Goal: Task Accomplishment & Management: Use online tool/utility

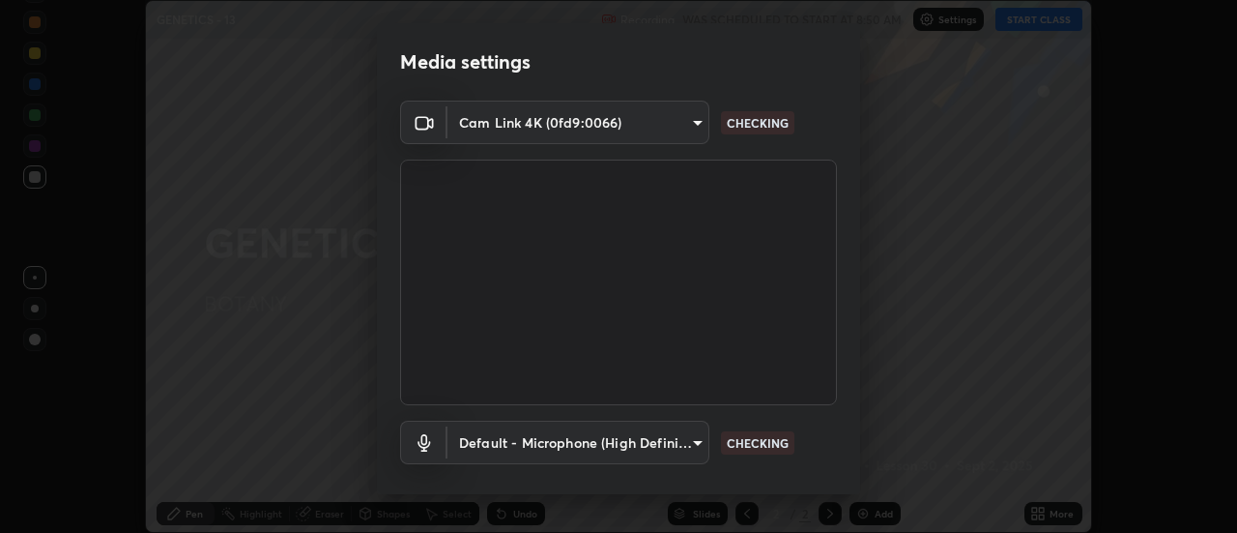
scroll to position [101, 0]
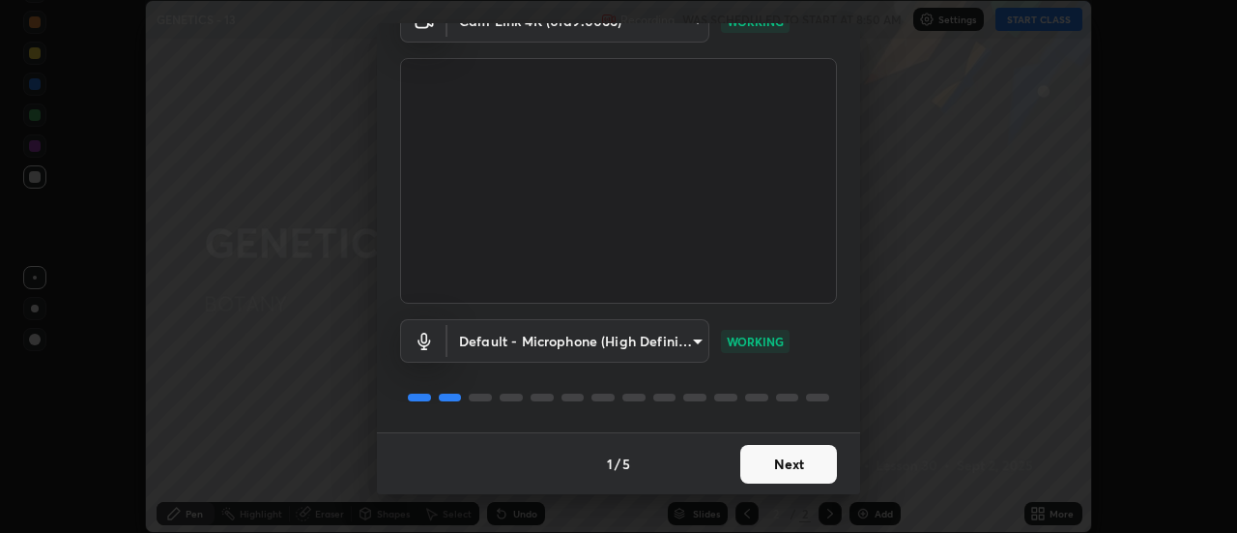
click at [751, 475] on button "Next" at bounding box center [788, 464] width 97 height 39
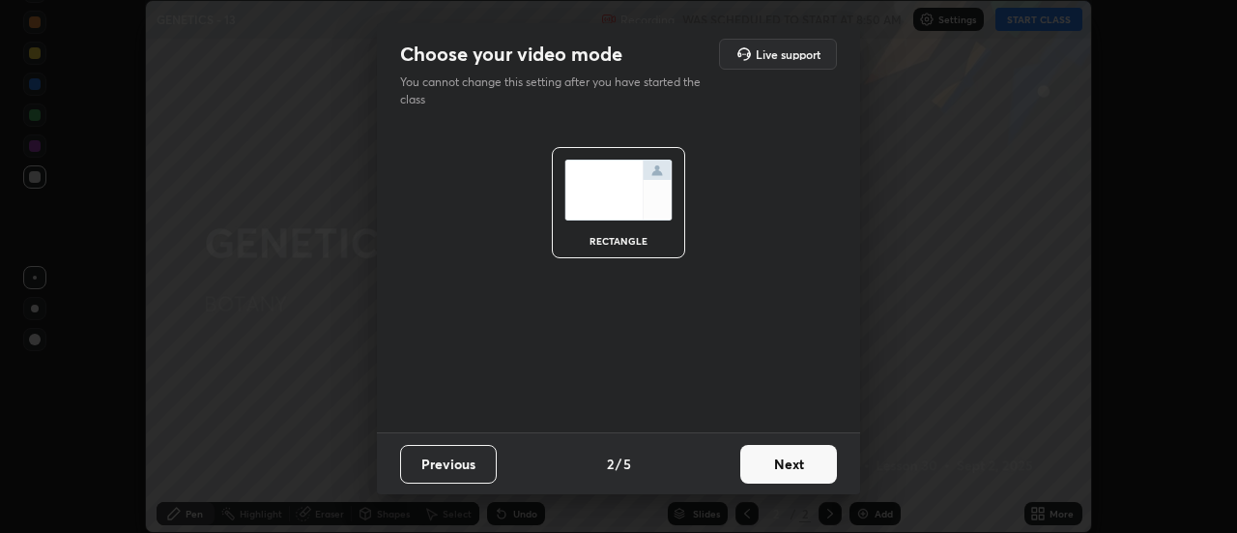
scroll to position [0, 0]
click at [780, 468] on button "Next" at bounding box center [788, 464] width 97 height 39
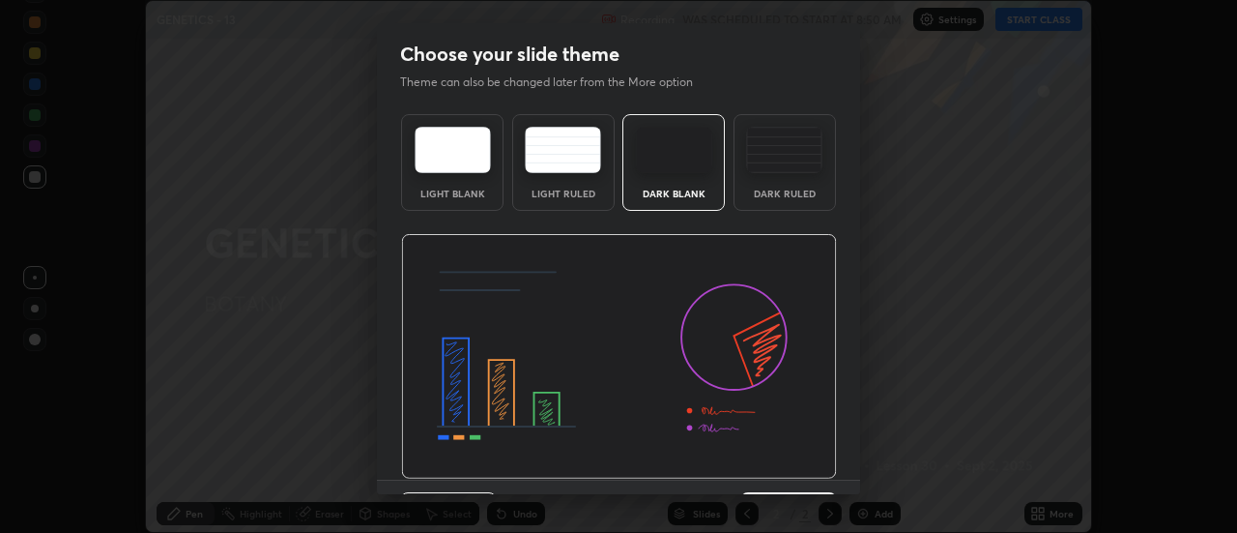
scroll to position [47, 0]
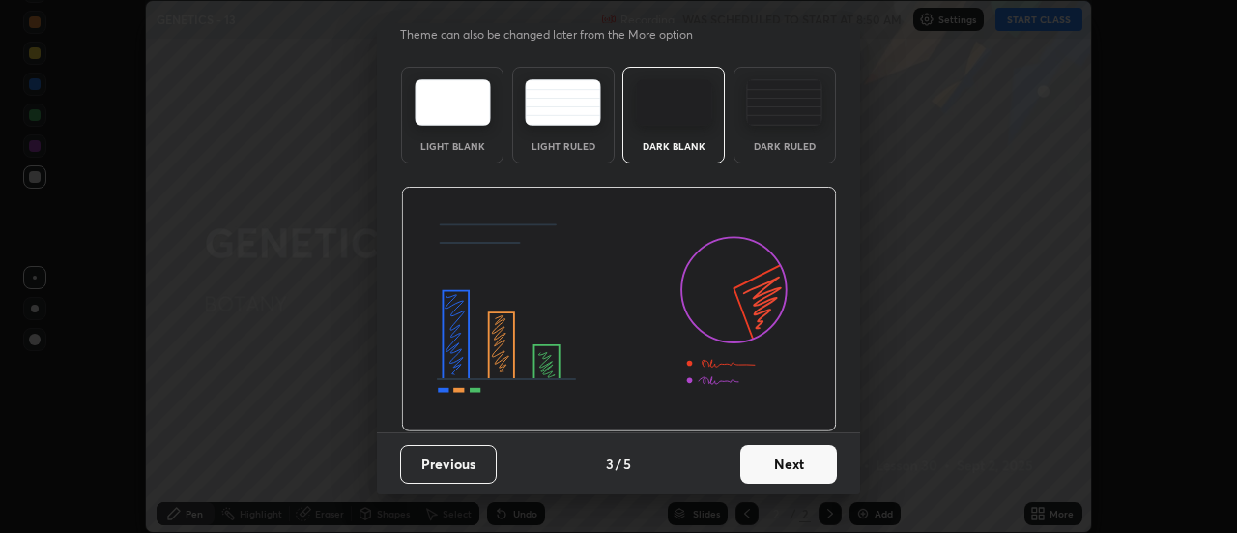
click at [782, 458] on button "Next" at bounding box center [788, 464] width 97 height 39
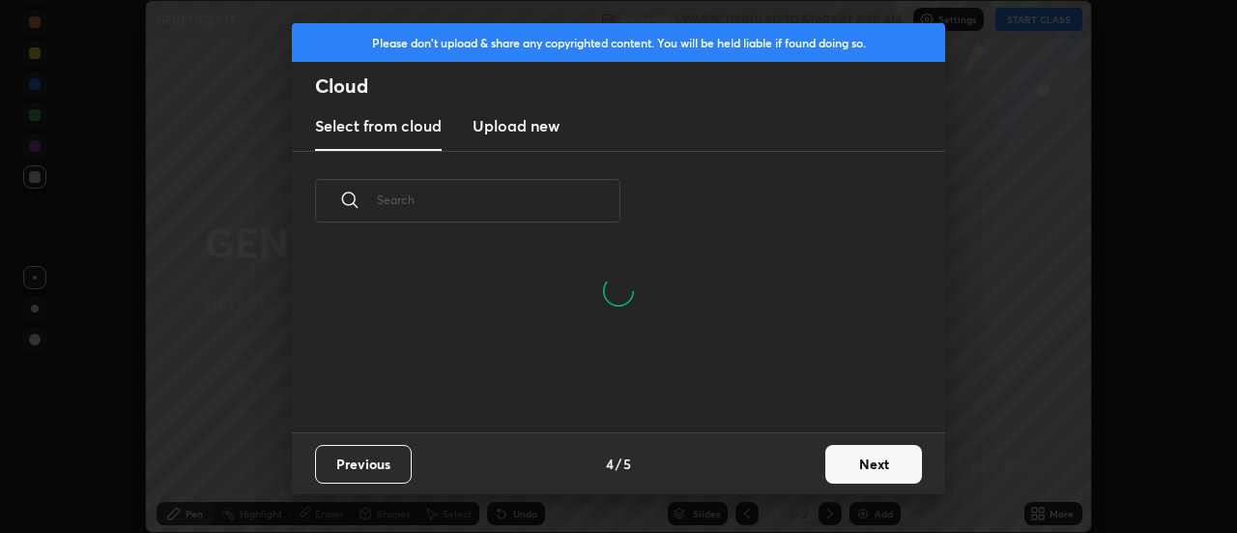
scroll to position [89, 620]
click at [838, 453] on button "Next" at bounding box center [873, 464] width 97 height 39
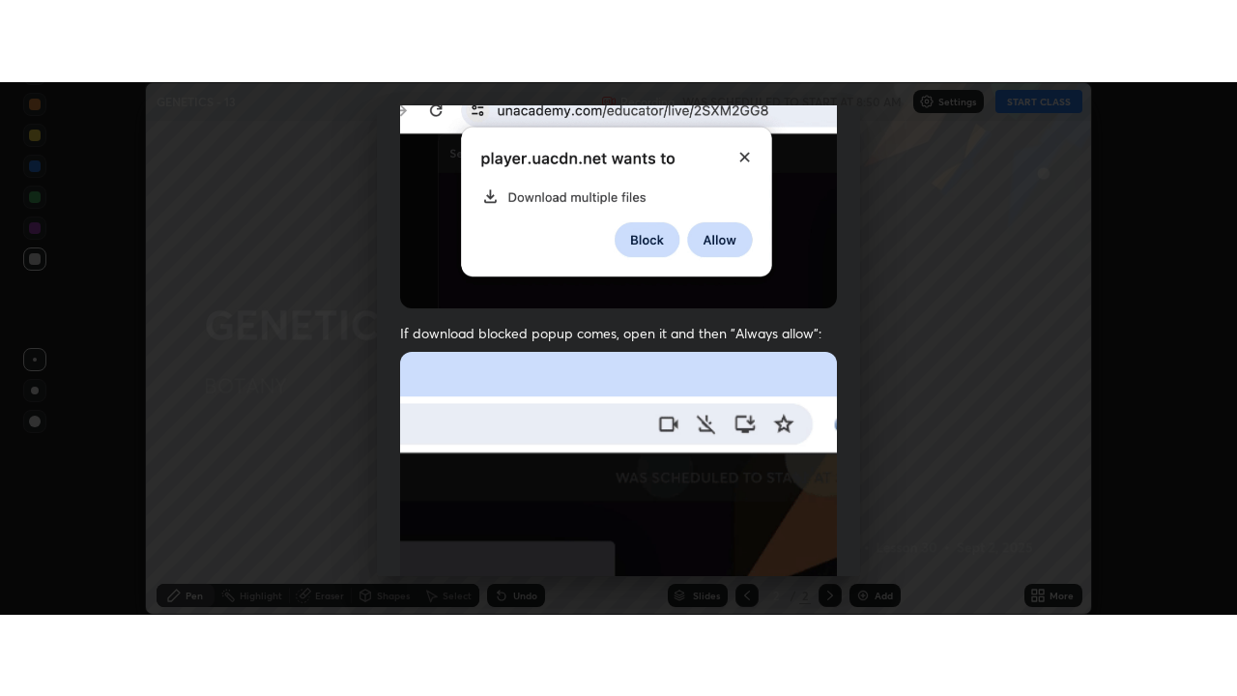
scroll to position [496, 0]
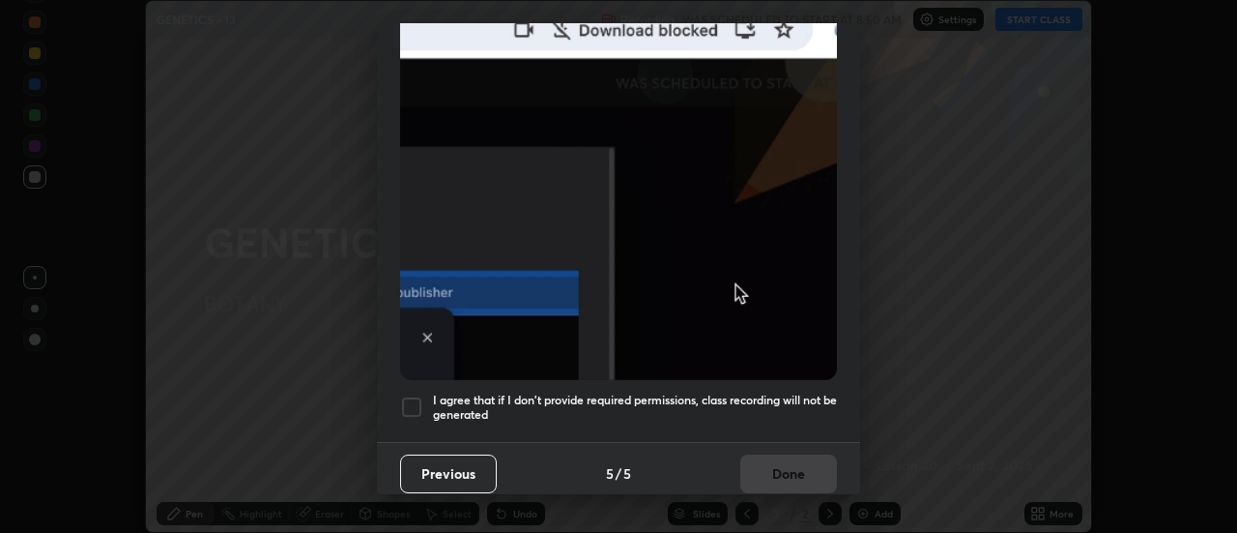
click at [411, 399] on div at bounding box center [411, 406] width 23 height 23
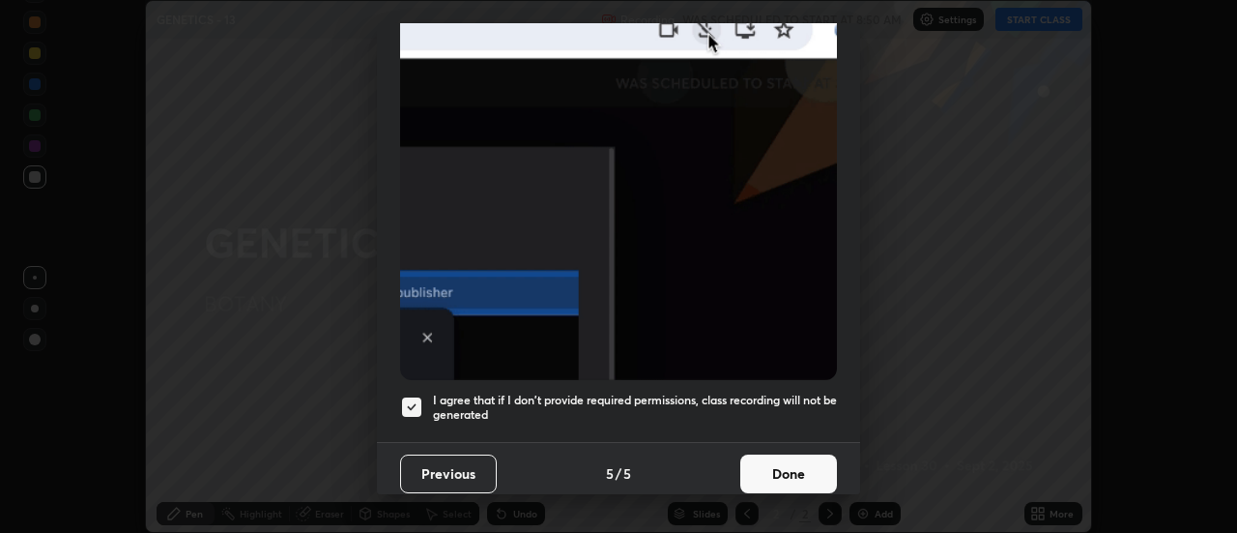
click at [760, 470] on button "Done" at bounding box center [788, 473] width 97 height 39
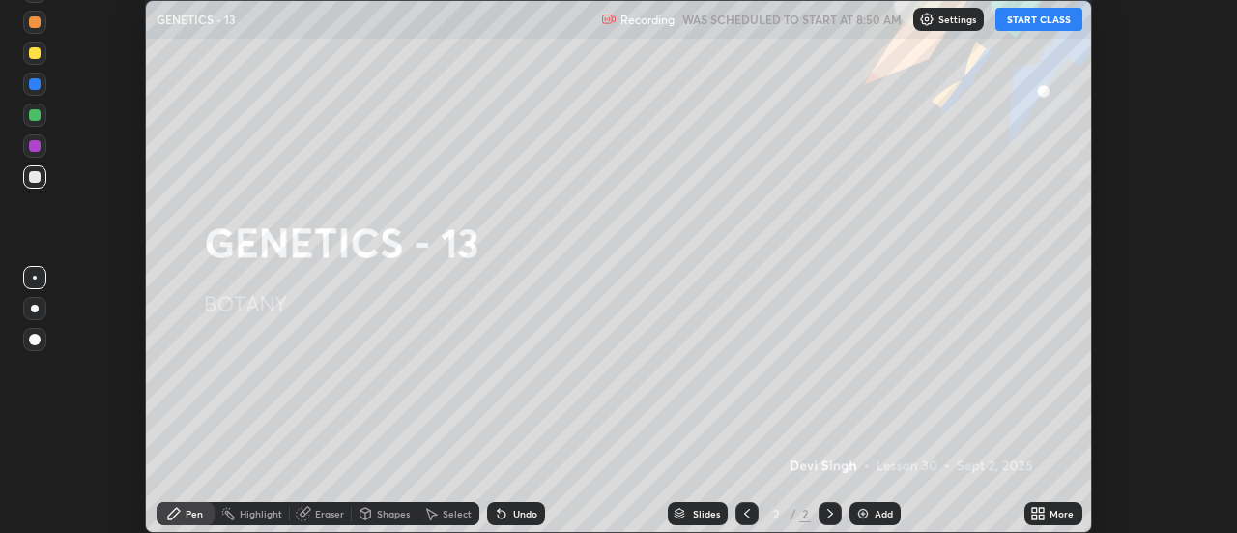
click at [1025, 25] on button "START CLASS" at bounding box center [1038, 19] width 87 height 23
click at [1042, 509] on icon at bounding box center [1042, 509] width 5 height 5
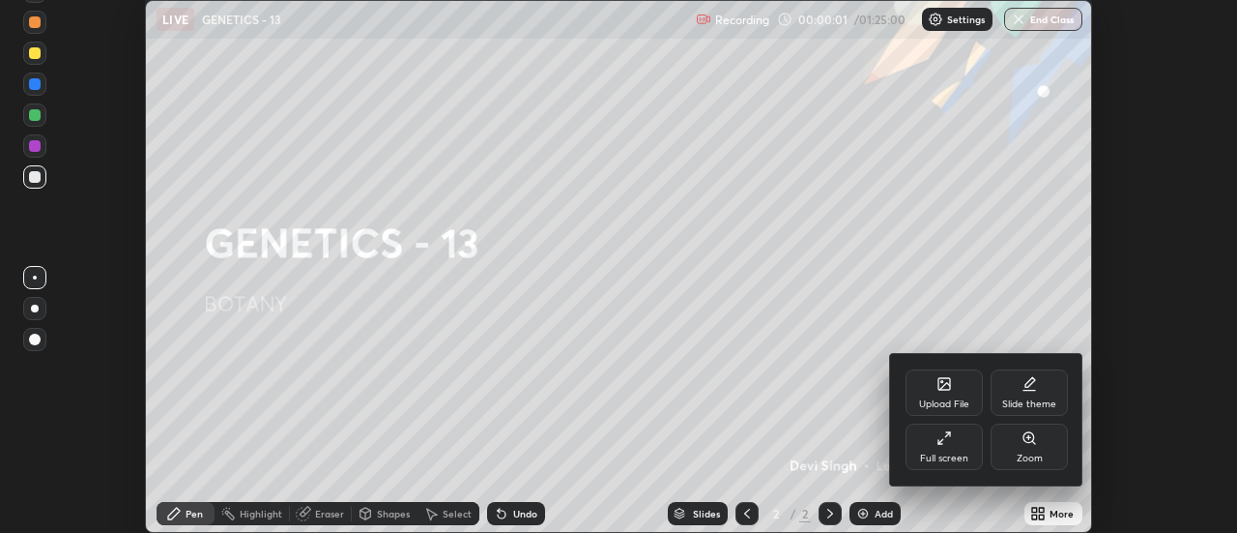
click at [920, 444] on div "Full screen" at bounding box center [944, 446] width 77 height 46
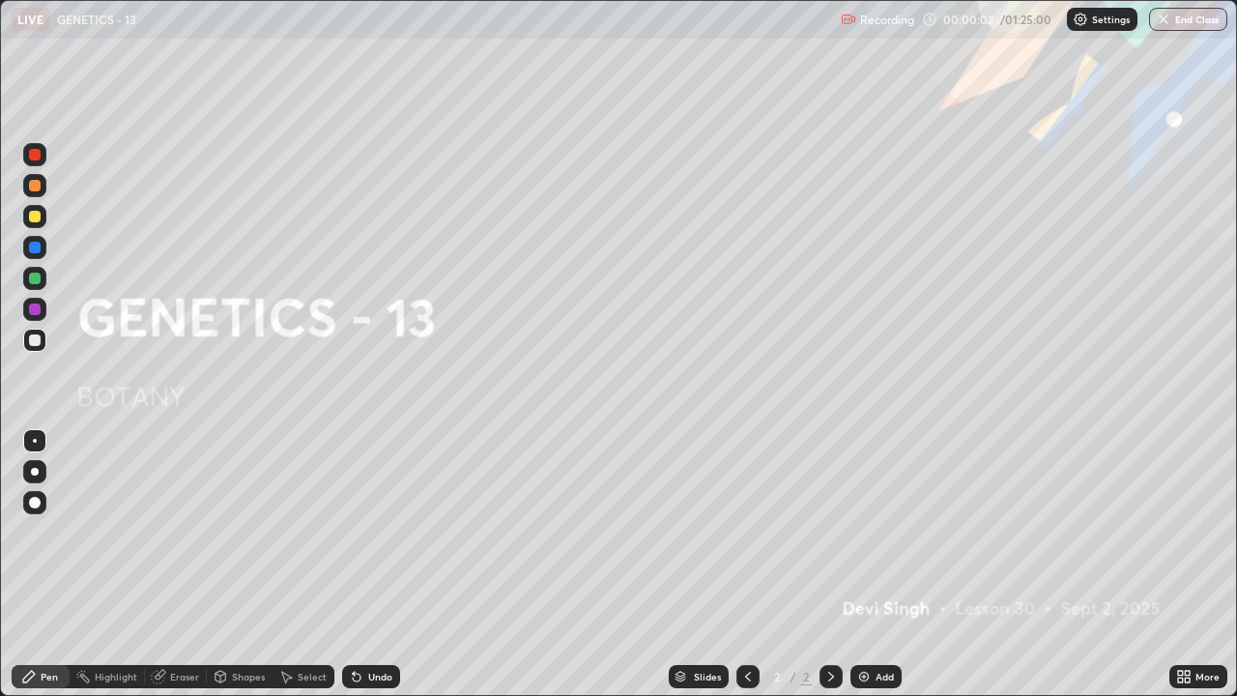
scroll to position [696, 1237]
click at [876, 532] on div "Add" at bounding box center [885, 677] width 18 height 10
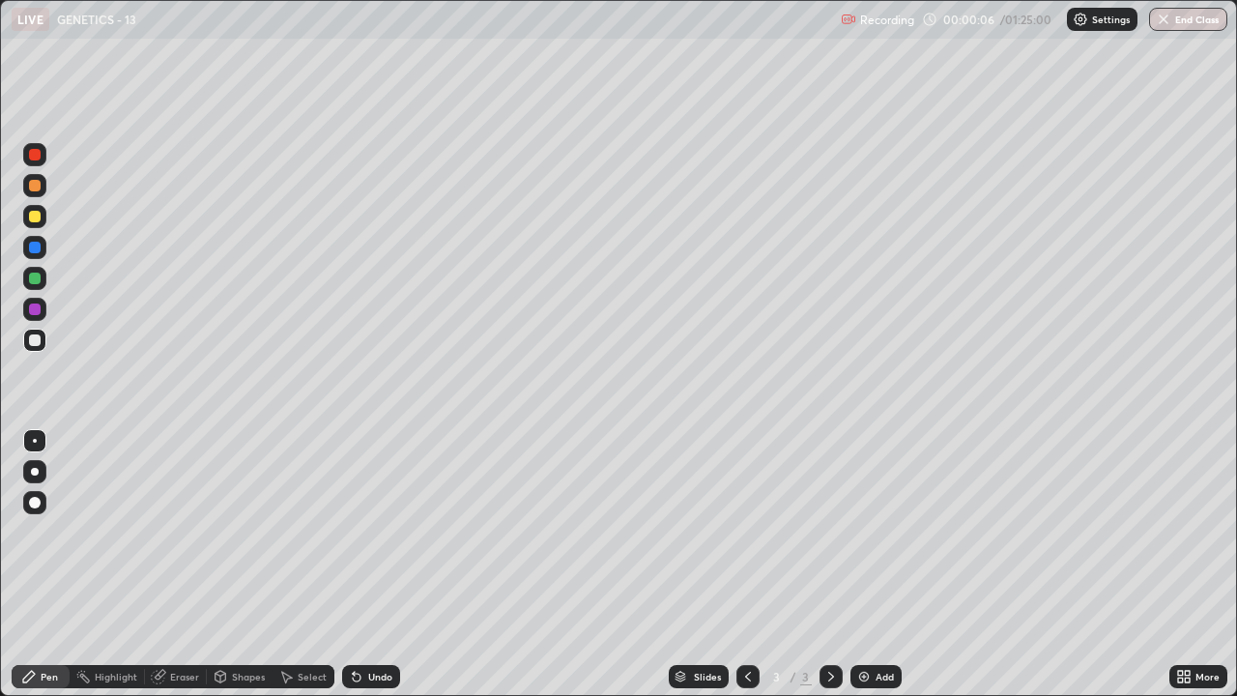
click at [35, 218] on div at bounding box center [35, 217] width 12 height 12
click at [365, 532] on div "Undo" at bounding box center [371, 676] width 58 height 23
click at [367, 532] on div "Undo" at bounding box center [371, 676] width 58 height 23
click at [249, 532] on div "Shapes" at bounding box center [248, 677] width 33 height 10
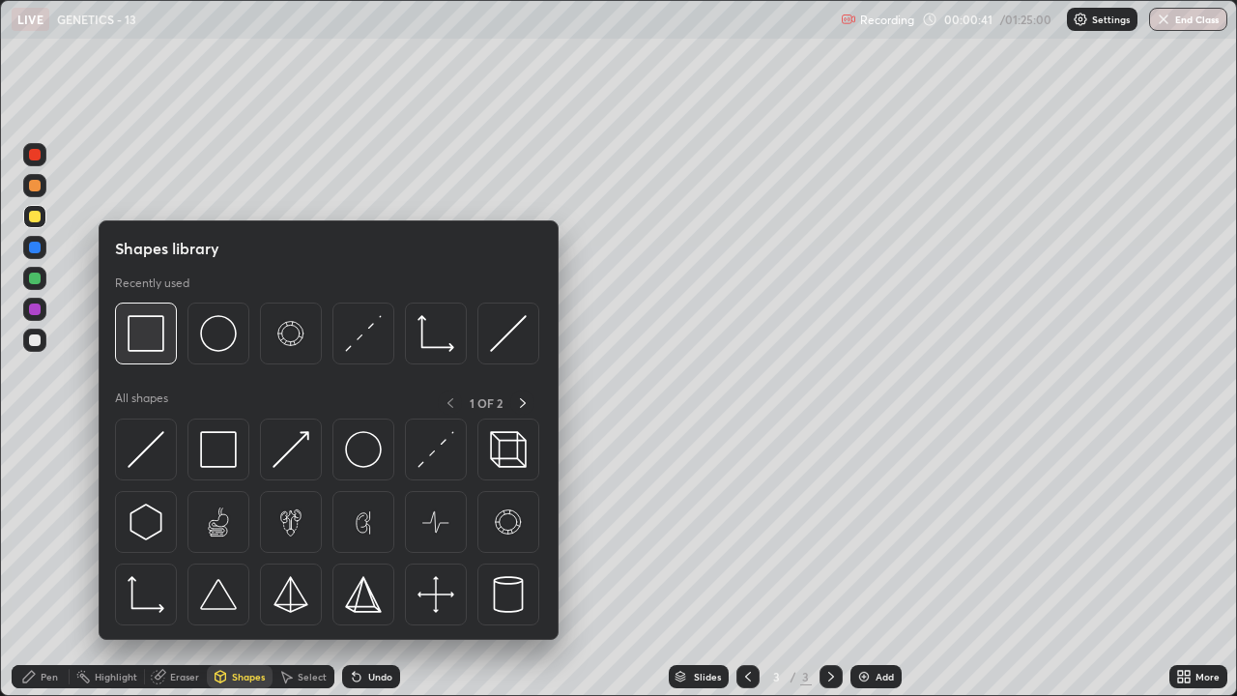
click at [164, 350] on img at bounding box center [146, 333] width 37 height 37
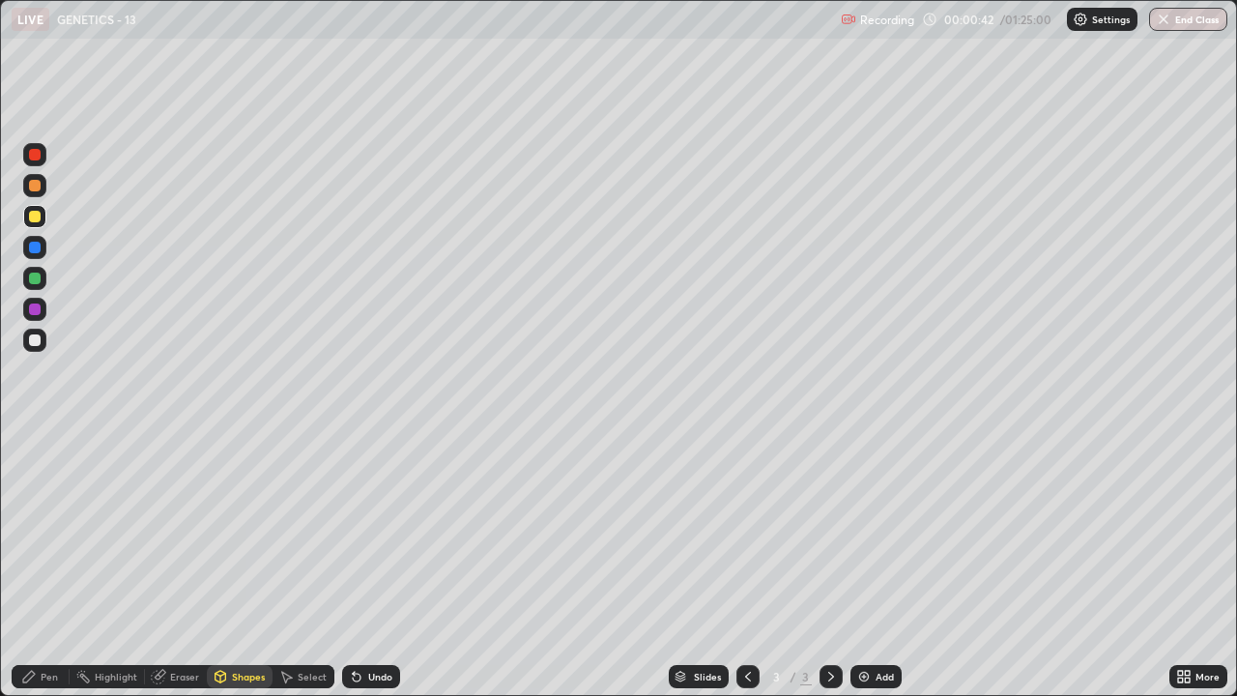
click at [35, 342] on div at bounding box center [35, 340] width 12 height 12
click at [43, 532] on div "Pen" at bounding box center [49, 677] width 17 height 10
click at [32, 157] on div at bounding box center [35, 155] width 12 height 12
click at [243, 532] on div "Shapes" at bounding box center [248, 677] width 33 height 10
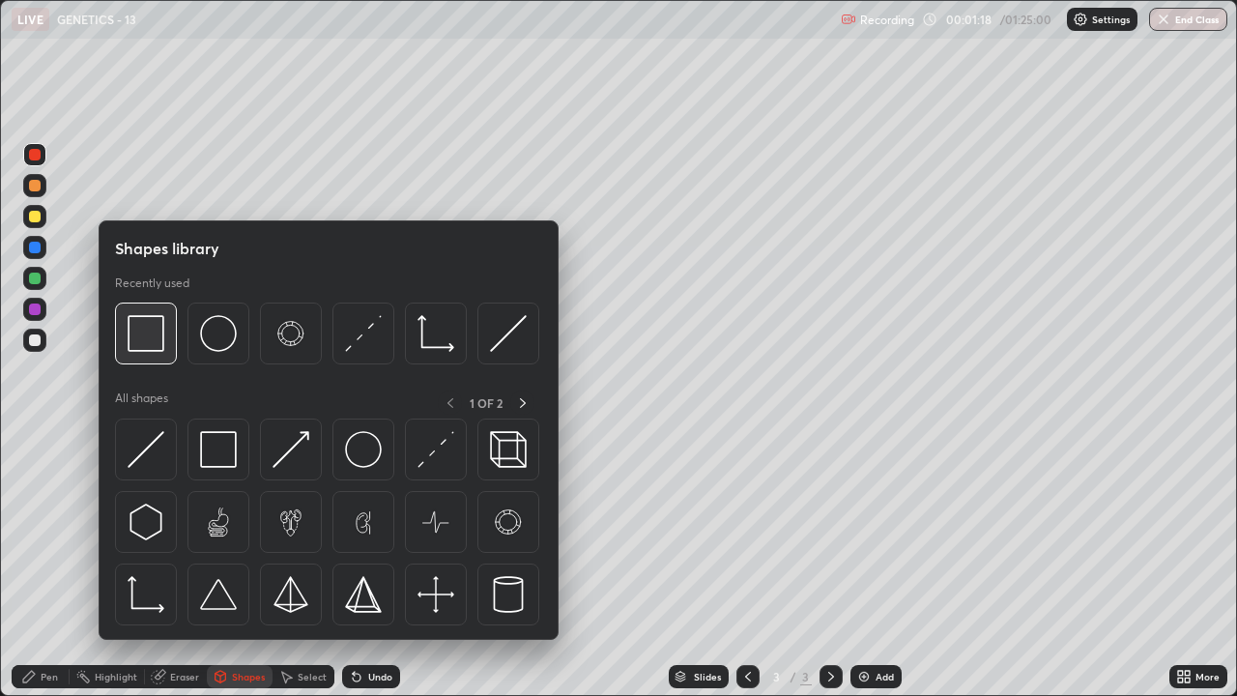
click at [159, 345] on img at bounding box center [146, 333] width 37 height 37
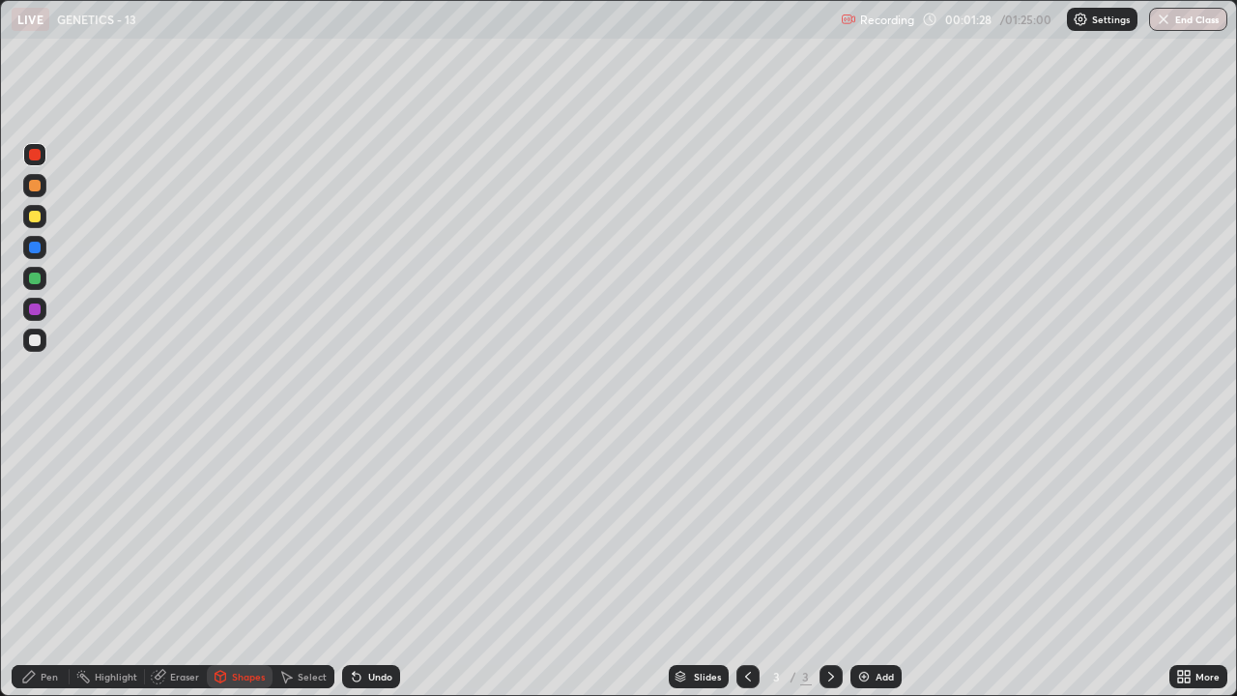
click at [55, 532] on div "Pen" at bounding box center [49, 677] width 17 height 10
click at [30, 341] on div at bounding box center [35, 340] width 12 height 12
click at [353, 532] on icon at bounding box center [354, 673] width 2 height 2
click at [362, 532] on div "Undo" at bounding box center [371, 676] width 58 height 23
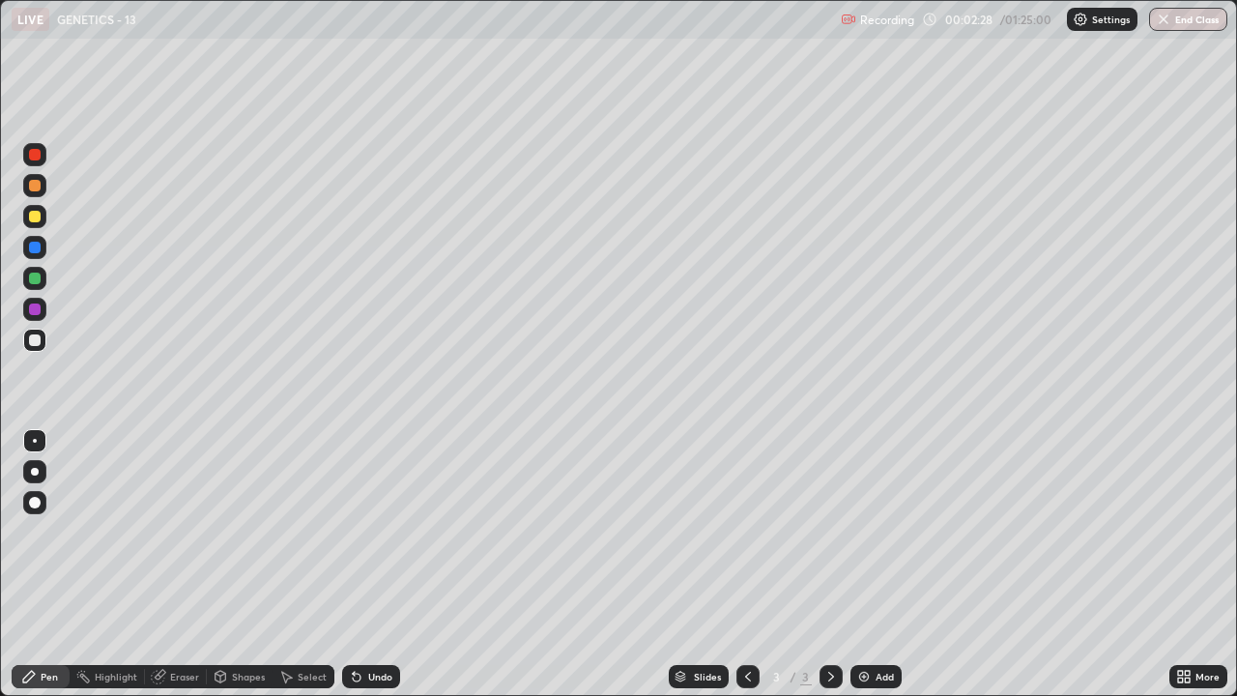
click at [34, 156] on div at bounding box center [35, 155] width 12 height 12
click at [173, 532] on div "Eraser" at bounding box center [184, 677] width 29 height 10
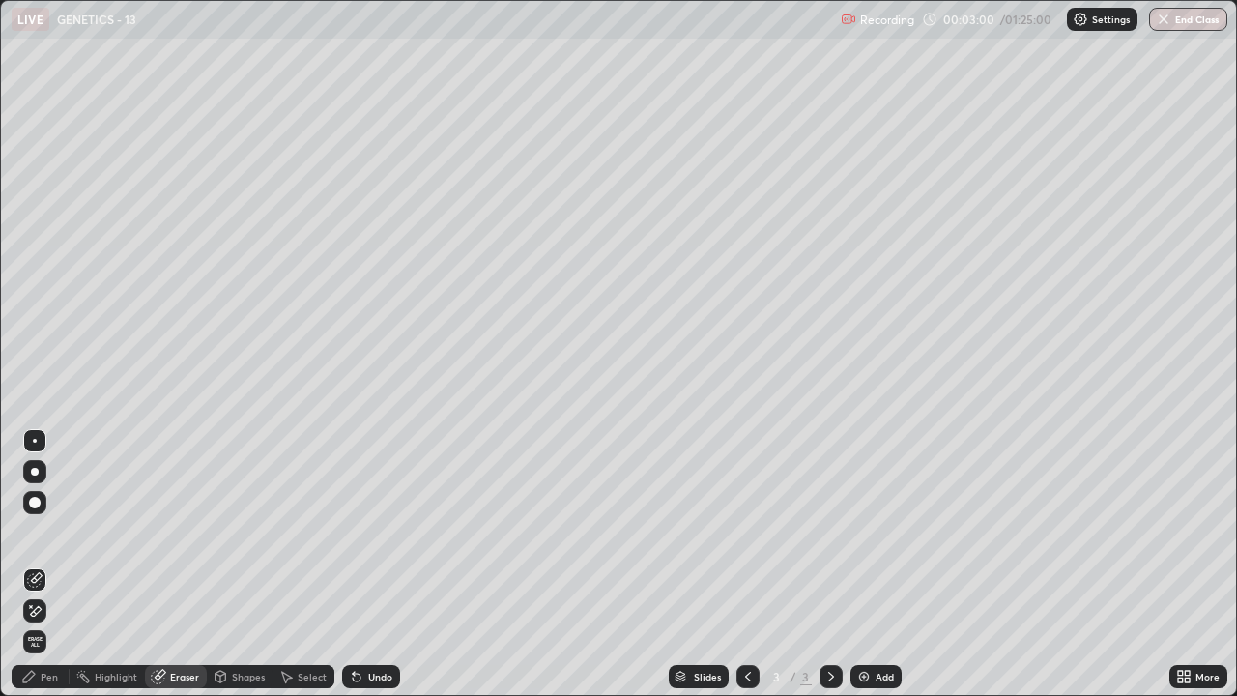
click at [40, 532] on div "Pen" at bounding box center [41, 676] width 58 height 23
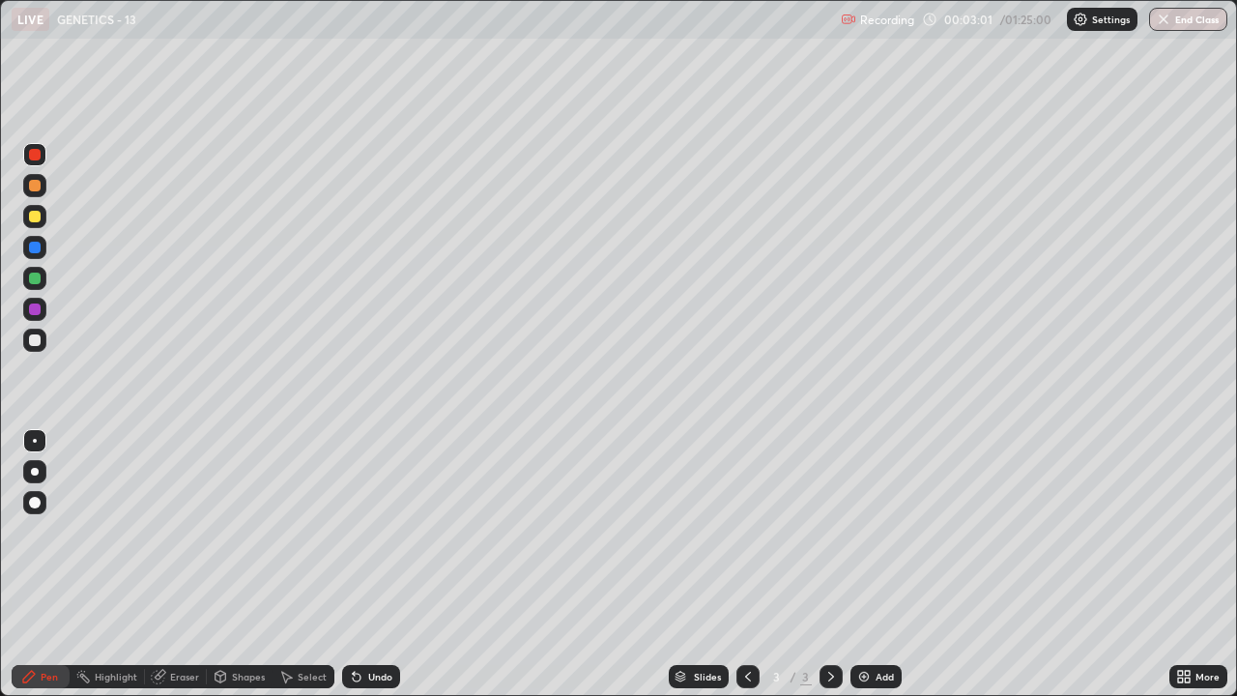
click at [37, 340] on div at bounding box center [35, 340] width 12 height 12
click at [34, 158] on div at bounding box center [35, 155] width 12 height 12
click at [39, 278] on div at bounding box center [35, 279] width 12 height 12
click at [39, 220] on div at bounding box center [35, 217] width 12 height 12
click at [219, 532] on icon at bounding box center [221, 675] width 11 height 3
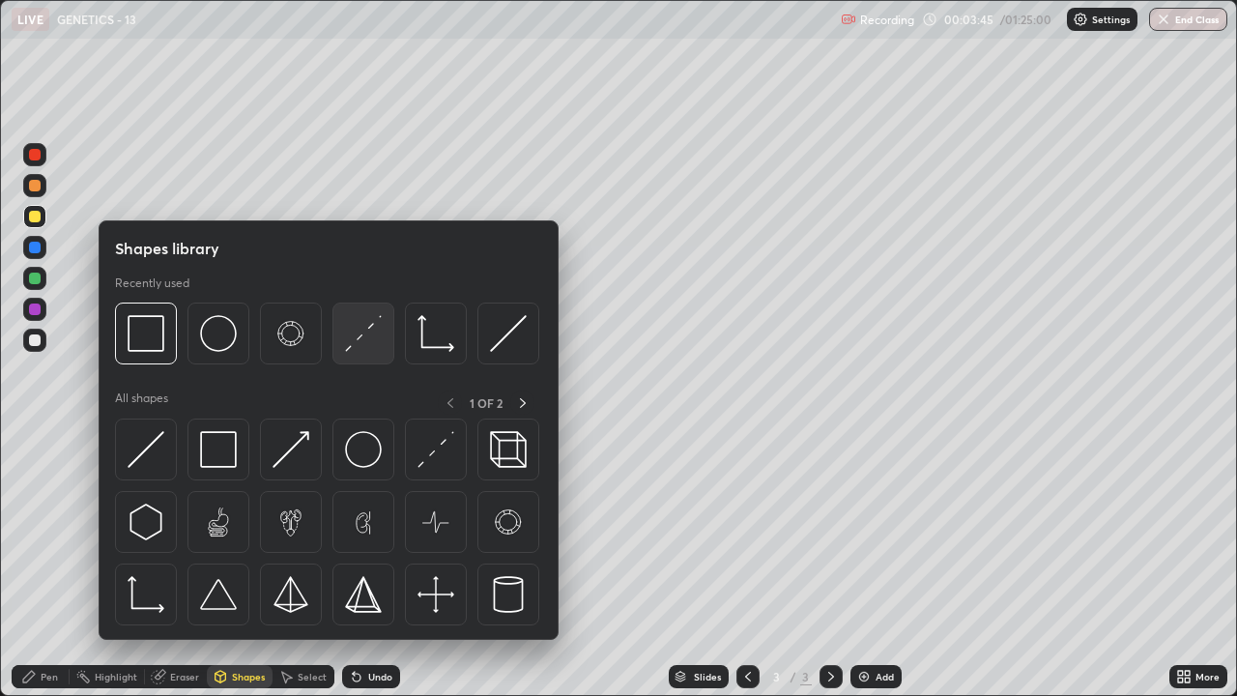
click at [355, 343] on img at bounding box center [363, 333] width 37 height 37
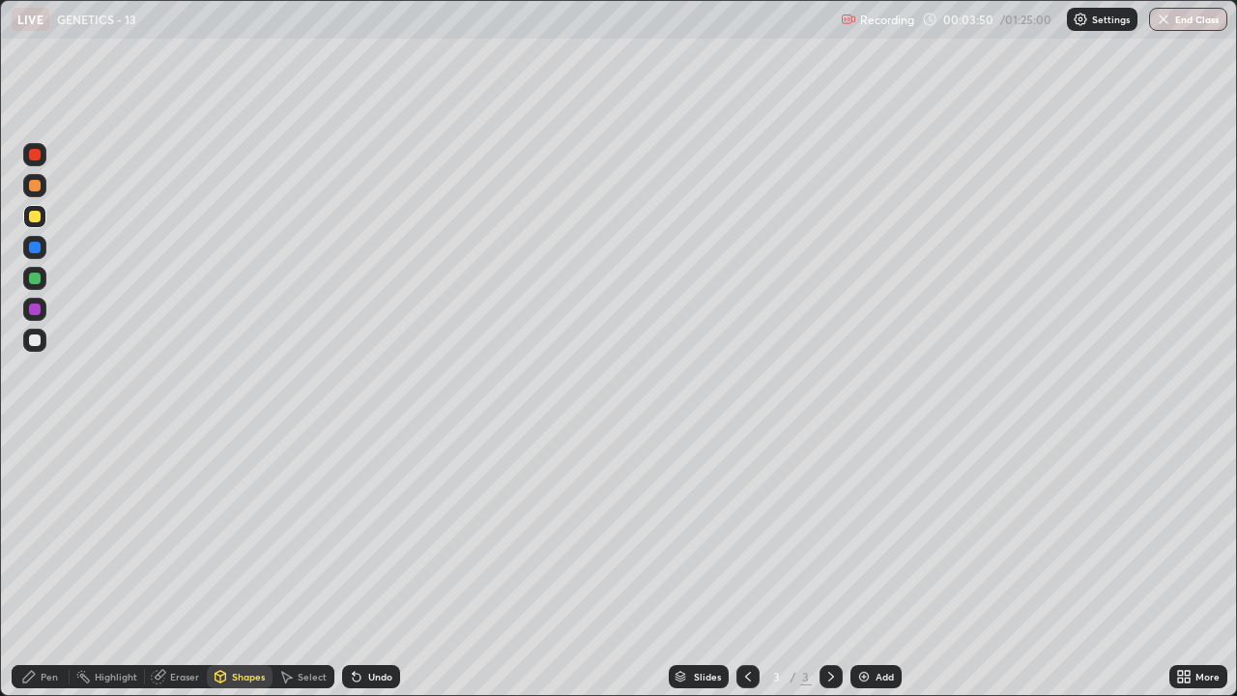
click at [34, 532] on icon at bounding box center [28, 676] width 15 height 15
click at [30, 343] on div at bounding box center [35, 340] width 12 height 12
click at [36, 282] on div at bounding box center [35, 279] width 12 height 12
click at [33, 154] on div at bounding box center [35, 155] width 12 height 12
click at [243, 532] on div "Shapes" at bounding box center [248, 677] width 33 height 10
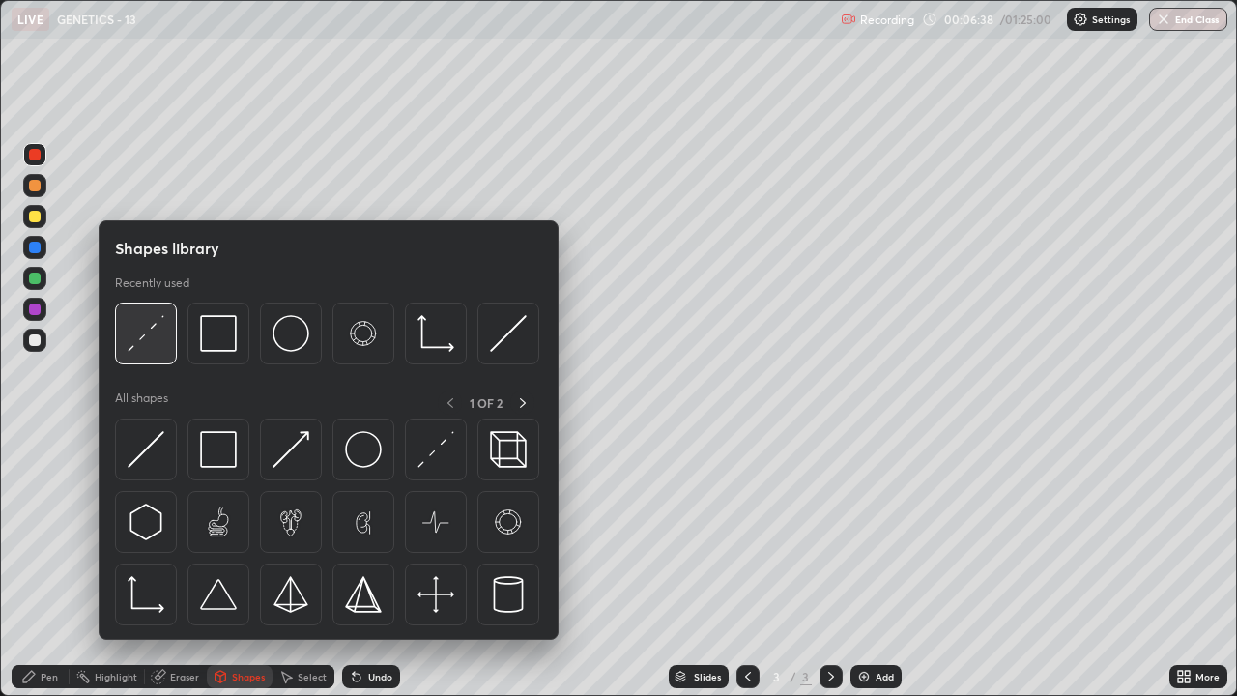
click at [145, 343] on img at bounding box center [146, 333] width 37 height 37
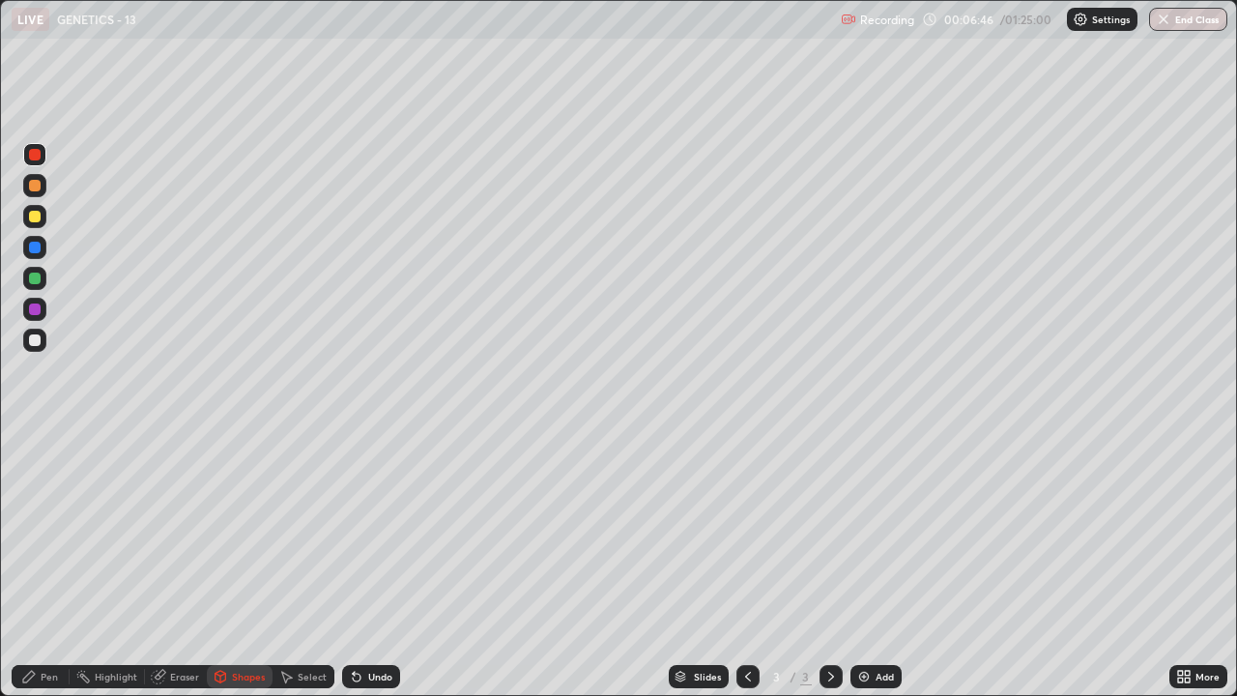
click at [39, 532] on div "Pen" at bounding box center [41, 676] width 58 height 23
click at [233, 532] on div "Shapes" at bounding box center [248, 677] width 33 height 10
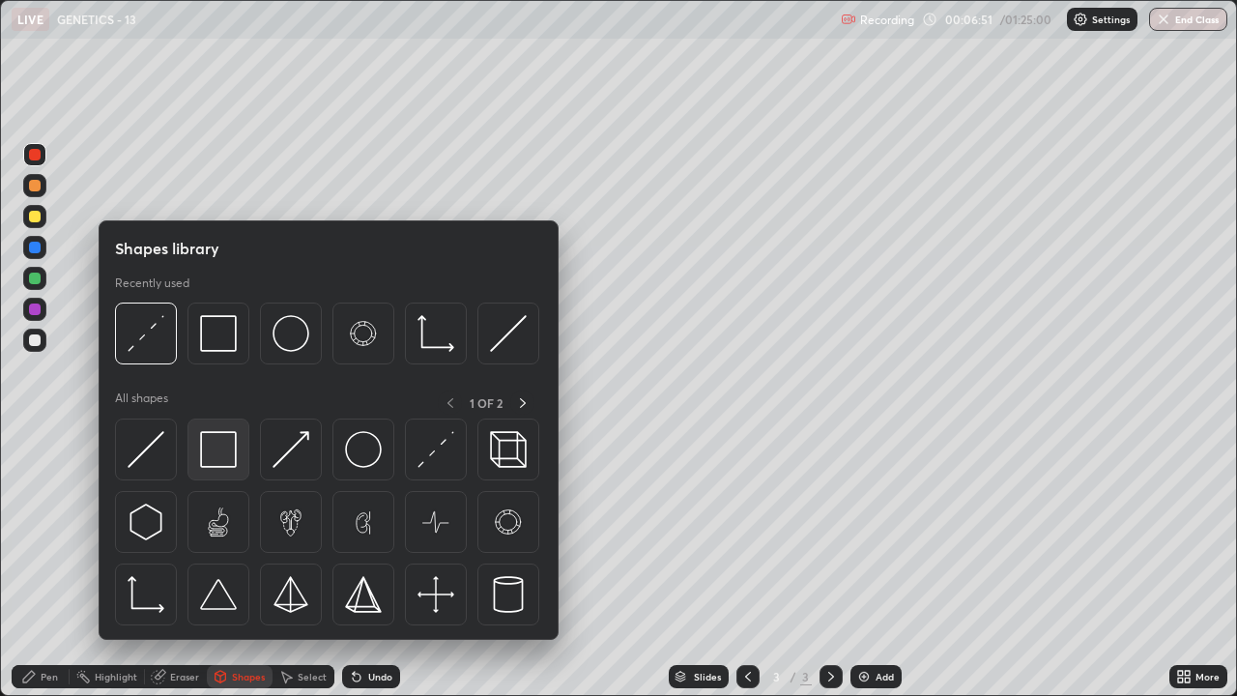
click at [214, 463] on img at bounding box center [218, 449] width 37 height 37
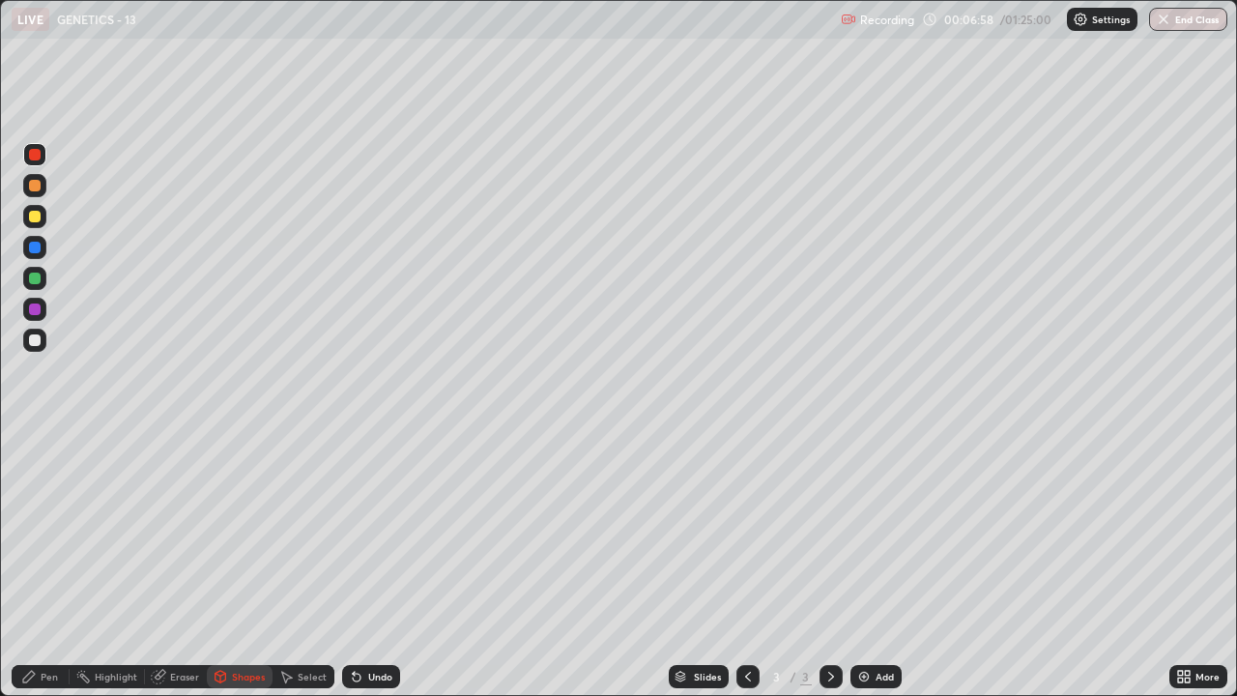
click at [43, 532] on div "Pen" at bounding box center [49, 677] width 17 height 10
click at [361, 532] on div "Undo" at bounding box center [371, 676] width 58 height 23
click at [234, 532] on div "Shapes" at bounding box center [248, 677] width 33 height 10
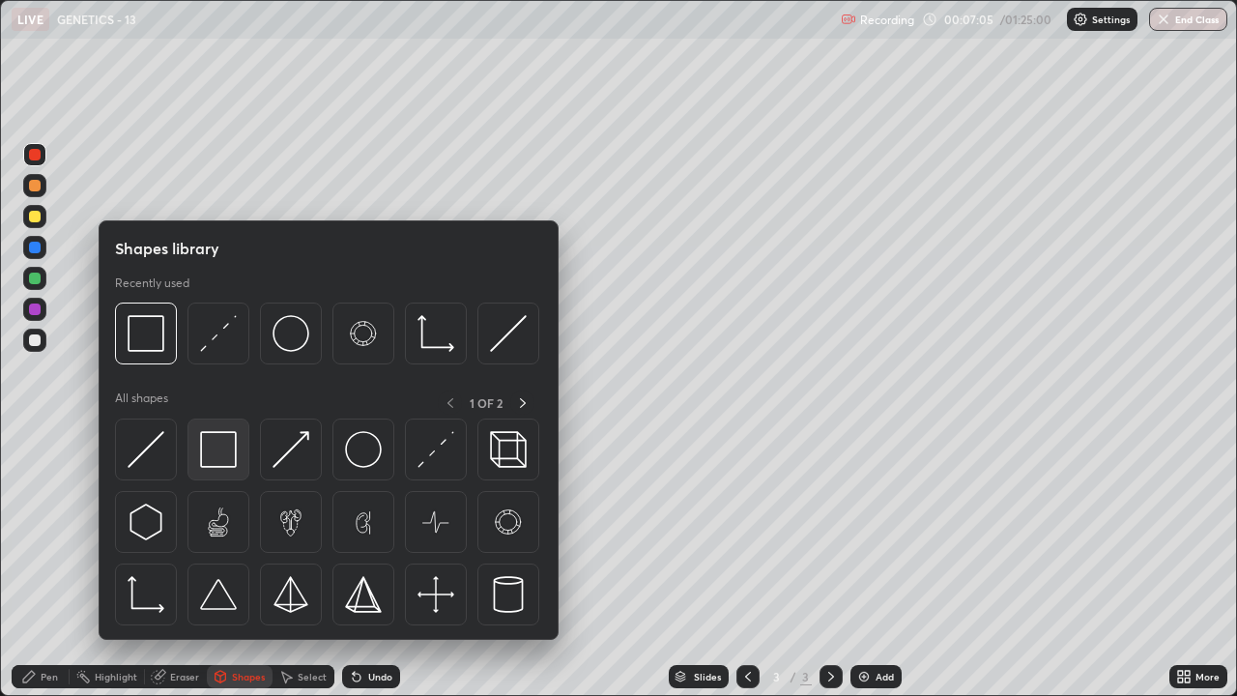
click at [211, 458] on img at bounding box center [218, 449] width 37 height 37
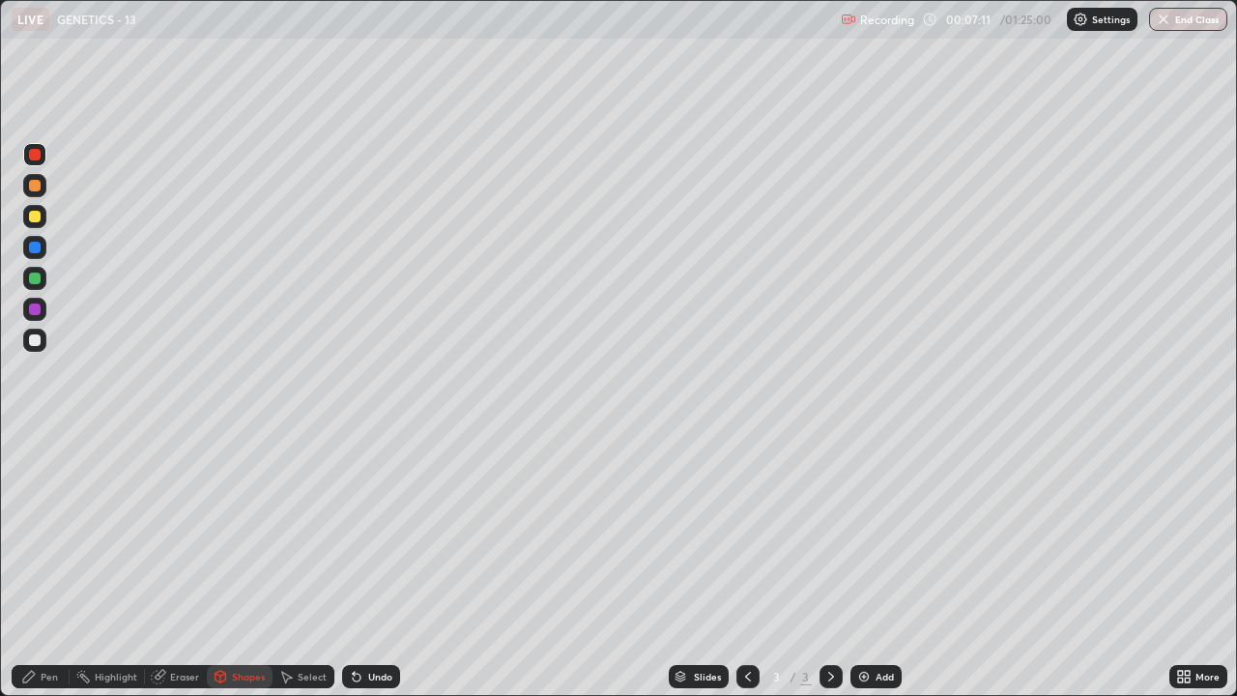
click at [43, 532] on div "Pen" at bounding box center [49, 677] width 17 height 10
click at [33, 281] on div at bounding box center [35, 279] width 12 height 12
click at [28, 216] on div at bounding box center [34, 216] width 23 height 23
click at [35, 156] on div at bounding box center [35, 155] width 12 height 12
click at [35, 246] on div at bounding box center [35, 248] width 12 height 12
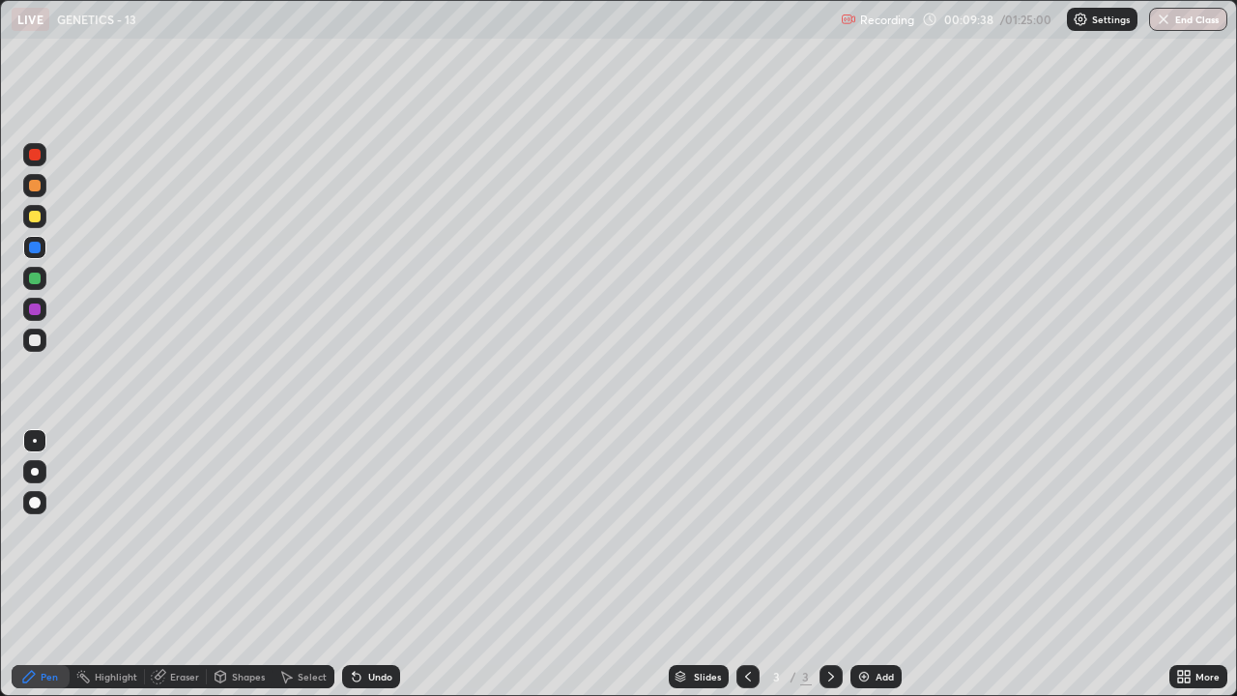
click at [29, 342] on div at bounding box center [35, 340] width 12 height 12
click at [35, 248] on div at bounding box center [35, 248] width 12 height 12
click at [35, 276] on div at bounding box center [35, 279] width 12 height 12
click at [32, 214] on div at bounding box center [35, 217] width 12 height 12
click at [34, 249] on div at bounding box center [35, 248] width 12 height 12
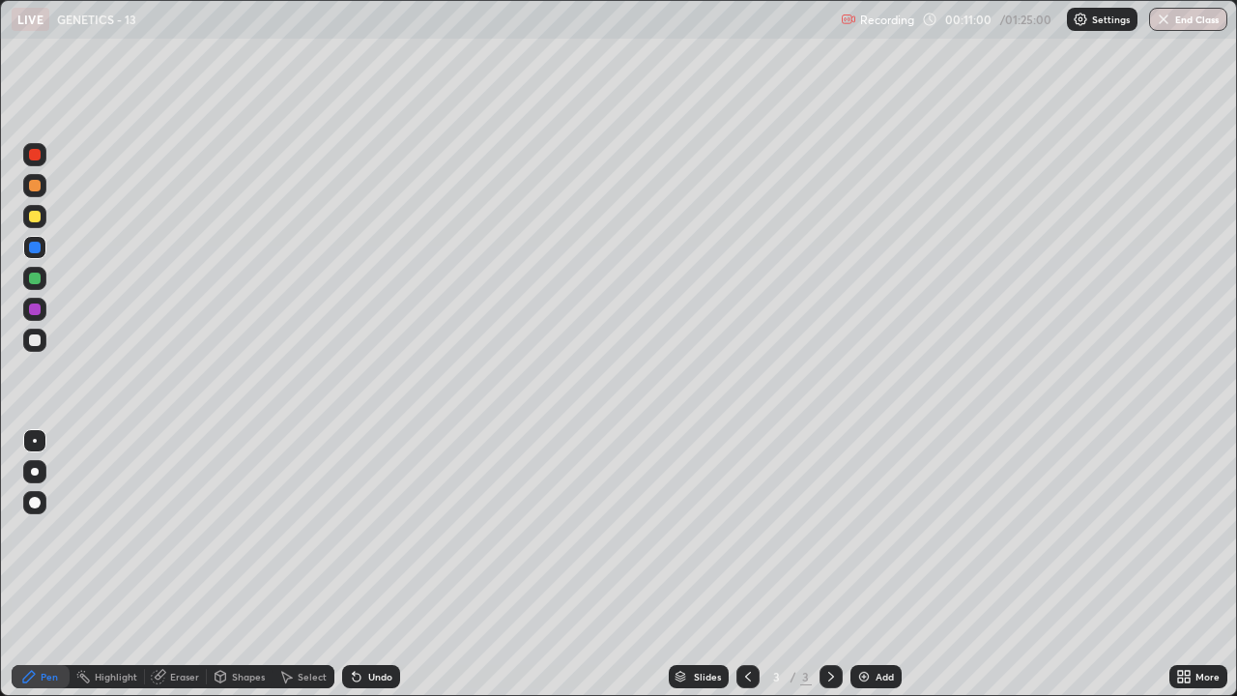
click at [225, 532] on icon at bounding box center [220, 676] width 15 height 15
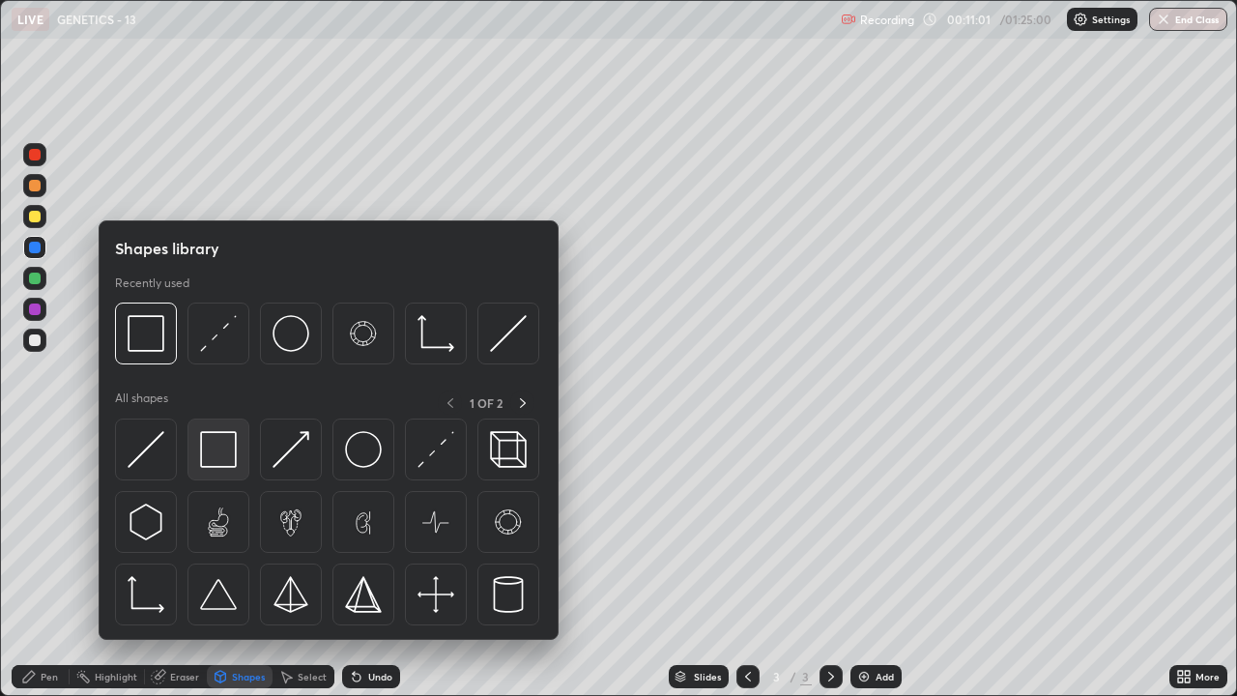
click at [213, 461] on img at bounding box center [218, 449] width 37 height 37
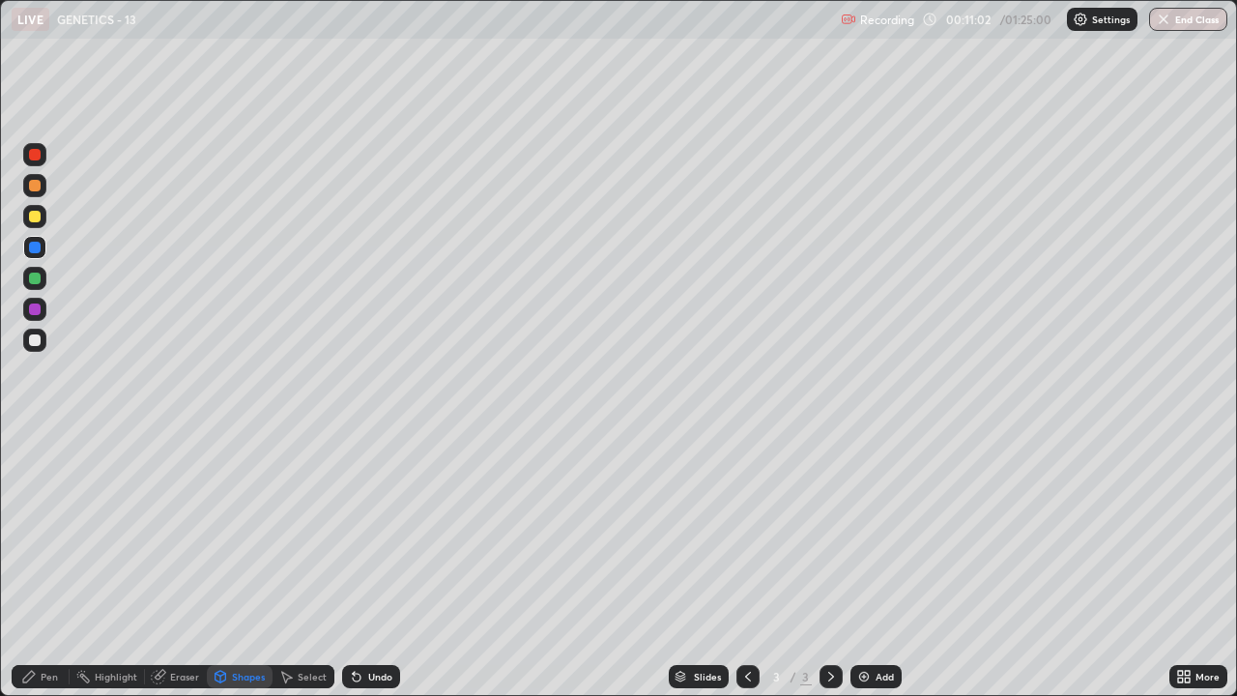
click at [35, 156] on div at bounding box center [35, 155] width 12 height 12
click at [49, 532] on div "Pen" at bounding box center [49, 677] width 17 height 10
click at [33, 311] on div at bounding box center [35, 309] width 12 height 12
click at [368, 532] on div "Undo" at bounding box center [380, 677] width 24 height 10
click at [370, 532] on div "Undo" at bounding box center [380, 677] width 24 height 10
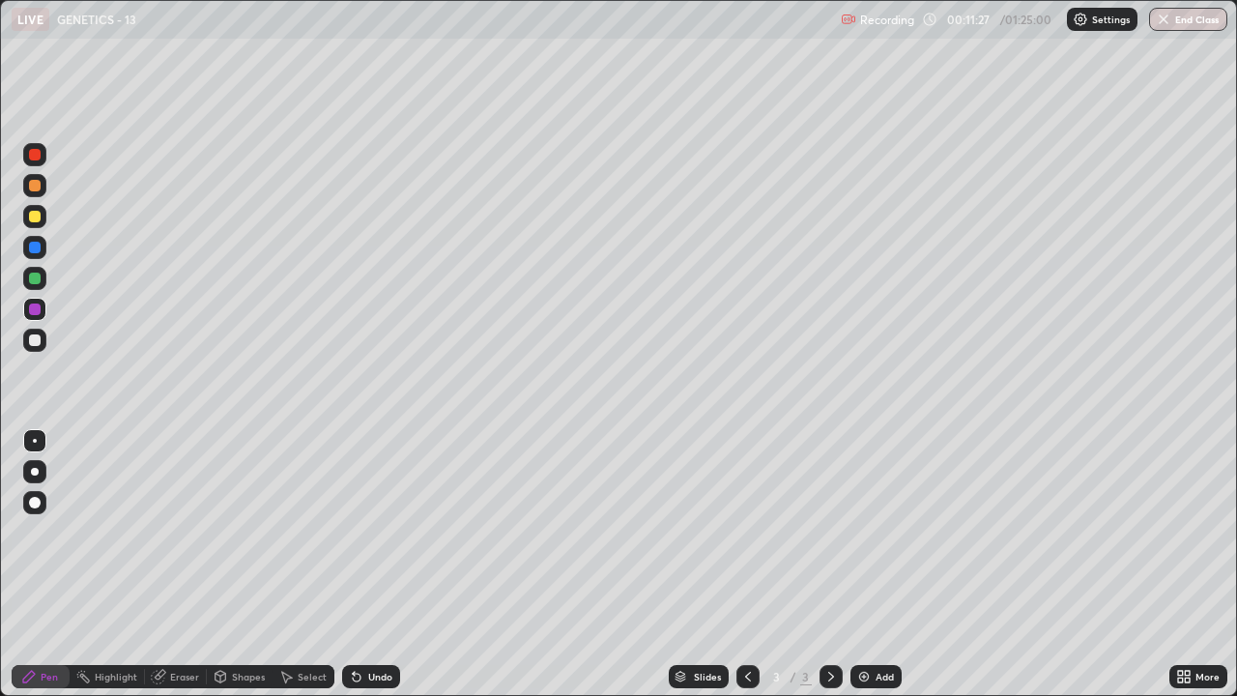
click at [371, 532] on div "Undo" at bounding box center [380, 677] width 24 height 10
click at [372, 532] on div "Undo" at bounding box center [380, 677] width 24 height 10
click at [375, 532] on div "Undo" at bounding box center [380, 677] width 24 height 10
click at [27, 153] on div at bounding box center [34, 154] width 23 height 23
click at [37, 214] on div at bounding box center [35, 217] width 12 height 12
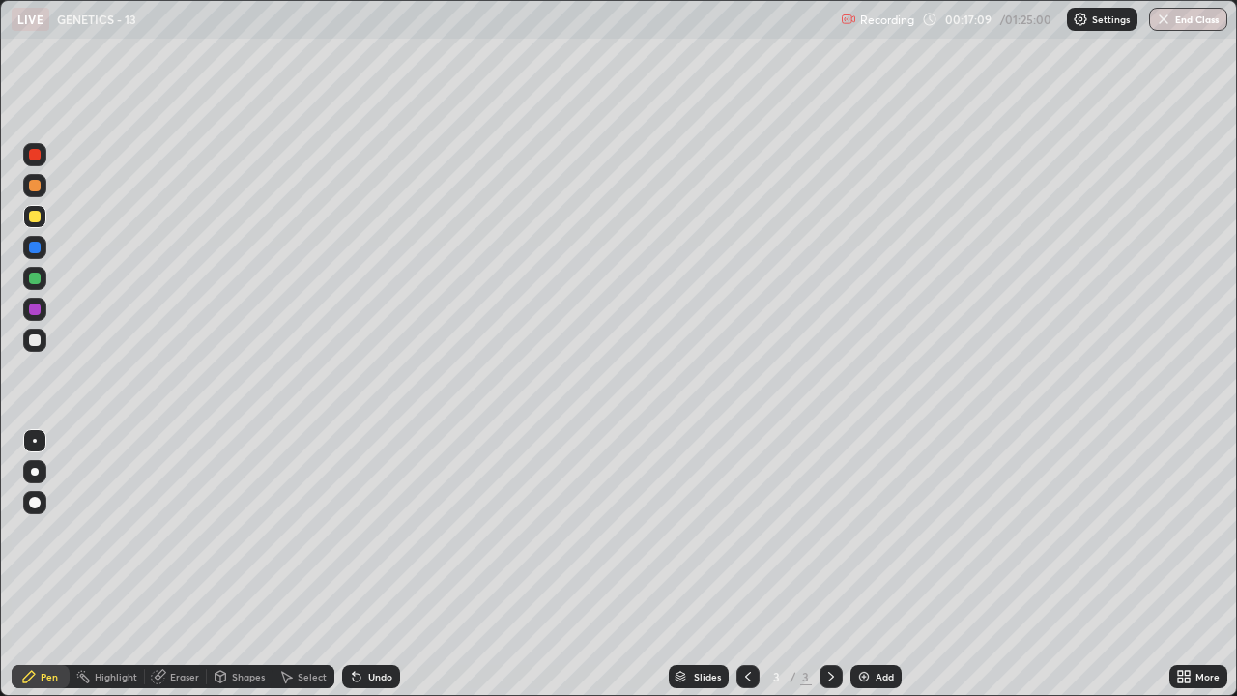
click at [867, 532] on img at bounding box center [863, 676] width 15 height 15
click at [35, 338] on div at bounding box center [35, 340] width 12 height 12
click at [30, 276] on div at bounding box center [35, 279] width 12 height 12
click at [35, 245] on div at bounding box center [35, 248] width 12 height 12
click at [241, 532] on div "Shapes" at bounding box center [248, 677] width 33 height 10
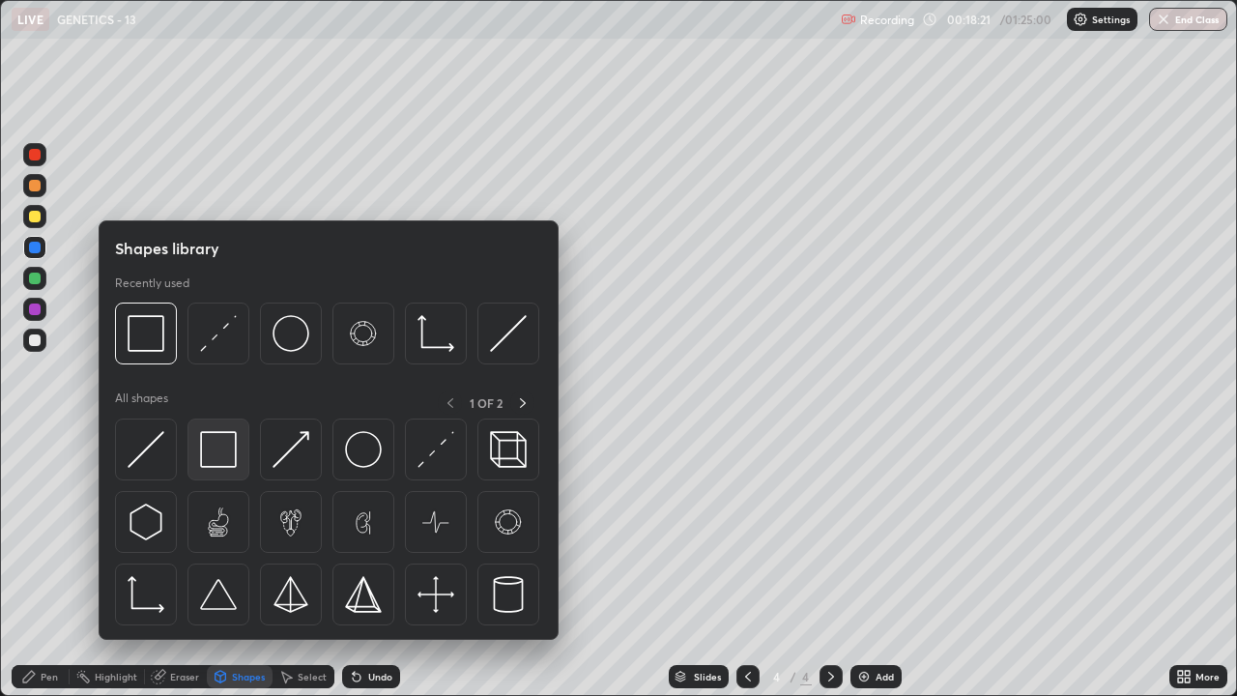
click at [221, 451] on img at bounding box center [218, 449] width 37 height 37
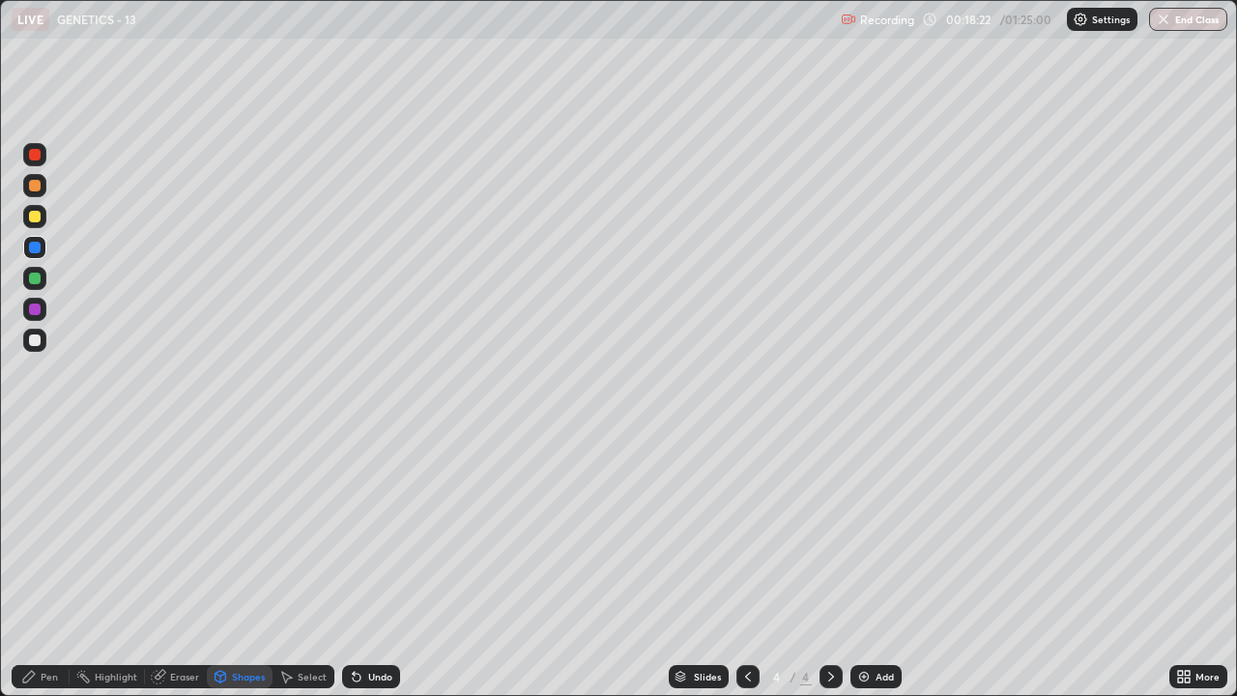
click at [33, 154] on div at bounding box center [35, 155] width 12 height 12
click at [34, 245] on div at bounding box center [35, 248] width 12 height 12
click at [43, 532] on div "Pen" at bounding box center [49, 677] width 17 height 10
click at [31, 311] on div at bounding box center [35, 309] width 12 height 12
click at [29, 158] on div at bounding box center [34, 154] width 23 height 23
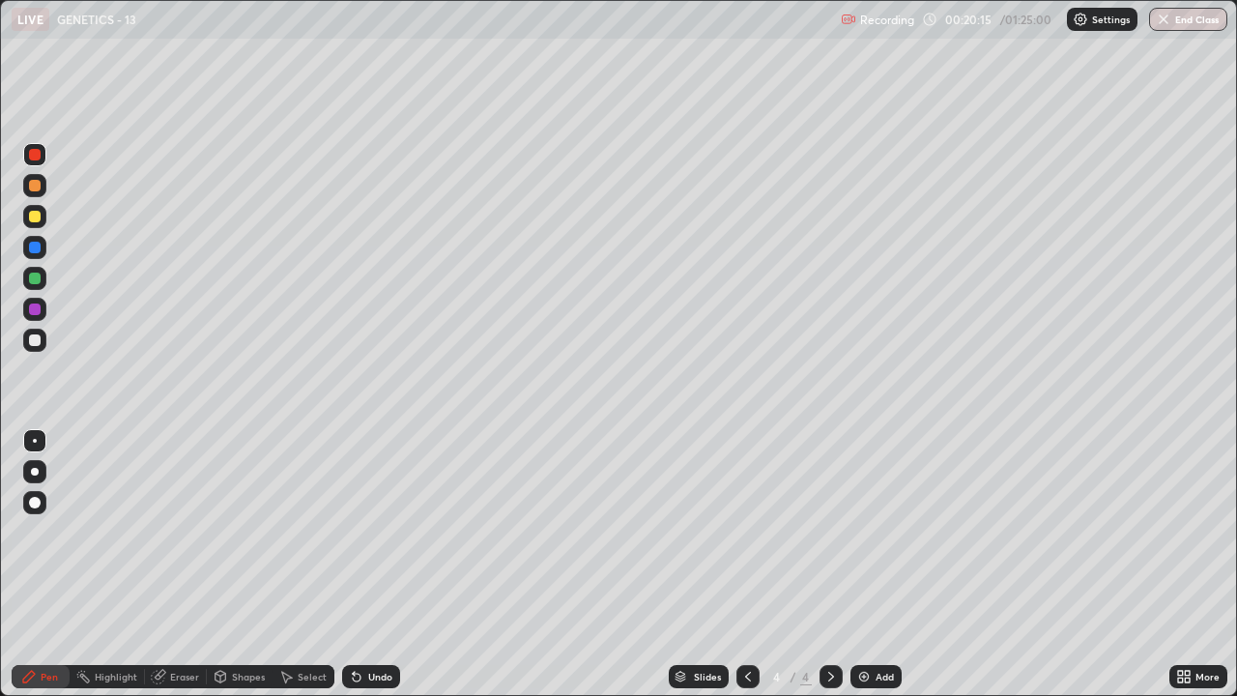
click at [36, 161] on div at bounding box center [34, 154] width 23 height 23
click at [33, 278] on div at bounding box center [35, 279] width 12 height 12
click at [38, 469] on div at bounding box center [35, 472] width 8 height 8
click at [35, 441] on div at bounding box center [35, 441] width 4 height 4
click at [29, 341] on div at bounding box center [35, 340] width 12 height 12
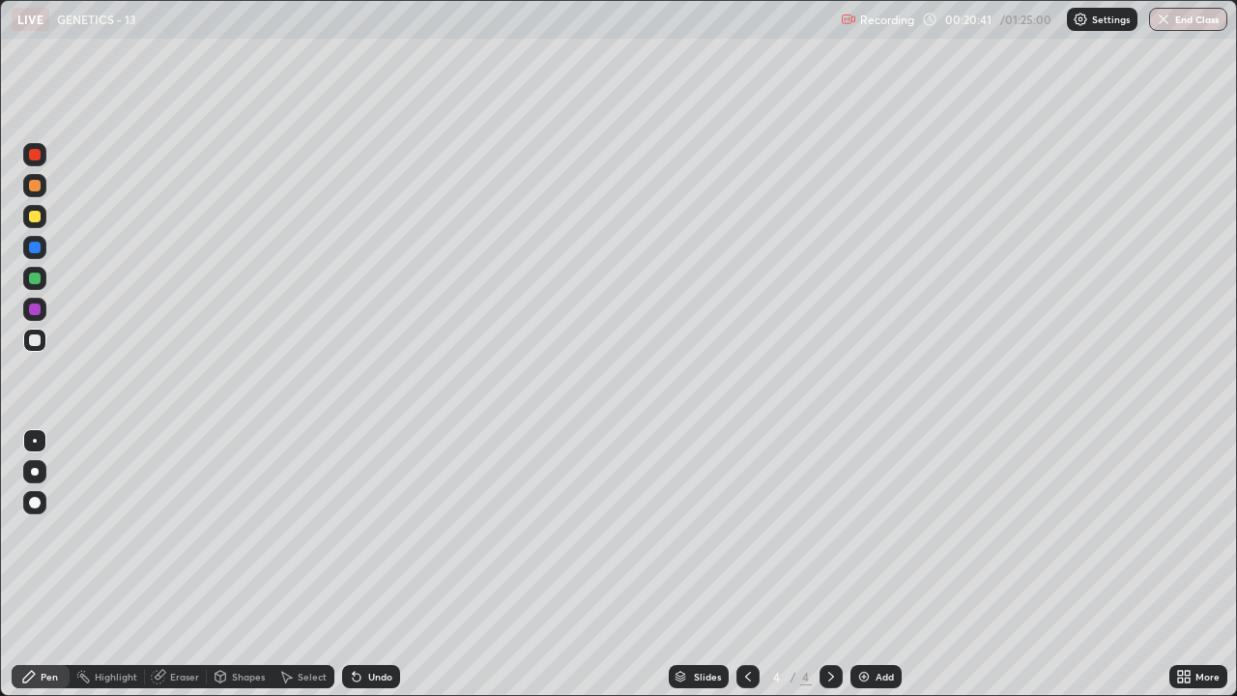
click at [354, 532] on icon at bounding box center [357, 678] width 8 height 8
click at [353, 532] on icon at bounding box center [357, 678] width 8 height 8
click at [356, 532] on div "Undo" at bounding box center [371, 676] width 58 height 23
click at [354, 532] on icon at bounding box center [357, 678] width 8 height 8
click at [353, 532] on icon at bounding box center [357, 678] width 8 height 8
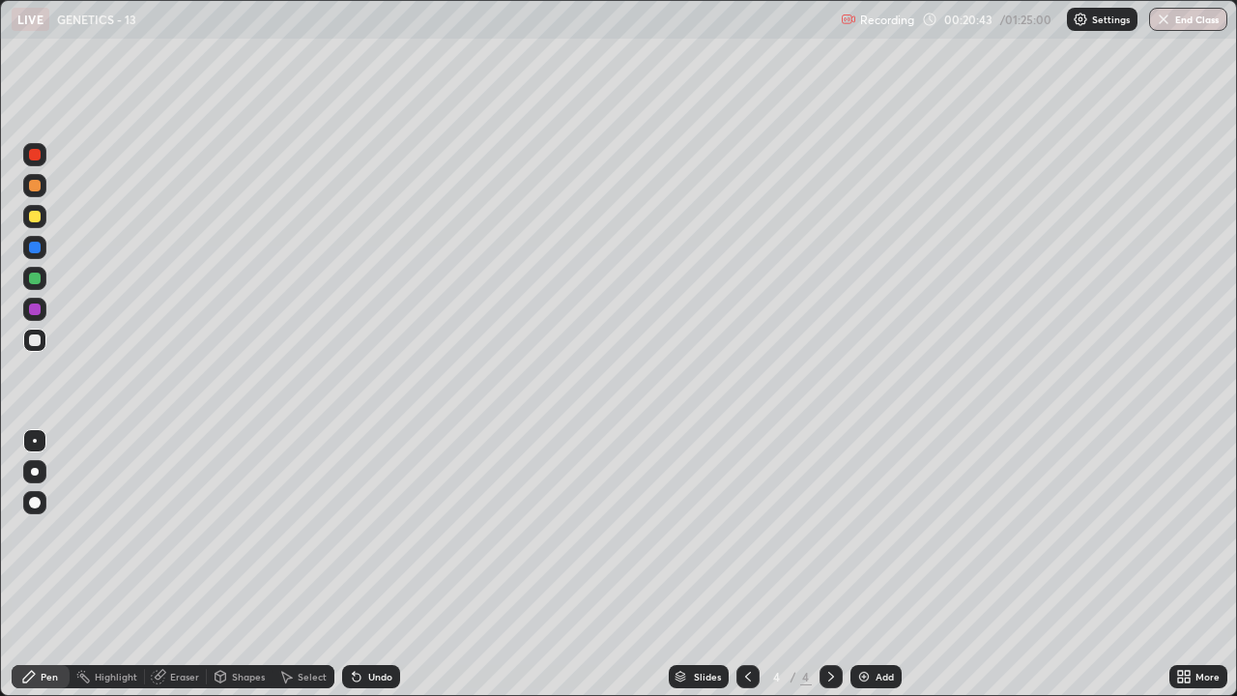
click at [353, 532] on icon at bounding box center [357, 678] width 8 height 8
click at [350, 532] on icon at bounding box center [356, 676] width 15 height 15
click at [354, 532] on icon at bounding box center [357, 678] width 8 height 8
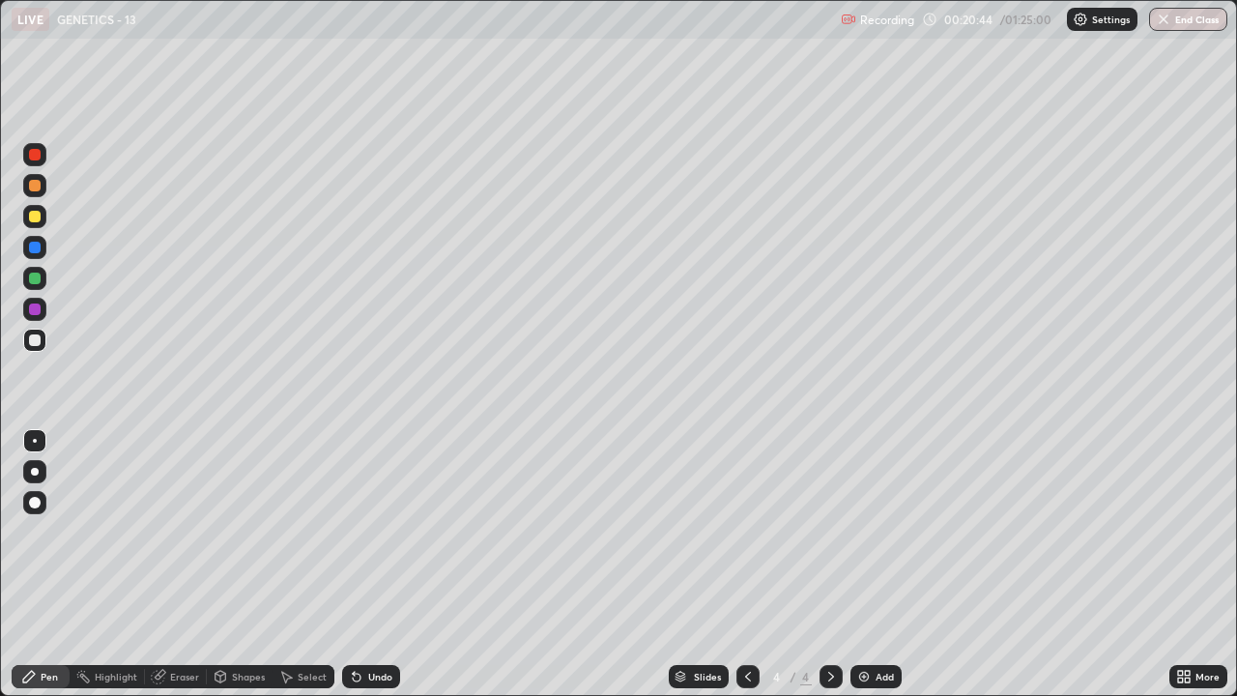
click at [353, 532] on icon at bounding box center [354, 673] width 2 height 2
click at [353, 532] on icon at bounding box center [357, 678] width 8 height 8
click at [27, 215] on div at bounding box center [34, 216] width 23 height 23
click at [26, 331] on div at bounding box center [34, 340] width 23 height 23
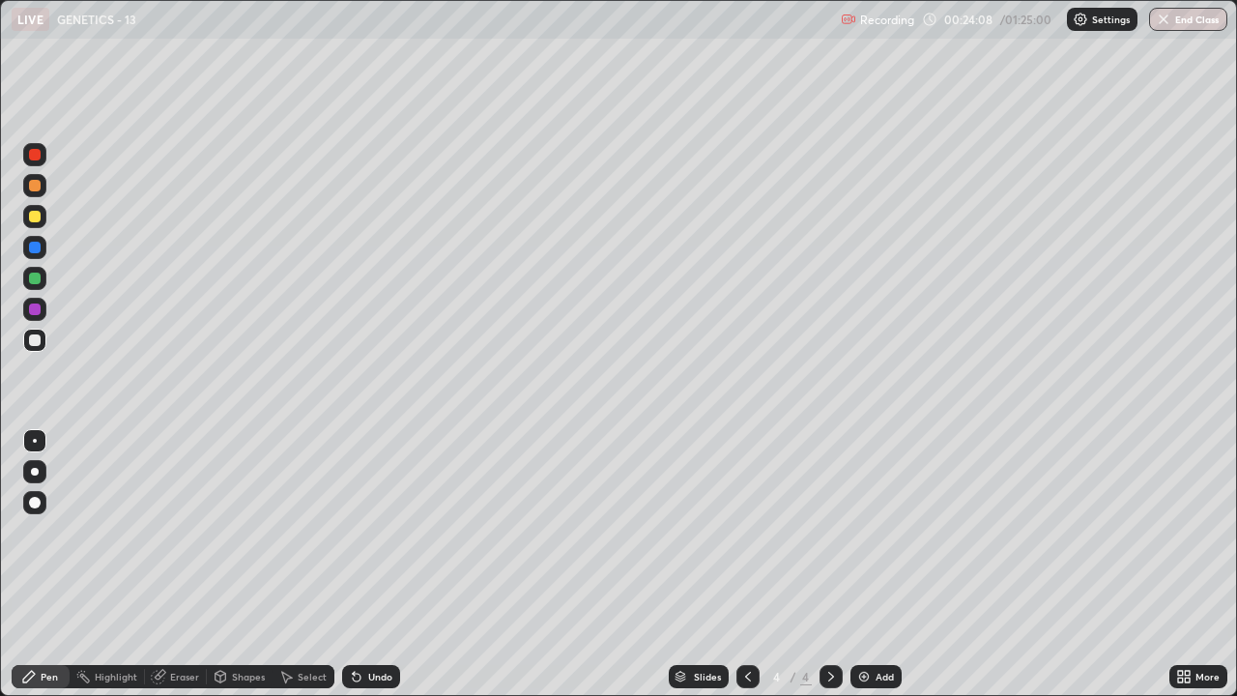
click at [36, 155] on div at bounding box center [35, 155] width 12 height 12
click at [300, 532] on div "Select" at bounding box center [312, 677] width 29 height 10
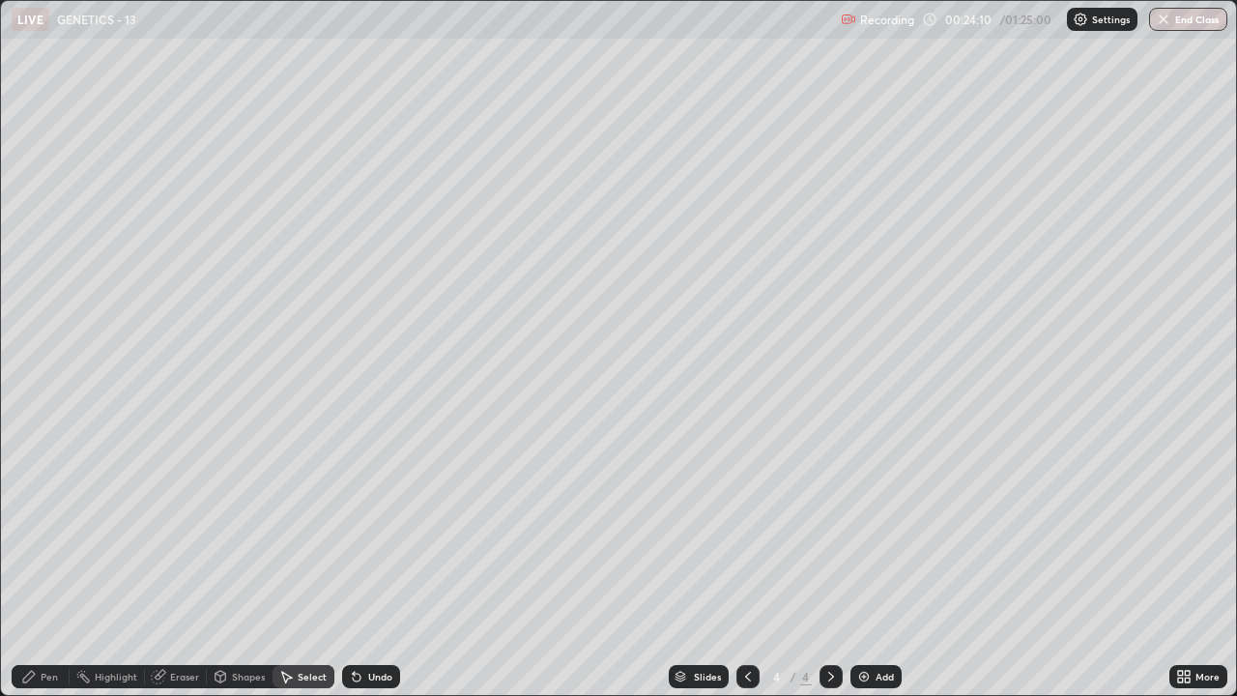
click at [243, 532] on div "Shapes" at bounding box center [248, 677] width 33 height 10
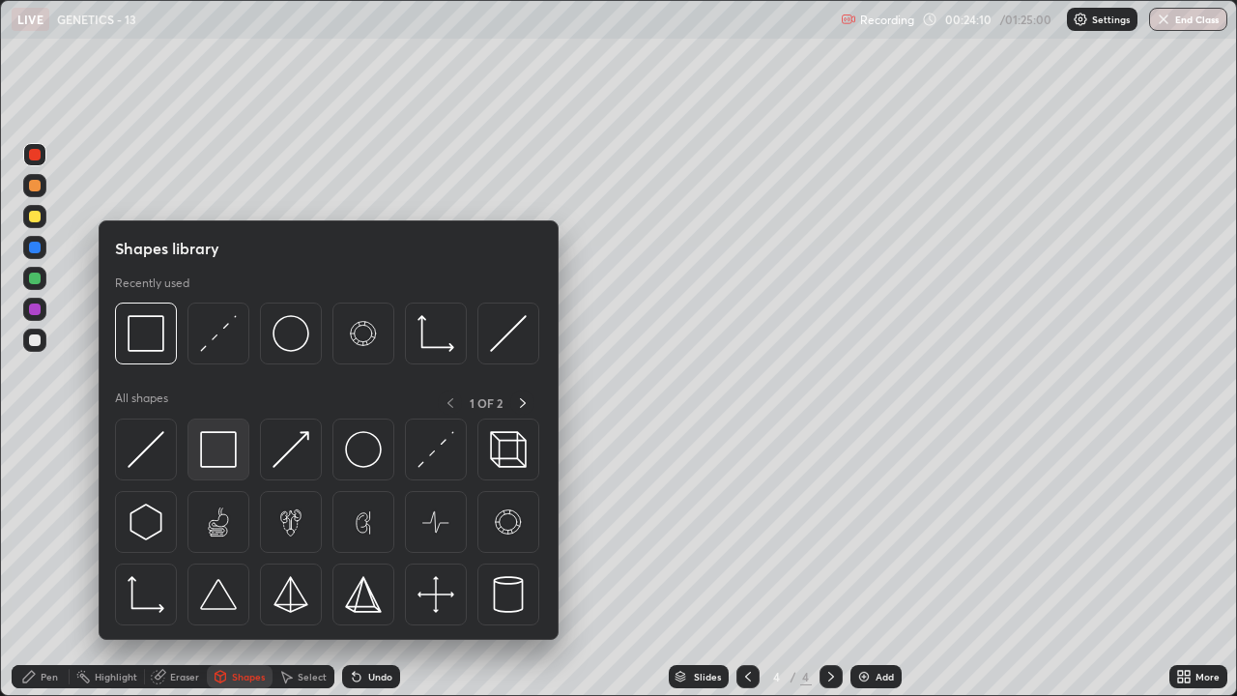
click at [222, 449] on img at bounding box center [218, 449] width 37 height 37
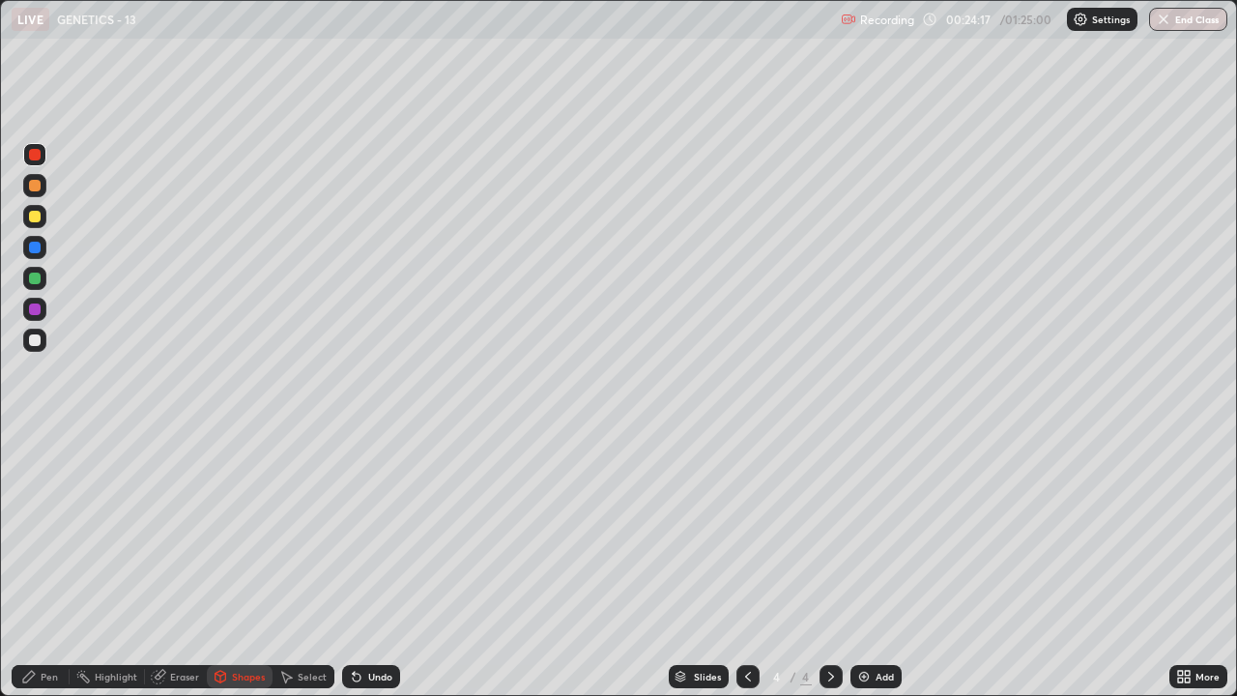
click at [42, 532] on div "Pen" at bounding box center [49, 677] width 17 height 10
click at [31, 276] on div at bounding box center [35, 279] width 12 height 12
click at [34, 311] on div at bounding box center [35, 309] width 12 height 12
click at [36, 246] on div at bounding box center [35, 248] width 12 height 12
click at [32, 331] on div at bounding box center [34, 340] width 23 height 23
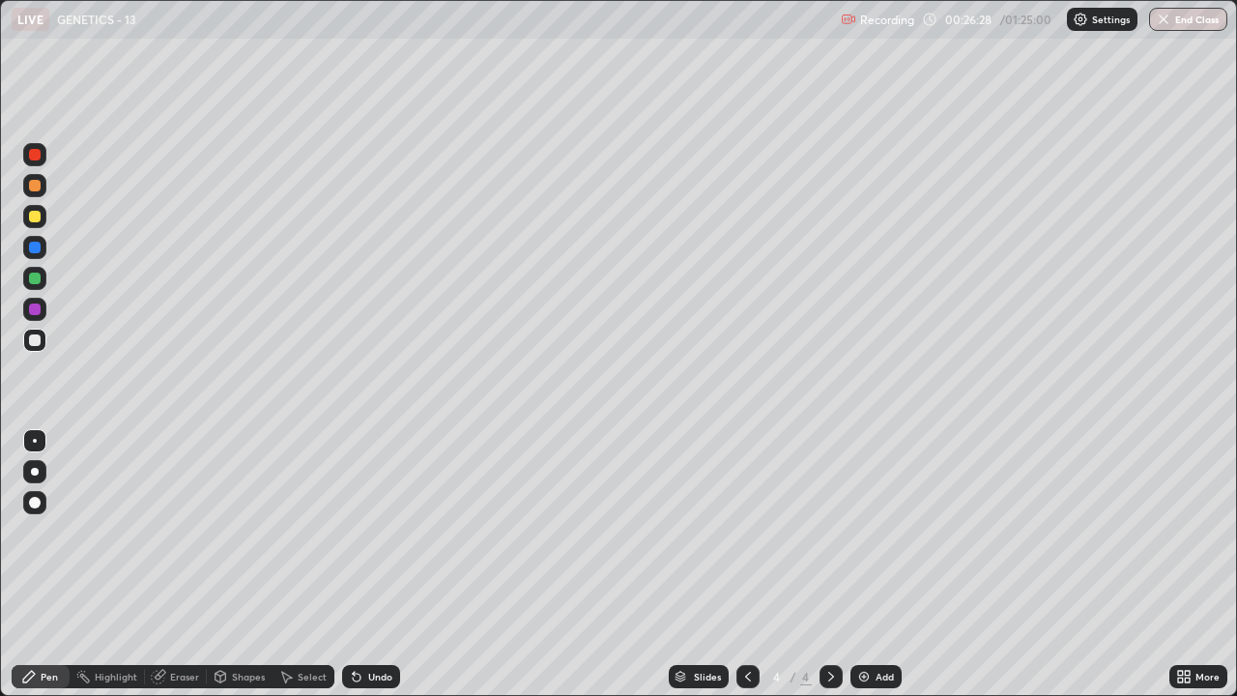
click at [868, 532] on img at bounding box center [863, 676] width 15 height 15
click at [37, 338] on div at bounding box center [35, 340] width 12 height 12
click at [245, 532] on div "Shapes" at bounding box center [248, 677] width 33 height 10
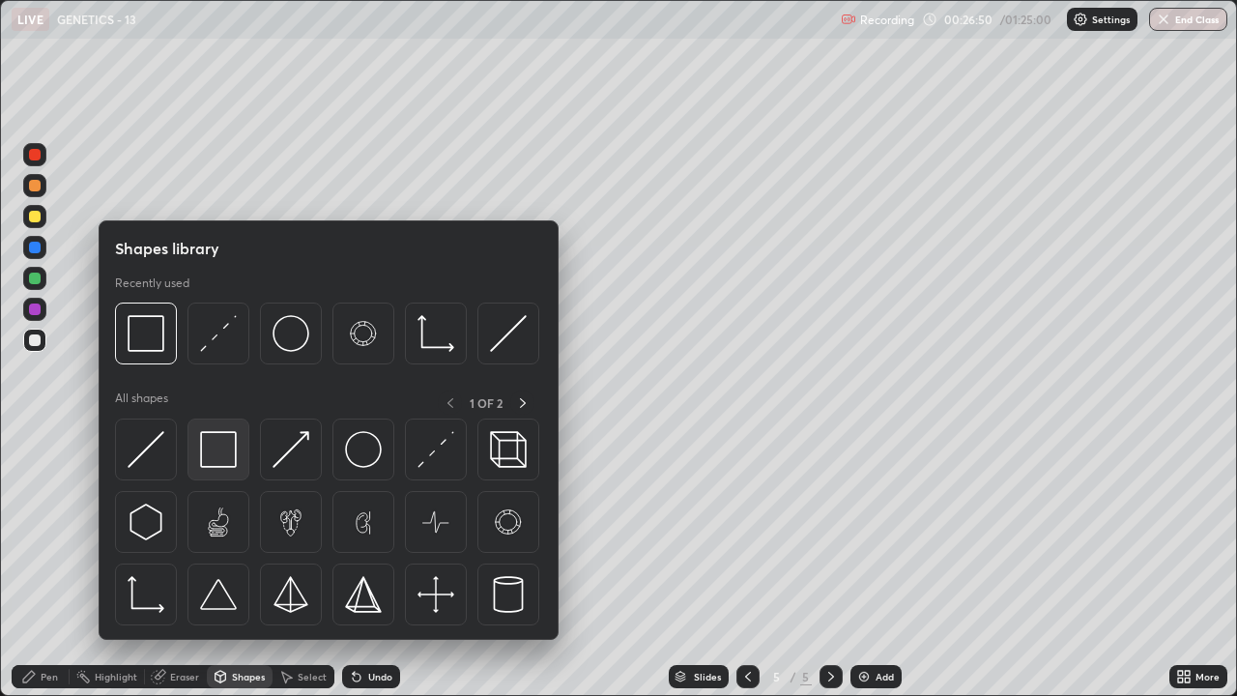
click at [220, 453] on img at bounding box center [218, 449] width 37 height 37
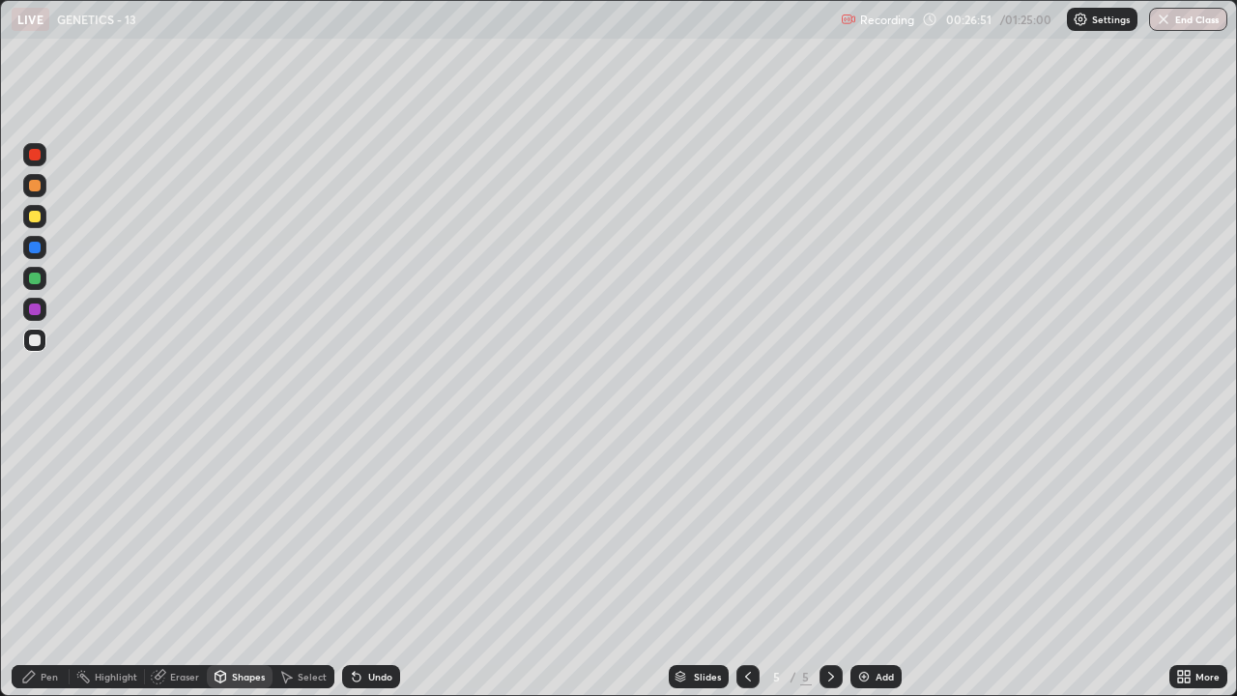
click at [37, 156] on div at bounding box center [35, 155] width 12 height 12
click at [31, 532] on icon at bounding box center [29, 677] width 12 height 12
click at [35, 282] on div at bounding box center [35, 279] width 12 height 12
click at [32, 251] on div at bounding box center [35, 248] width 12 height 12
click at [38, 306] on div at bounding box center [35, 309] width 12 height 12
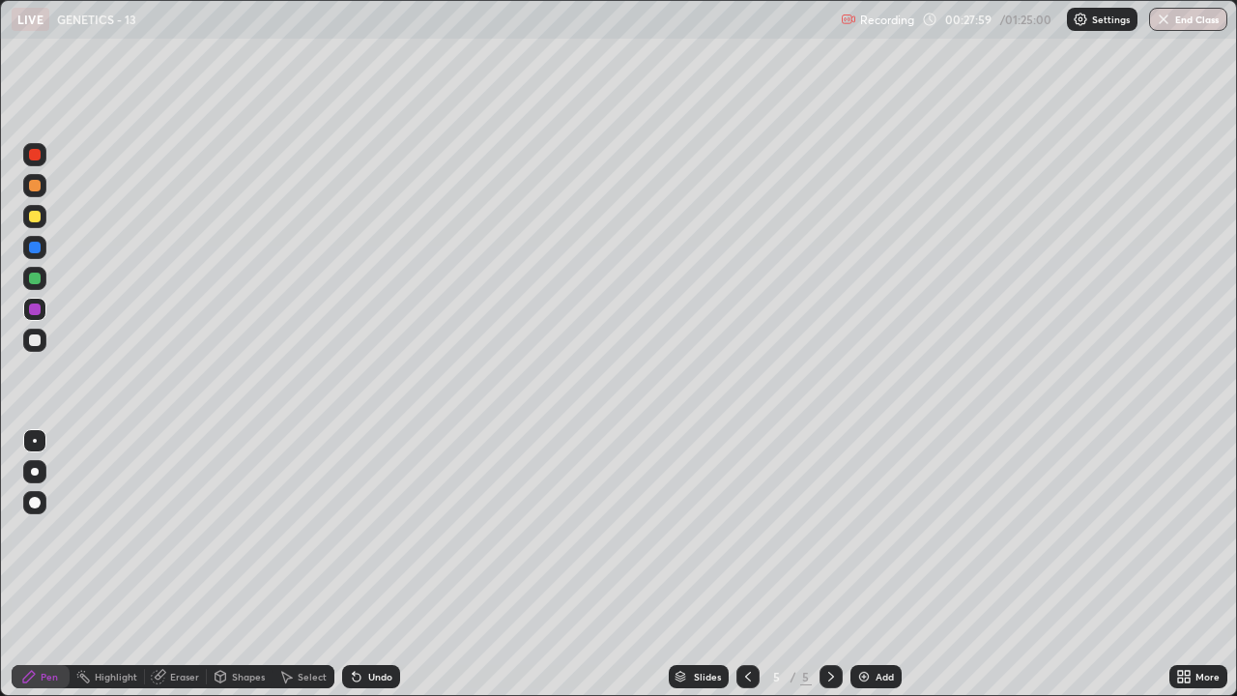
click at [236, 532] on div "Shapes" at bounding box center [248, 677] width 33 height 10
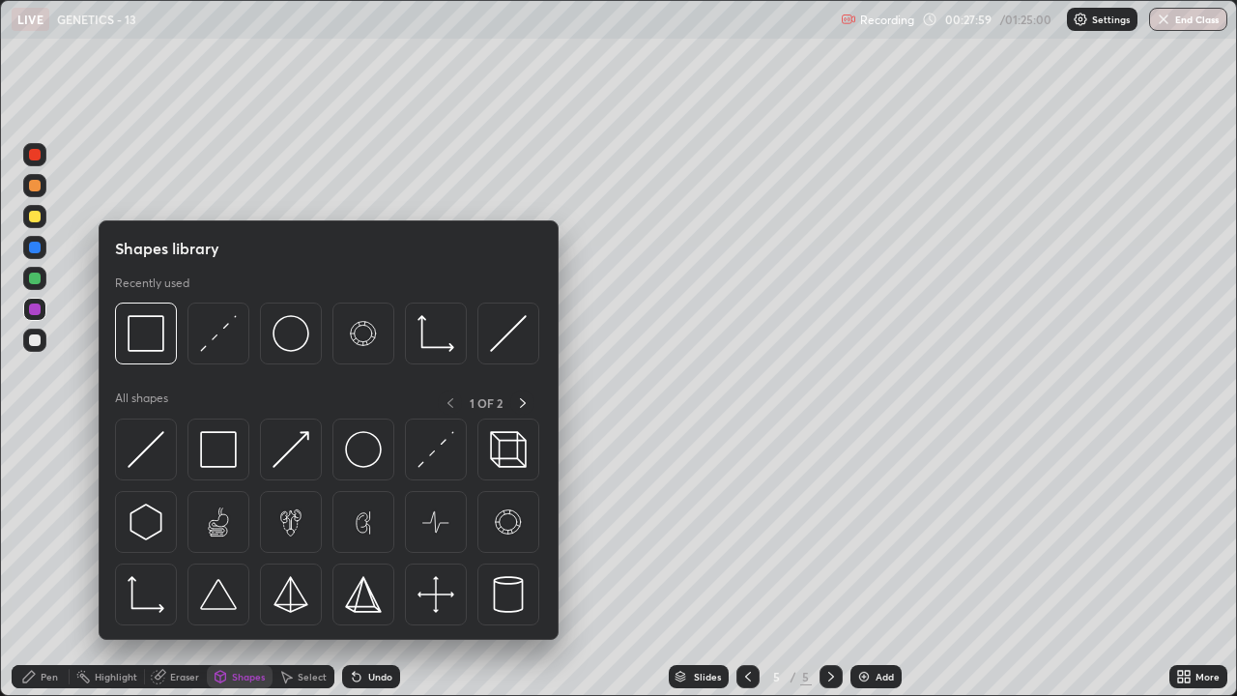
click at [41, 532] on div "Pen" at bounding box center [49, 677] width 17 height 10
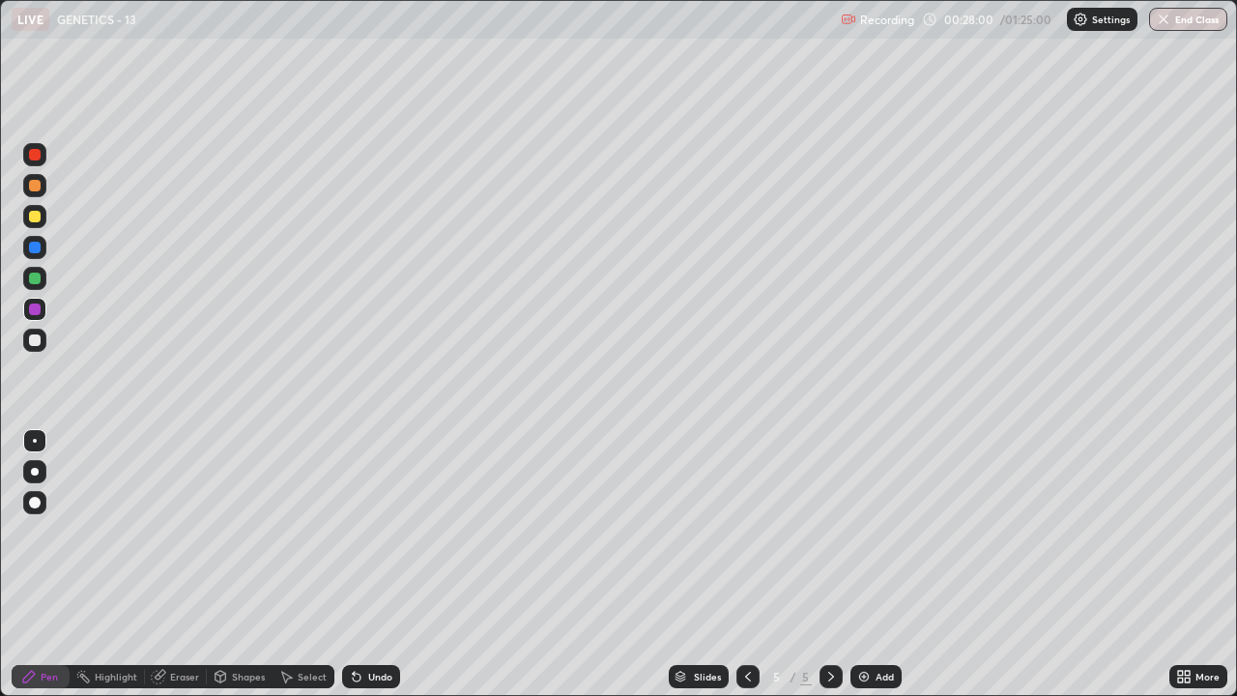
click at [32, 337] on div at bounding box center [35, 340] width 12 height 12
click at [34, 251] on div at bounding box center [35, 248] width 12 height 12
click at [175, 532] on div "Eraser" at bounding box center [184, 677] width 29 height 10
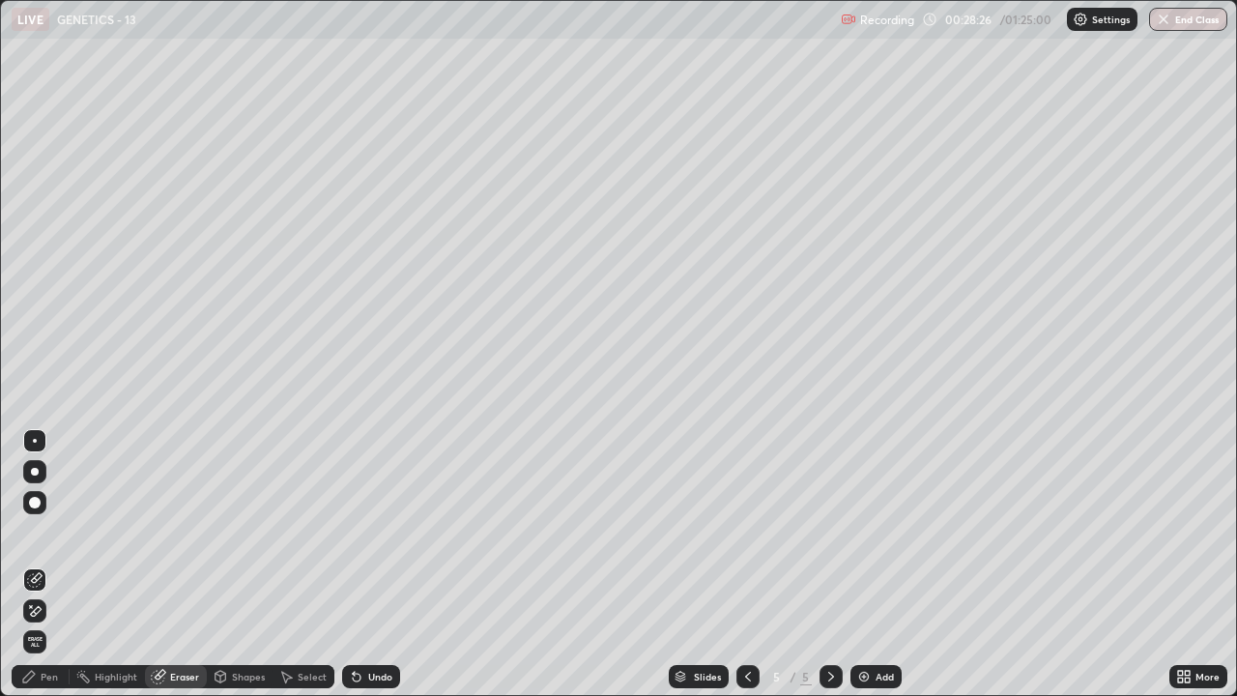
click at [39, 532] on div "Pen" at bounding box center [41, 676] width 58 height 23
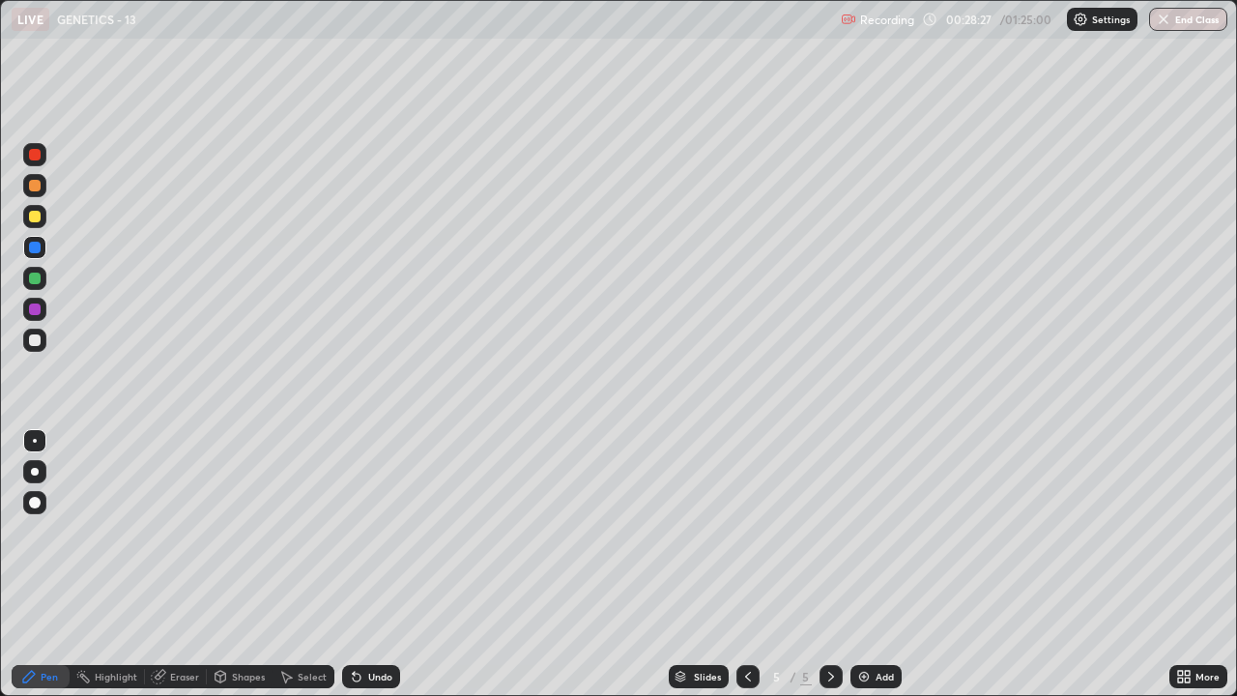
click at [35, 341] on div at bounding box center [35, 340] width 12 height 12
click at [34, 286] on div at bounding box center [34, 278] width 23 height 23
click at [29, 250] on div at bounding box center [35, 248] width 12 height 12
click at [359, 532] on icon at bounding box center [356, 676] width 15 height 15
click at [35, 159] on div at bounding box center [35, 155] width 12 height 12
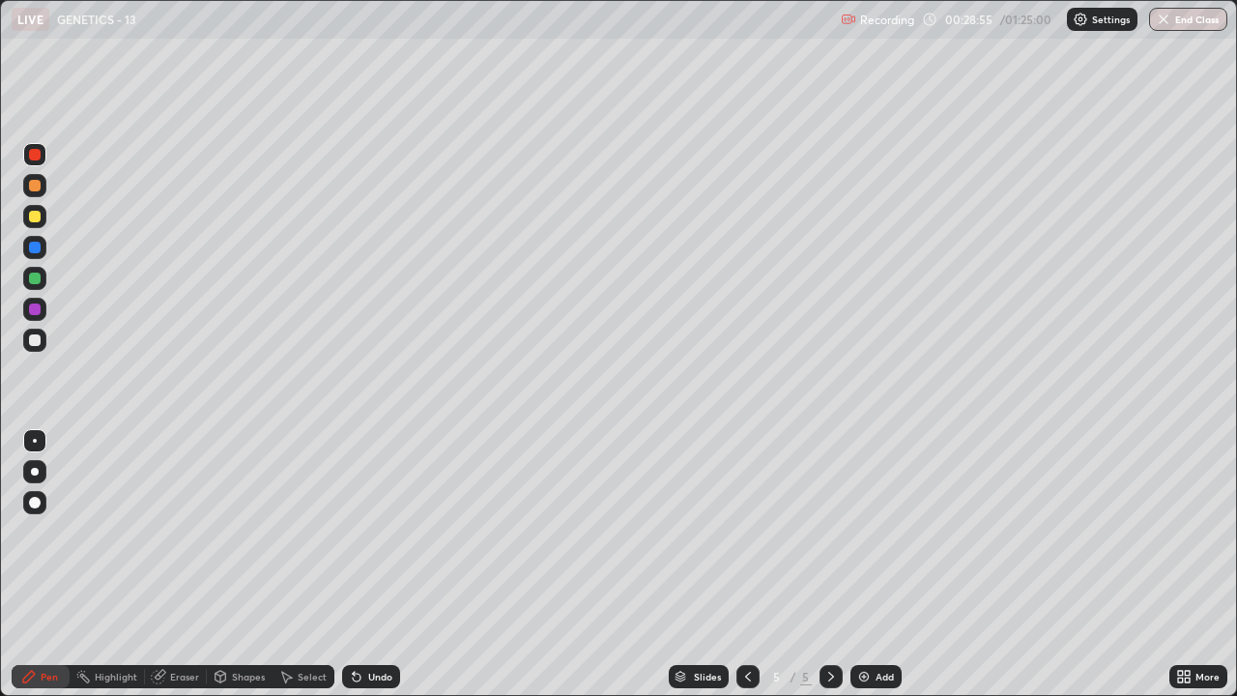
click at [30, 343] on div at bounding box center [35, 340] width 12 height 12
click at [743, 532] on icon at bounding box center [747, 676] width 15 height 15
click at [823, 532] on icon at bounding box center [830, 676] width 15 height 15
click at [879, 532] on div "Add" at bounding box center [885, 677] width 18 height 10
click at [38, 218] on div at bounding box center [35, 217] width 12 height 12
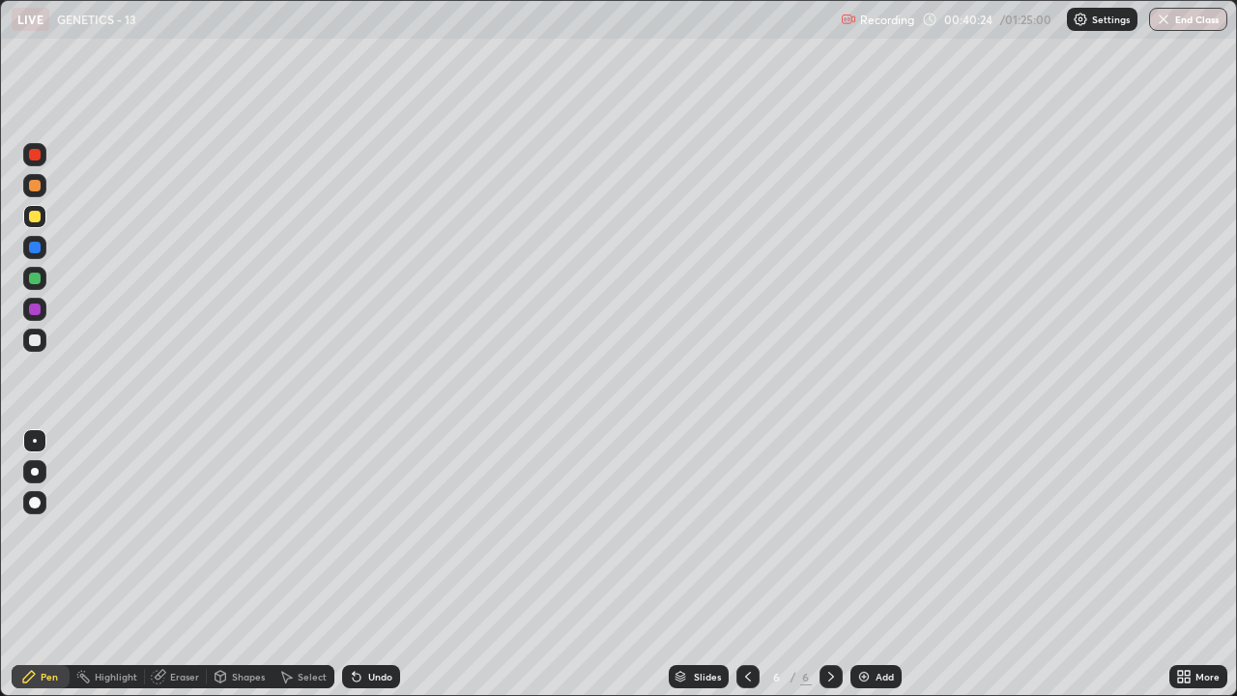
click at [38, 344] on div at bounding box center [35, 340] width 12 height 12
click at [257, 532] on div "Shapes" at bounding box center [248, 677] width 33 height 10
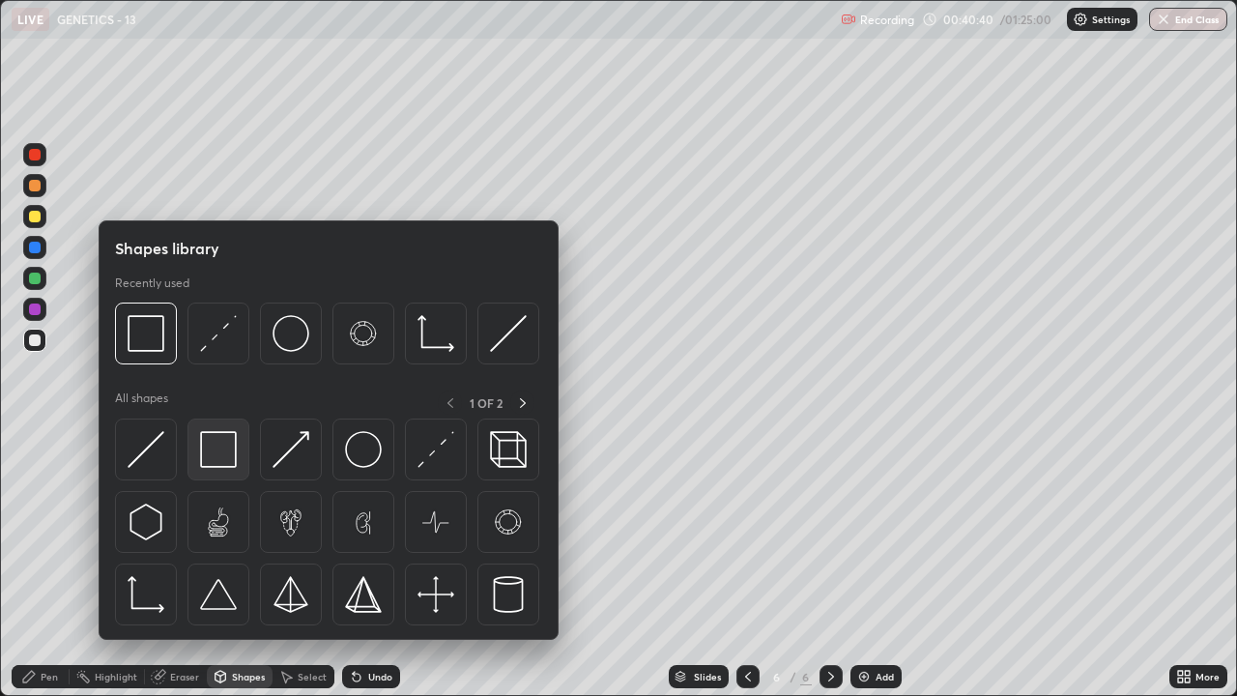
click at [210, 431] on img at bounding box center [218, 449] width 37 height 37
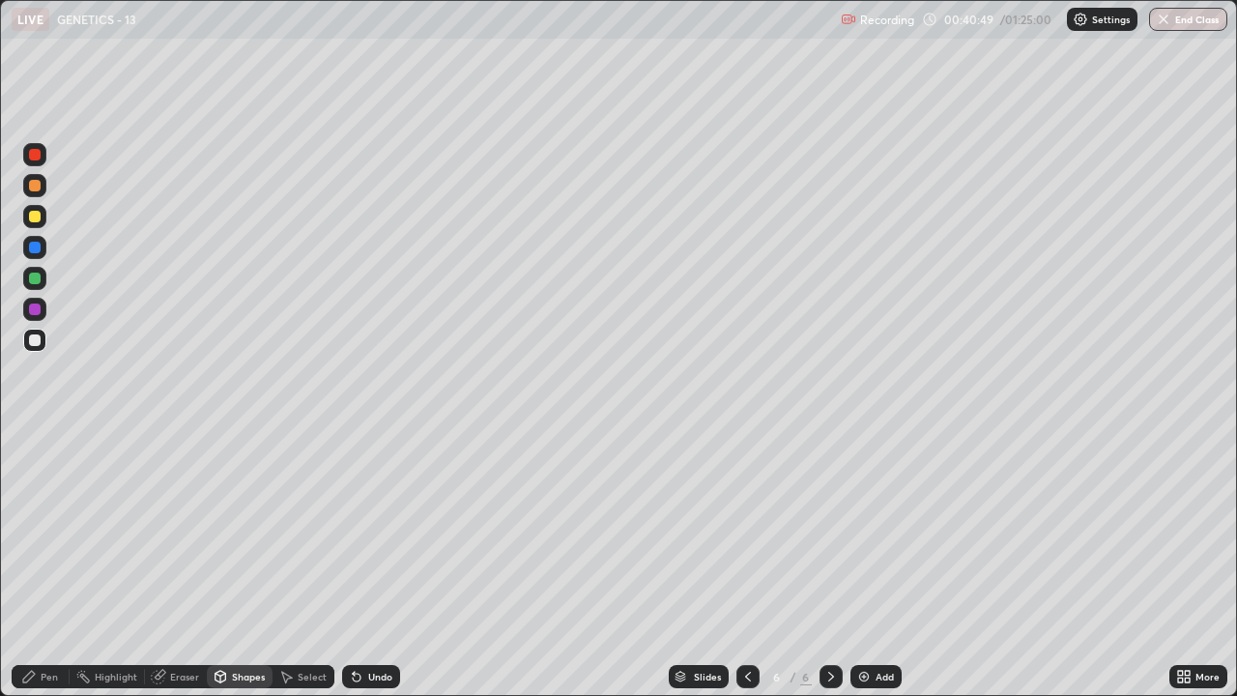
click at [53, 532] on div "Pen" at bounding box center [41, 676] width 58 height 23
click at [33, 217] on div at bounding box center [35, 217] width 12 height 12
click at [29, 245] on div at bounding box center [35, 248] width 12 height 12
click at [179, 532] on div "Eraser" at bounding box center [184, 677] width 29 height 10
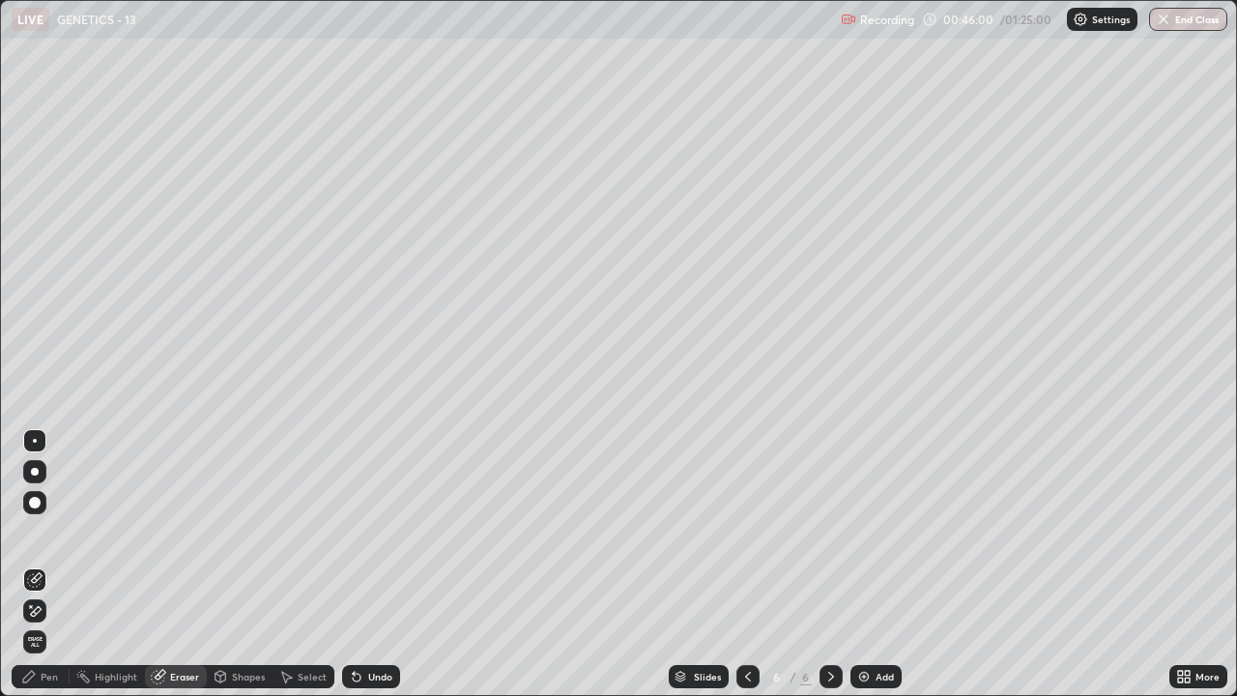
click at [43, 532] on div "Pen" at bounding box center [49, 677] width 17 height 10
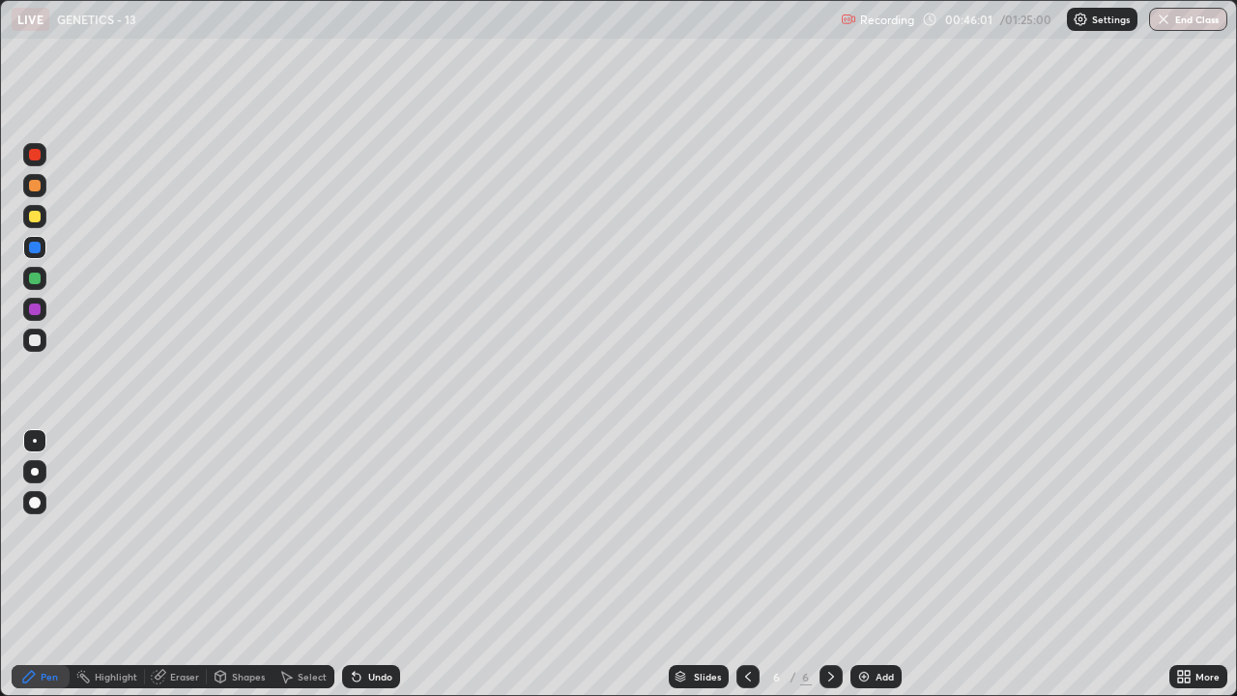
click at [34, 337] on div at bounding box center [35, 340] width 12 height 12
click at [30, 250] on div at bounding box center [35, 248] width 12 height 12
click at [35, 276] on div at bounding box center [35, 279] width 12 height 12
click at [30, 349] on div at bounding box center [34, 340] width 23 height 23
click at [36, 313] on div at bounding box center [35, 309] width 12 height 12
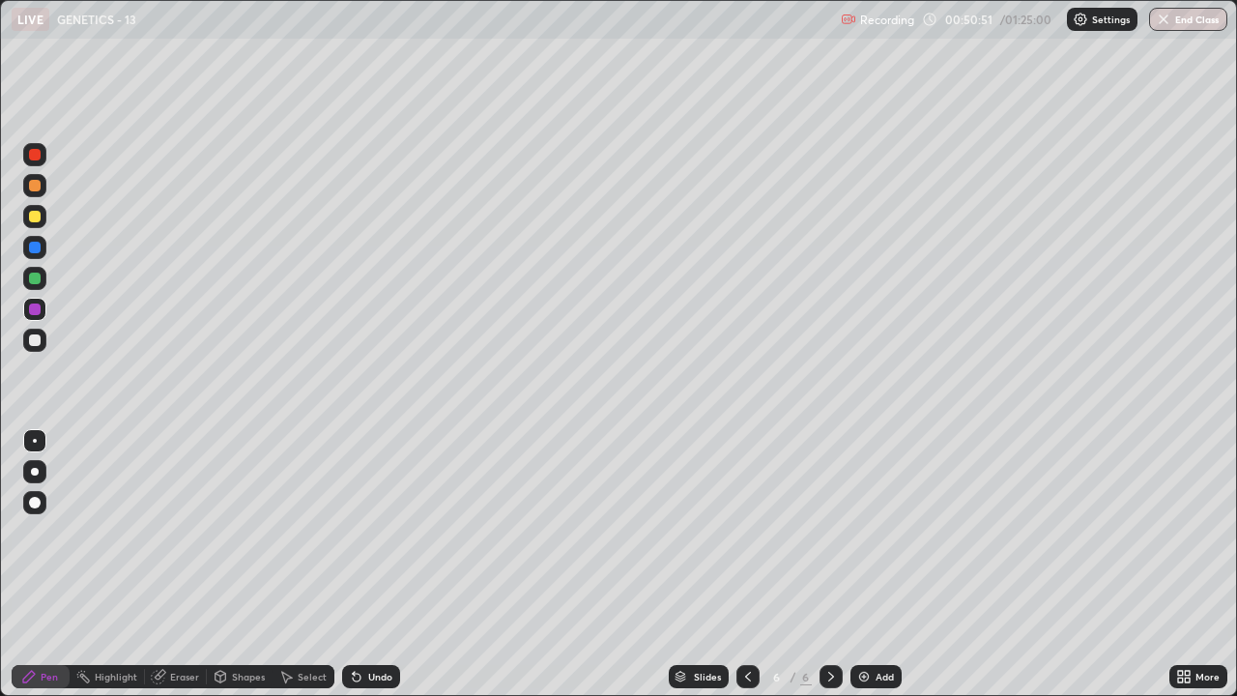
click at [377, 532] on div "Undo" at bounding box center [380, 677] width 24 height 10
click at [360, 532] on icon at bounding box center [356, 676] width 15 height 15
click at [36, 335] on div at bounding box center [35, 340] width 12 height 12
click at [859, 532] on img at bounding box center [863, 676] width 15 height 15
click at [32, 214] on div at bounding box center [35, 217] width 12 height 12
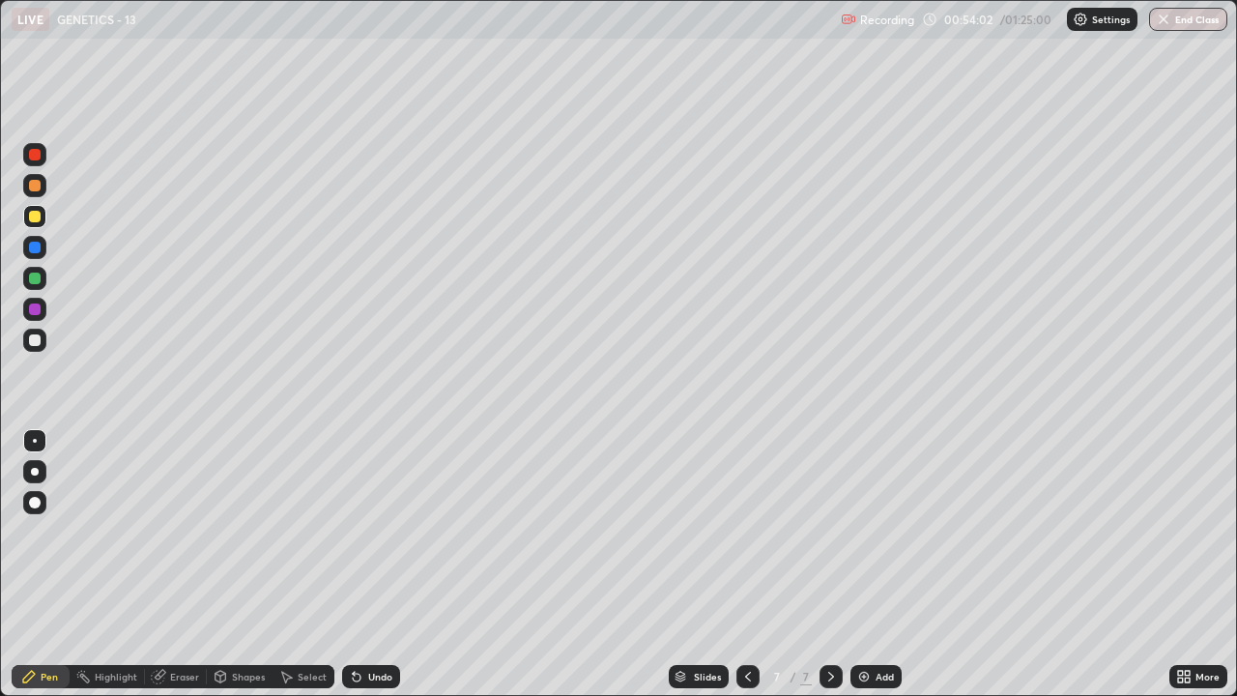
click at [241, 532] on div "Shapes" at bounding box center [248, 677] width 33 height 10
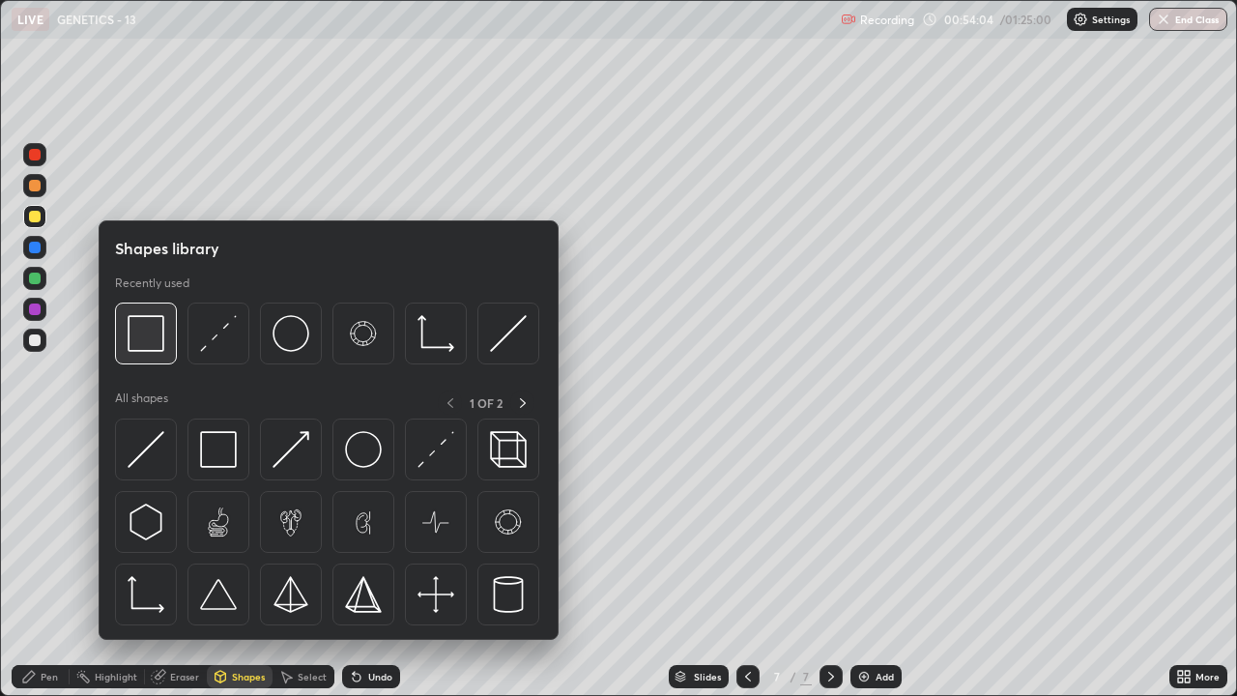
click at [165, 351] on div at bounding box center [146, 334] width 62 height 62
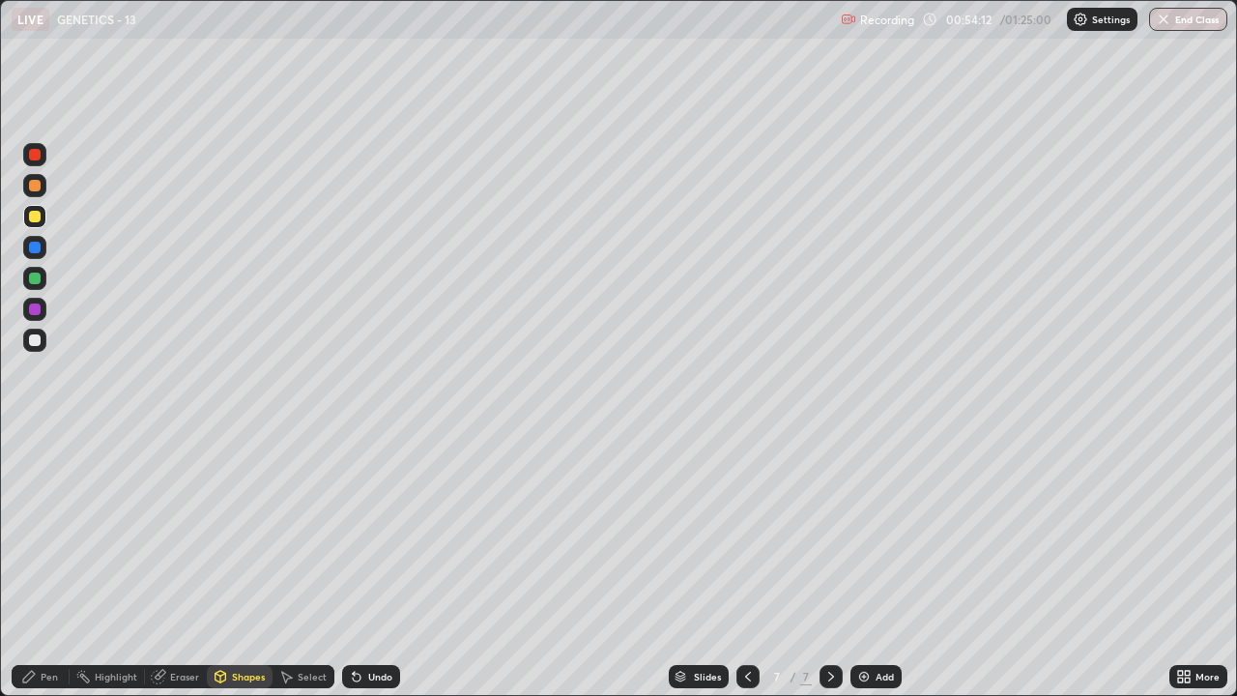
click at [57, 532] on div "Pen" at bounding box center [41, 676] width 58 height 23
click at [39, 244] on div at bounding box center [35, 248] width 12 height 12
click at [35, 305] on div at bounding box center [35, 309] width 12 height 12
click at [34, 274] on div at bounding box center [35, 279] width 12 height 12
click at [30, 244] on div at bounding box center [35, 248] width 12 height 12
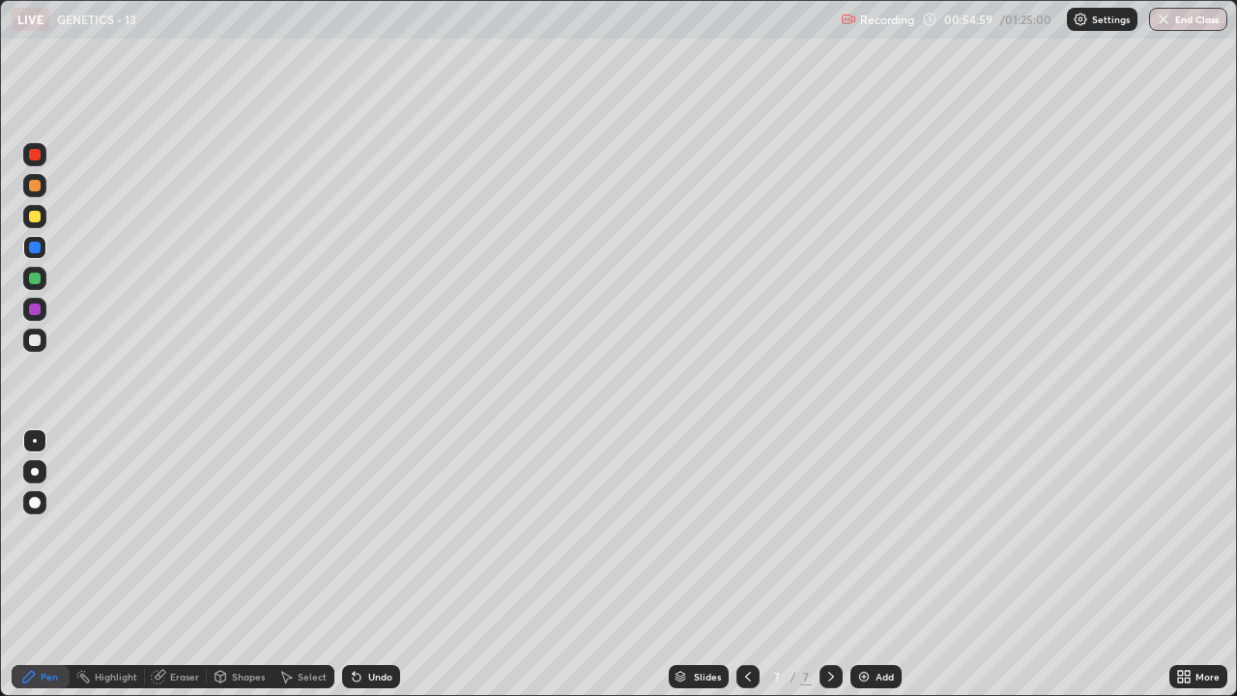
click at [34, 308] on div at bounding box center [35, 309] width 12 height 12
click at [34, 335] on div at bounding box center [35, 340] width 12 height 12
click at [236, 532] on div "Shapes" at bounding box center [248, 677] width 33 height 10
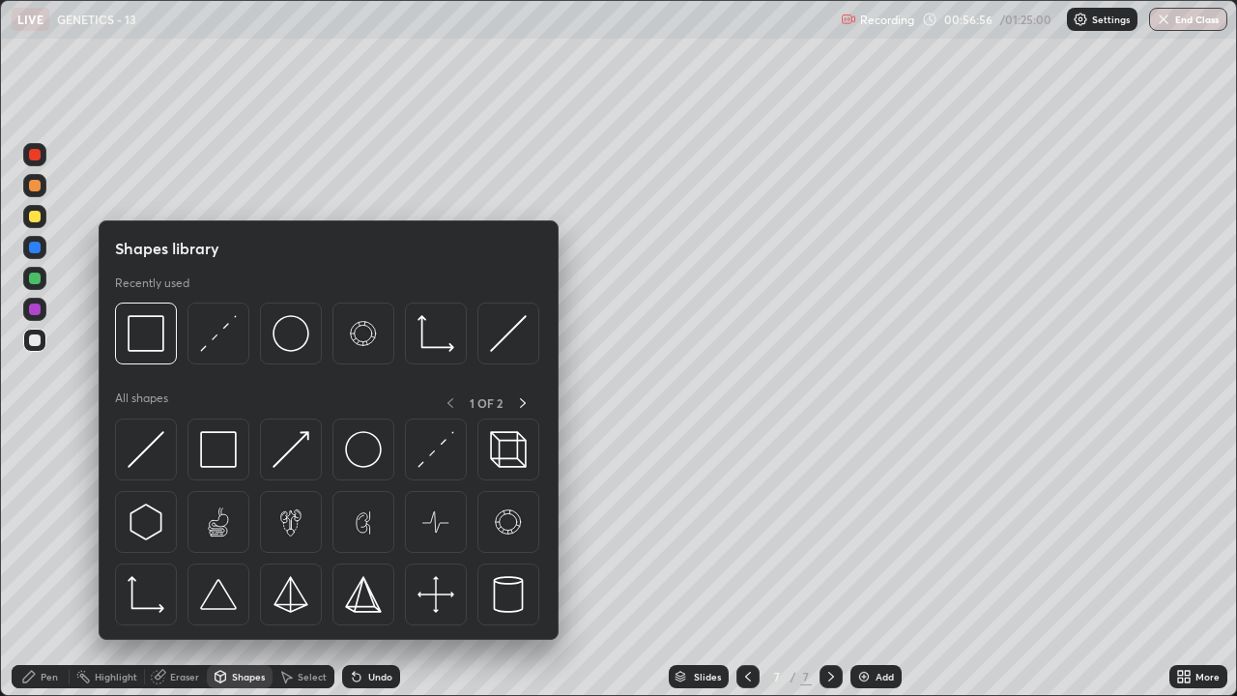
click at [39, 532] on div "Pen" at bounding box center [41, 676] width 58 height 23
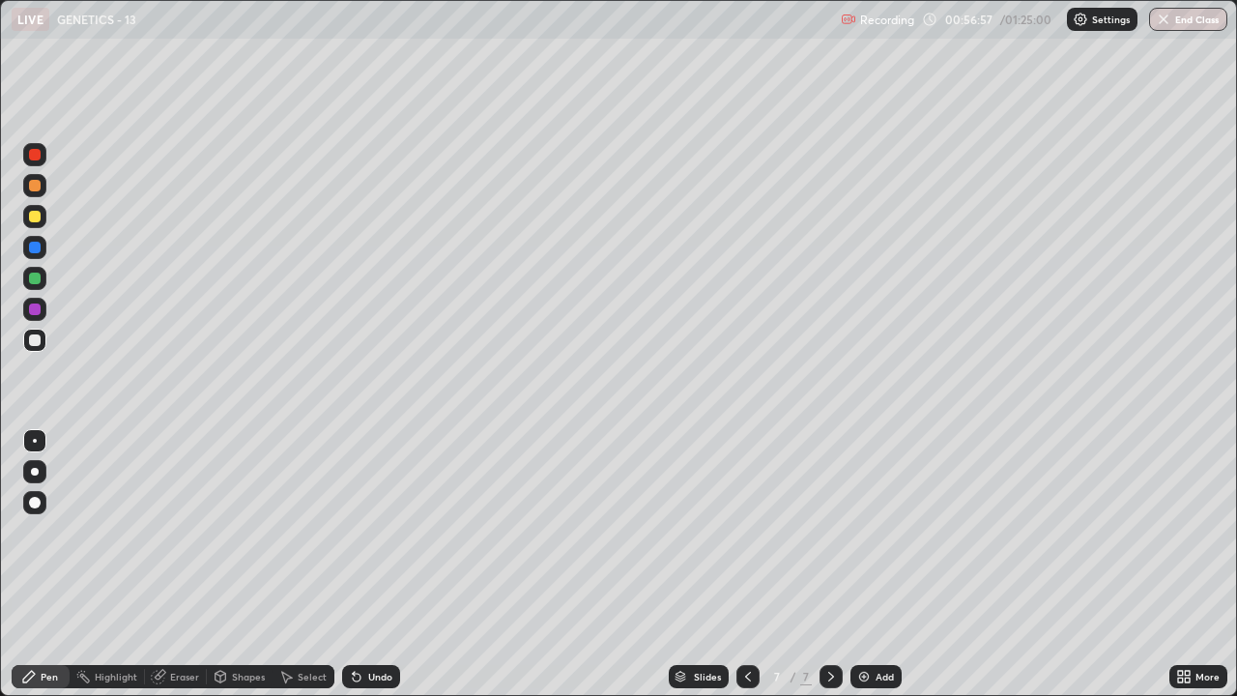
click at [35, 499] on div at bounding box center [35, 503] width 12 height 12
click at [33, 217] on div at bounding box center [35, 217] width 12 height 12
click at [224, 532] on icon at bounding box center [221, 675] width 11 height 3
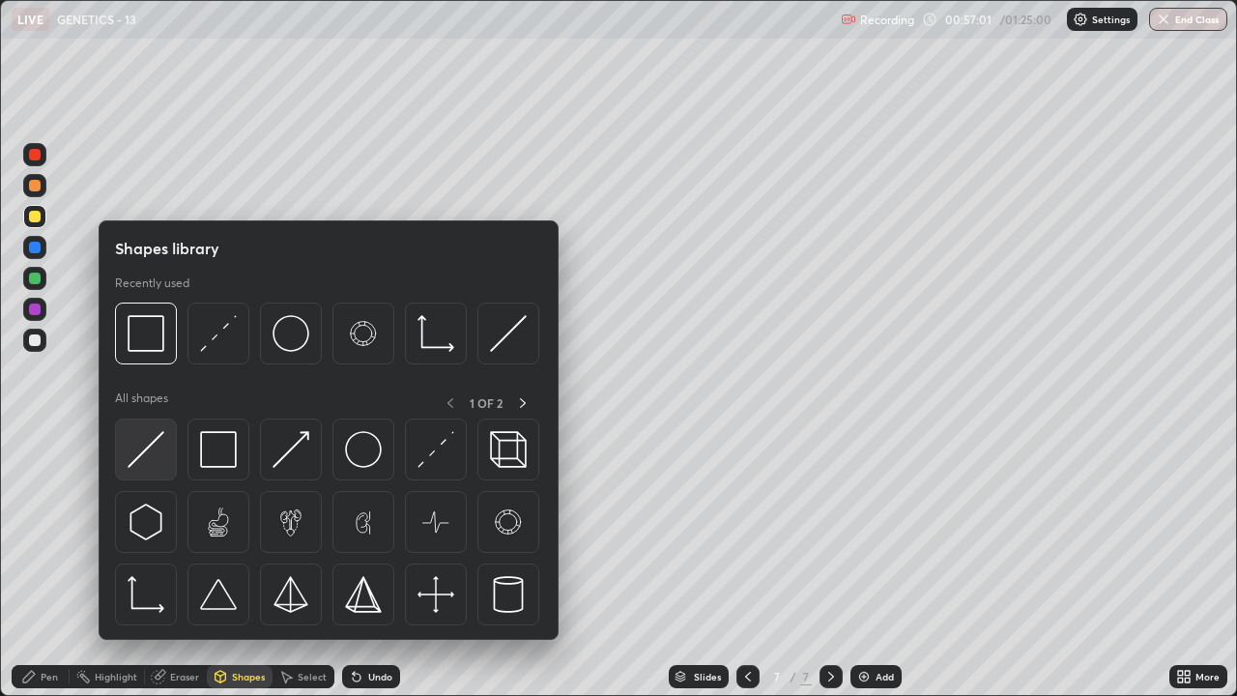
click at [146, 451] on img at bounding box center [146, 449] width 37 height 37
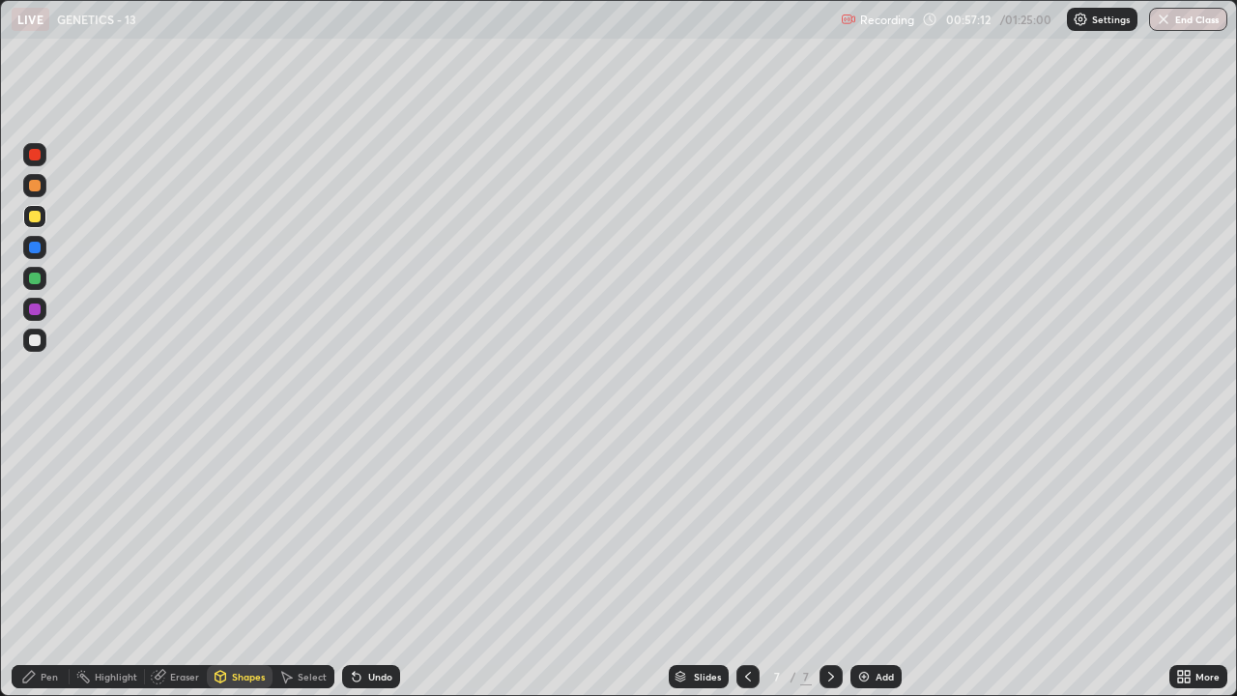
click at [29, 532] on icon at bounding box center [29, 677] width 12 height 12
click at [35, 441] on div at bounding box center [35, 441] width 4 height 4
click at [31, 340] on div at bounding box center [35, 340] width 12 height 12
click at [43, 501] on div at bounding box center [34, 502] width 23 height 23
click at [34, 245] on div at bounding box center [35, 248] width 12 height 12
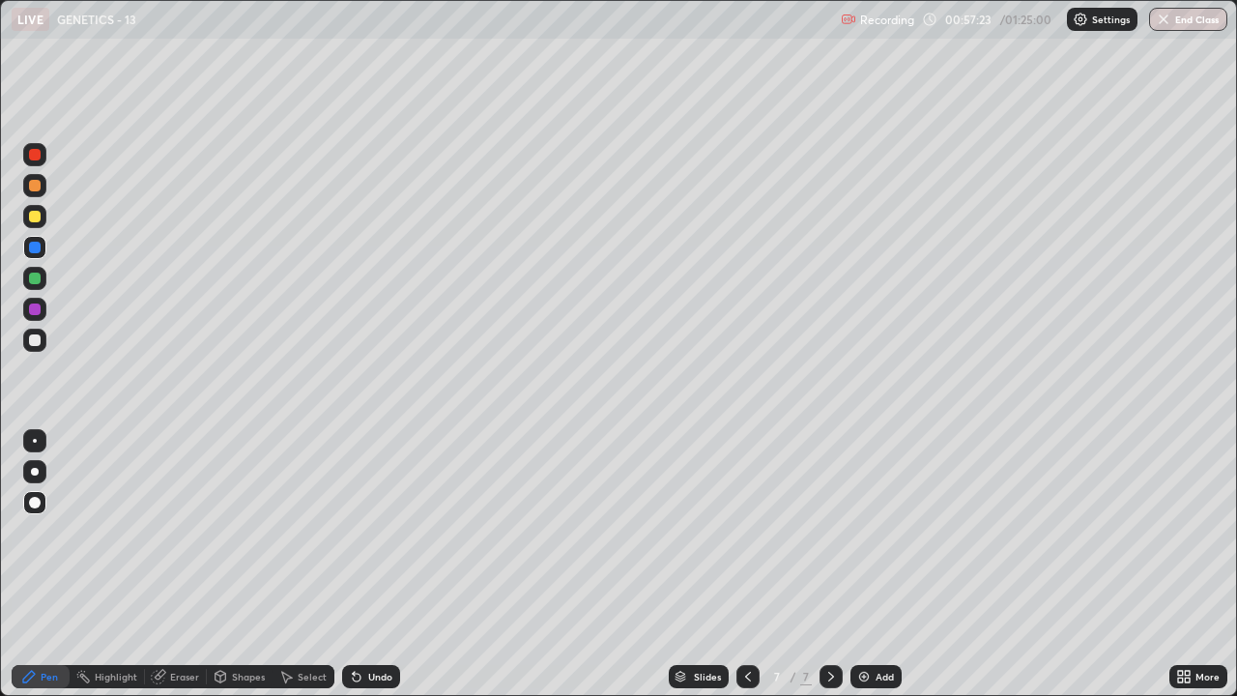
click at [237, 532] on div "Shapes" at bounding box center [248, 677] width 33 height 10
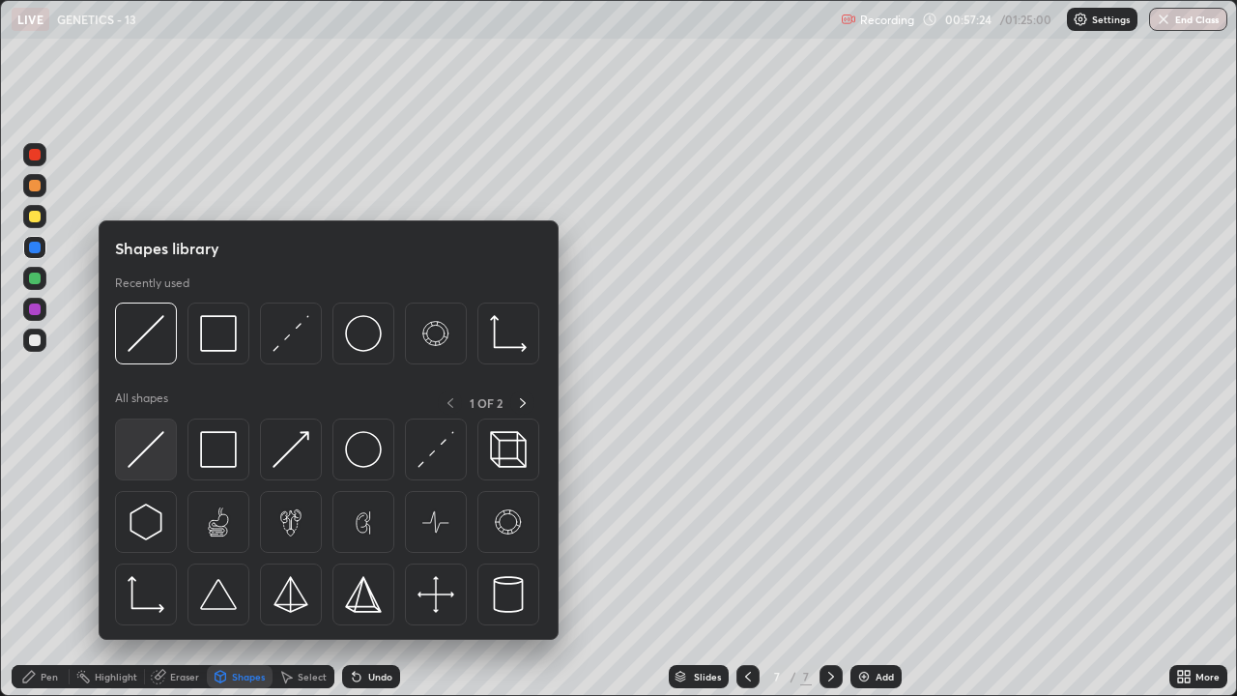
click at [149, 436] on img at bounding box center [146, 449] width 37 height 37
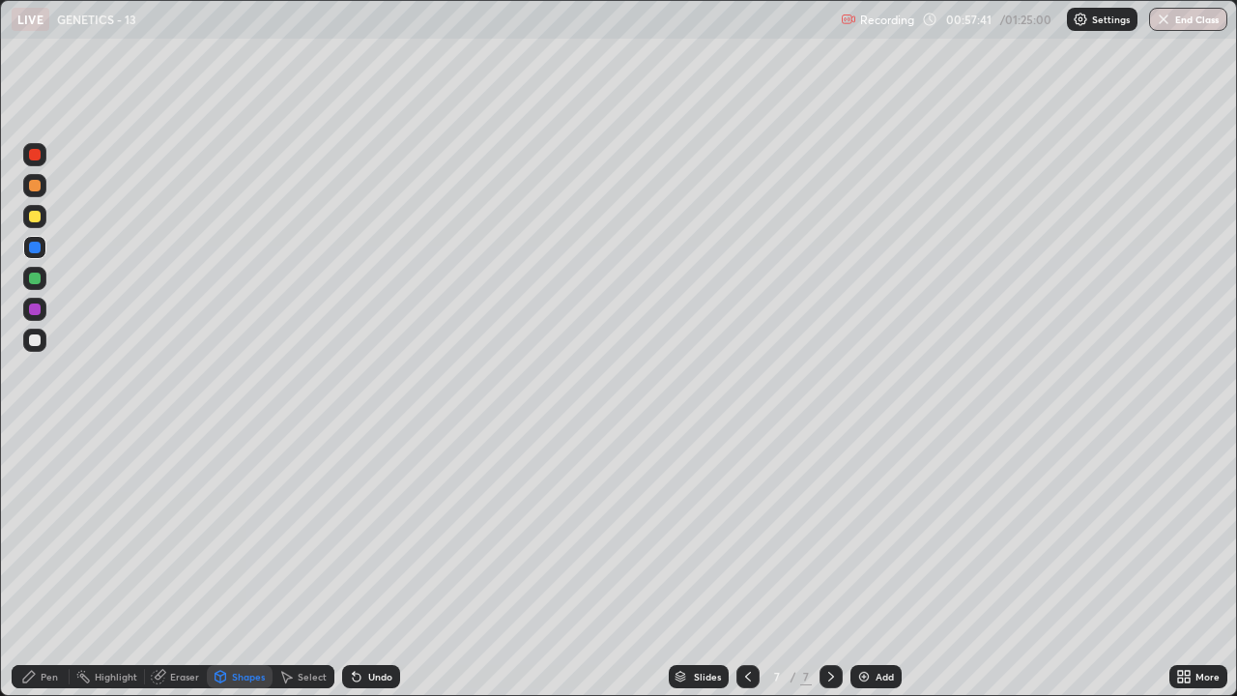
click at [48, 532] on div "Pen" at bounding box center [49, 677] width 17 height 10
click at [35, 441] on div at bounding box center [35, 441] width 4 height 4
click at [32, 343] on div at bounding box center [35, 340] width 12 height 12
click at [33, 217] on div at bounding box center [35, 217] width 12 height 12
click at [36, 340] on div at bounding box center [35, 340] width 12 height 12
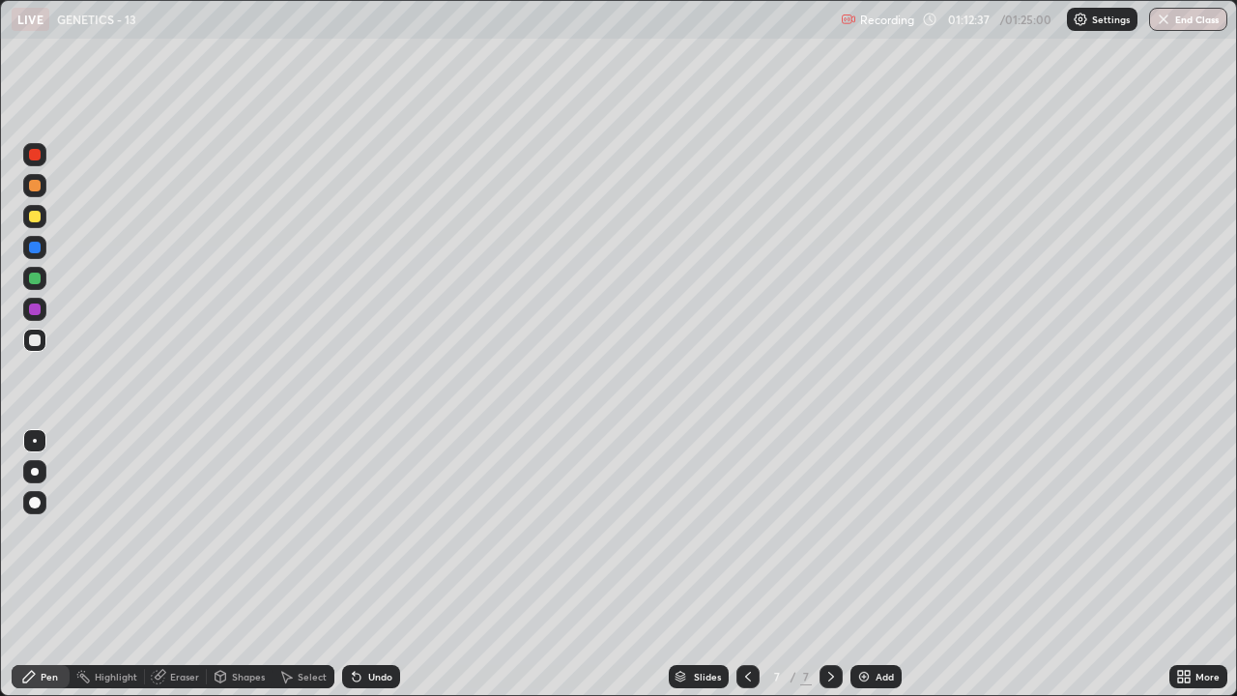
click at [301, 532] on div "Select" at bounding box center [312, 677] width 29 height 10
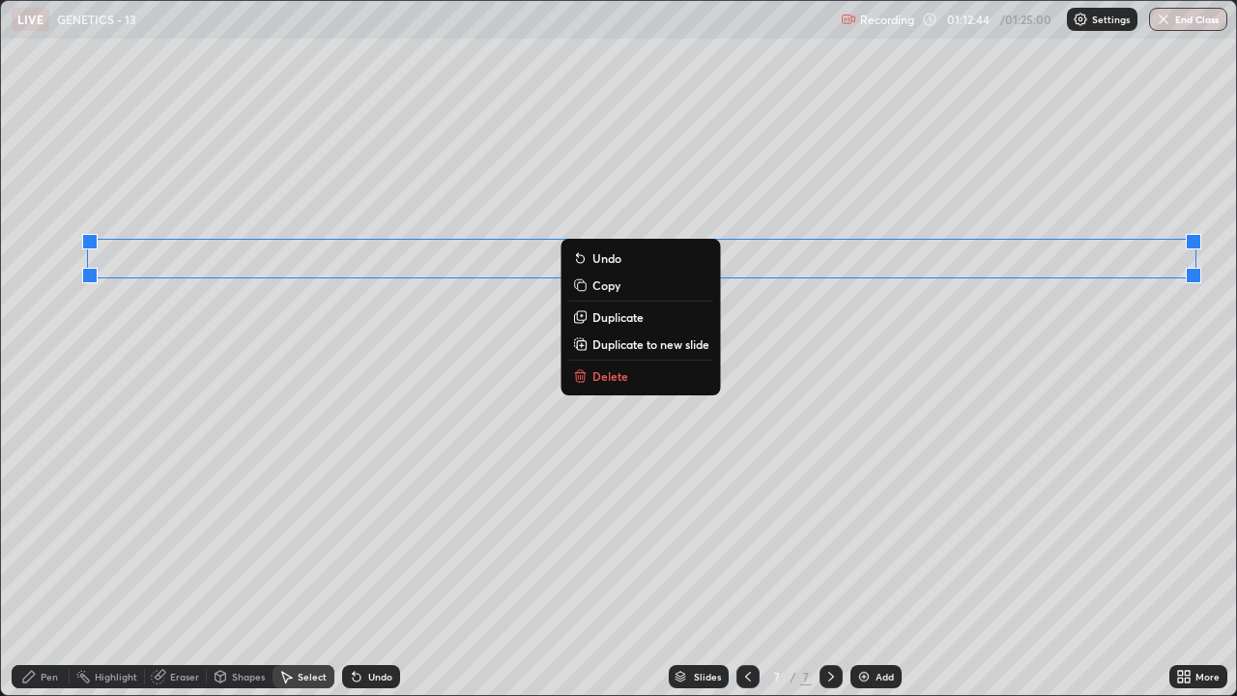
click at [648, 343] on p "Duplicate to new slide" at bounding box center [650, 343] width 117 height 15
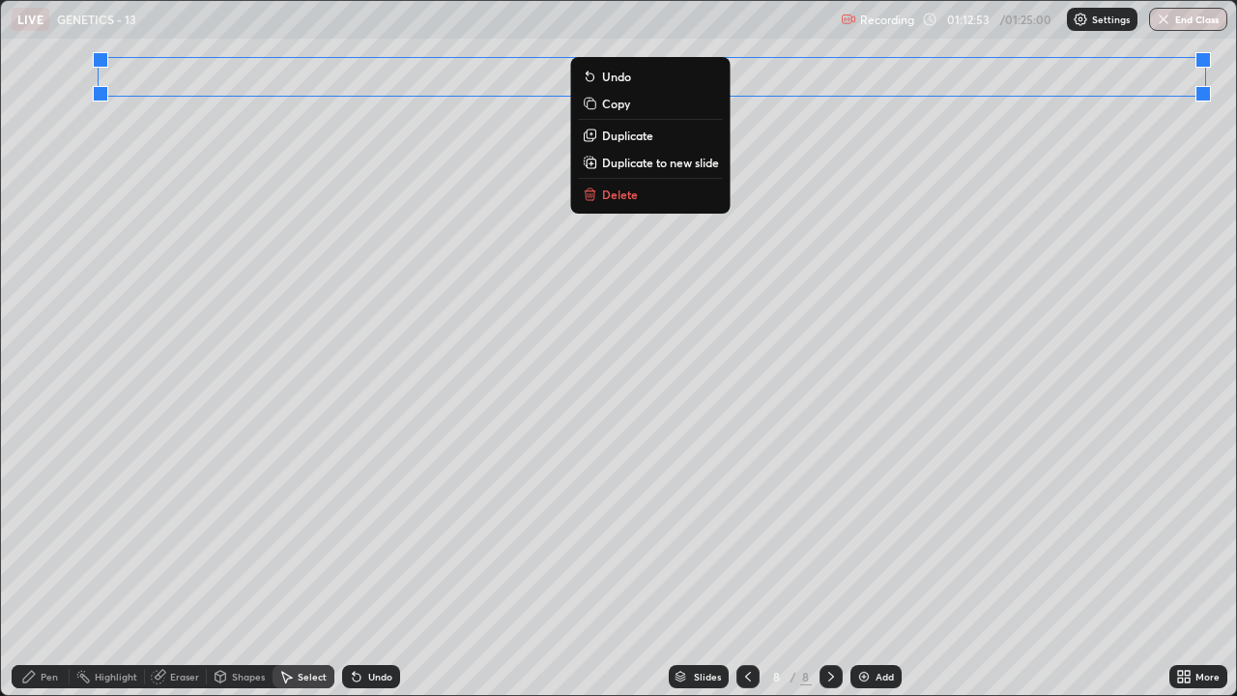
click at [519, 224] on div "0 ° Undo Copy Duplicate Duplicate to new slide Delete" at bounding box center [618, 348] width 1235 height 694
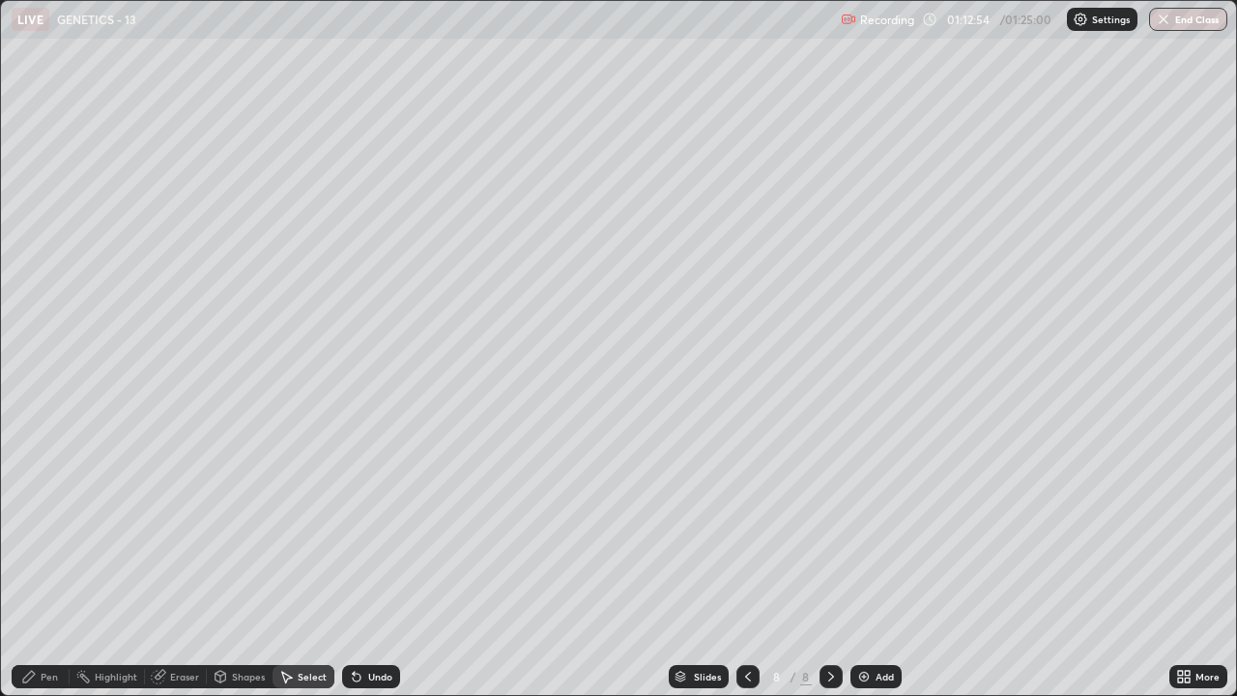
click at [60, 532] on div "Pen" at bounding box center [41, 676] width 58 height 23
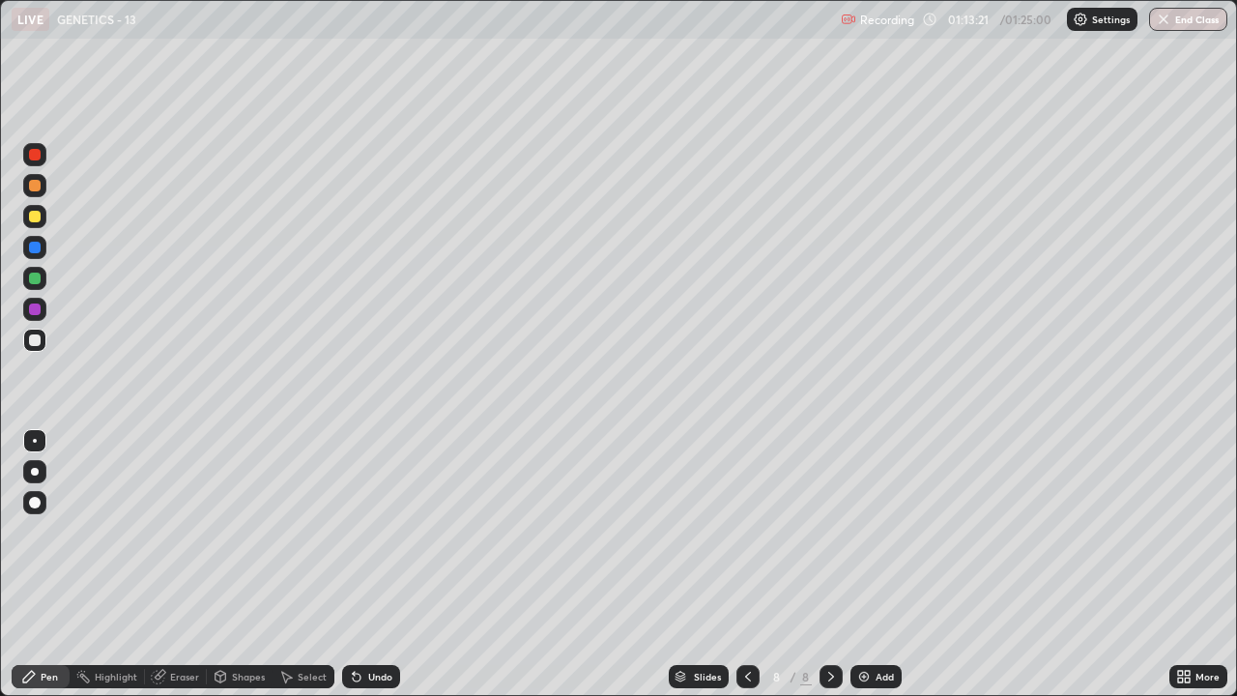
click at [233, 532] on div "Shapes" at bounding box center [248, 677] width 33 height 10
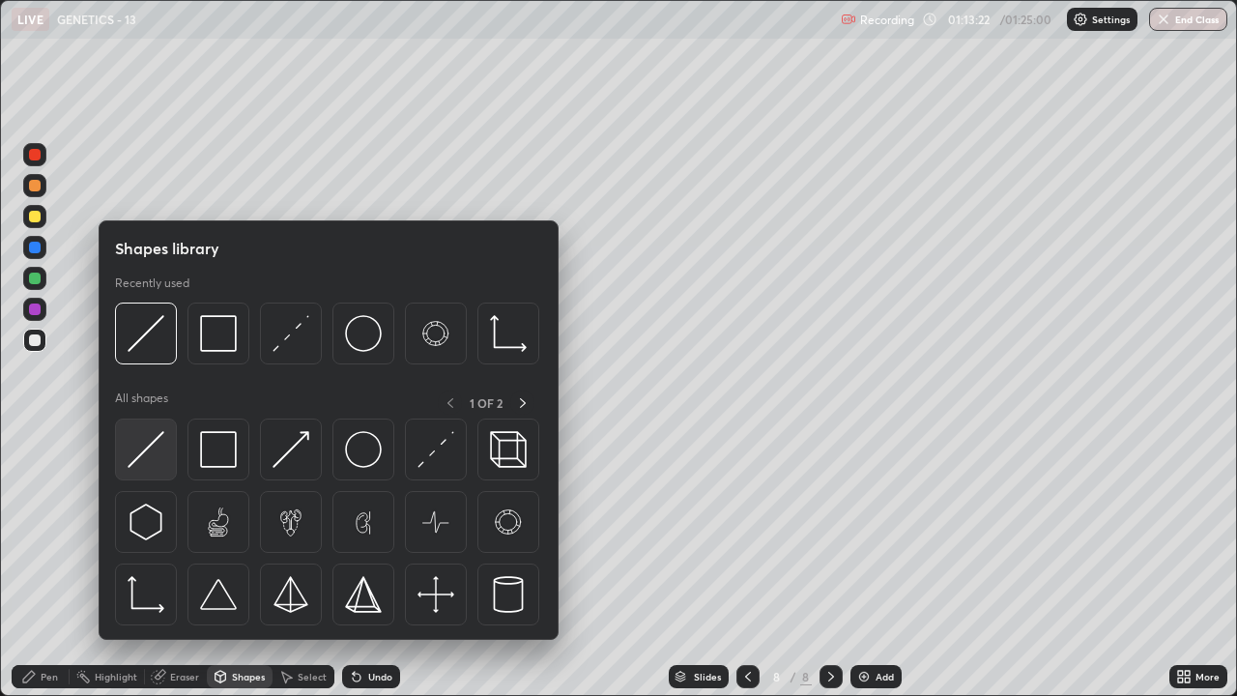
click at [137, 445] on img at bounding box center [146, 449] width 37 height 37
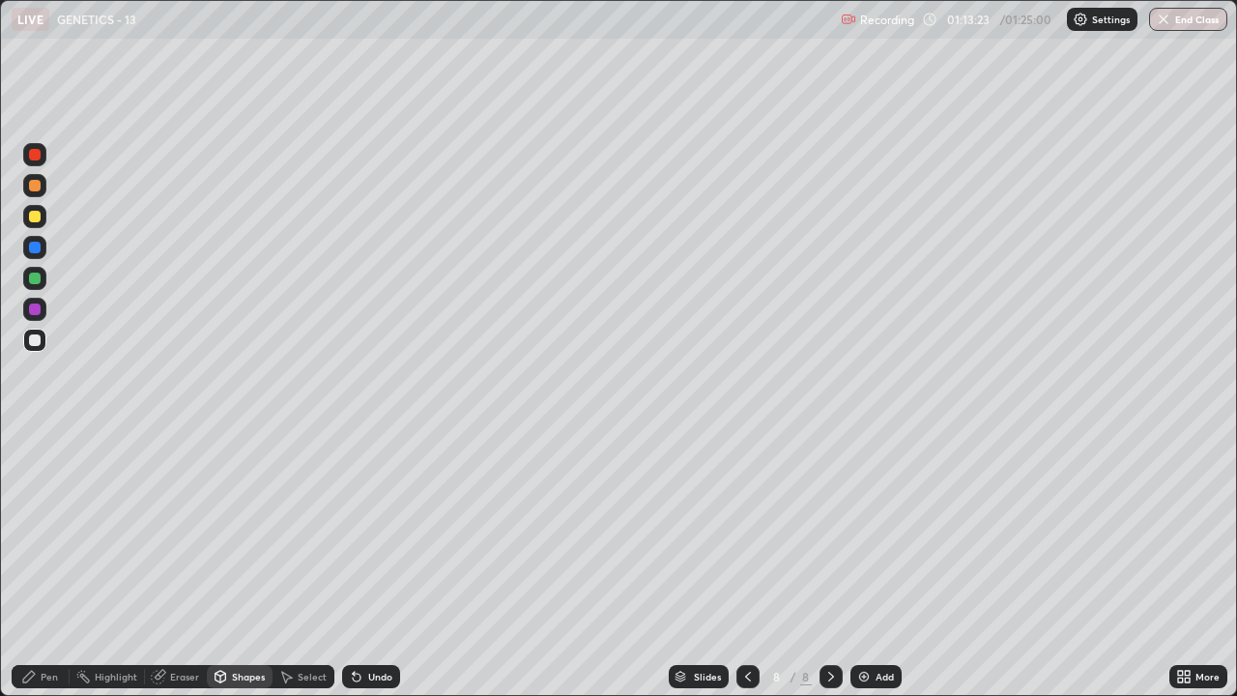
click at [36, 247] on div at bounding box center [35, 248] width 12 height 12
click at [44, 532] on div "Pen" at bounding box center [41, 676] width 58 height 23
click at [35, 501] on div at bounding box center [35, 503] width 12 height 12
click at [236, 532] on div "Shapes" at bounding box center [248, 677] width 33 height 10
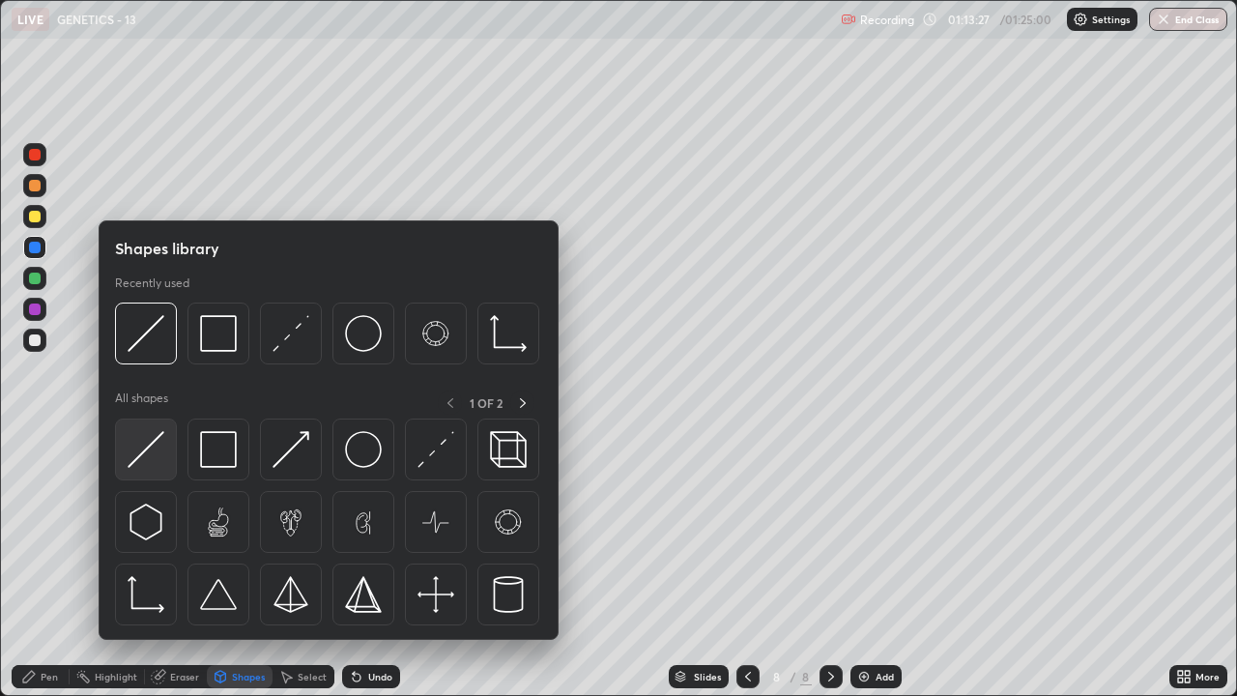
click at [139, 450] on img at bounding box center [146, 449] width 37 height 37
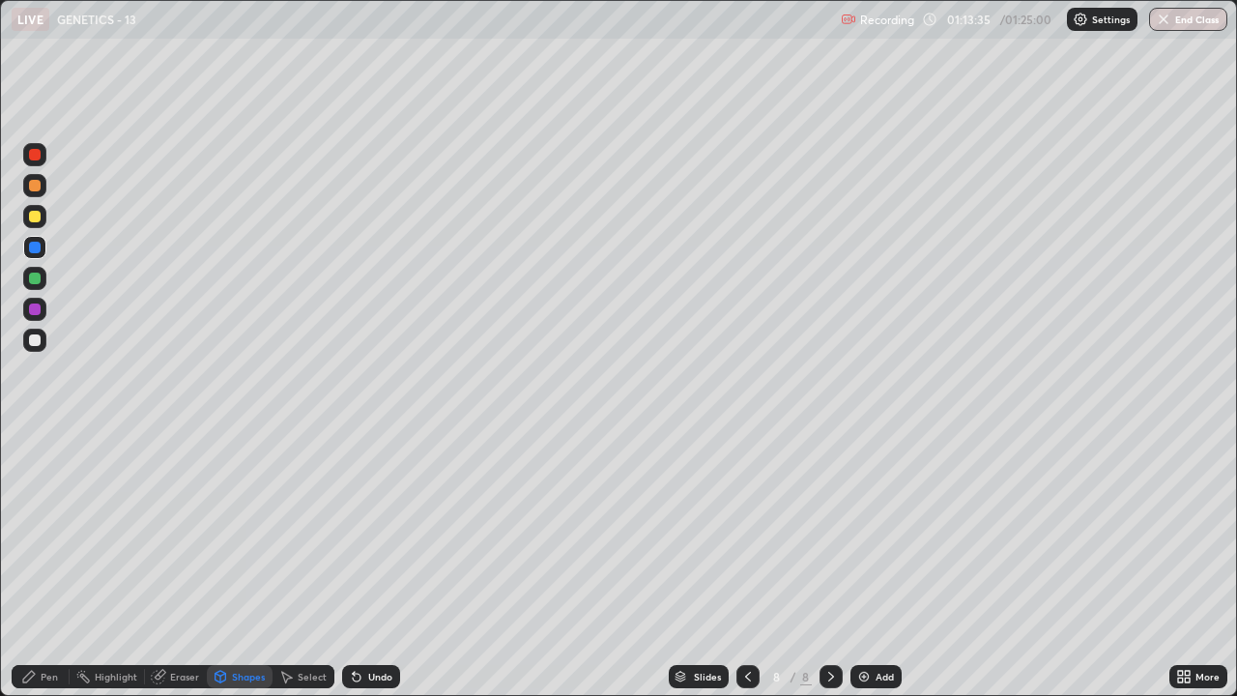
click at [40, 532] on div "Pen" at bounding box center [41, 676] width 58 height 23
click at [35, 441] on div at bounding box center [35, 441] width 4 height 4
click at [29, 338] on div at bounding box center [35, 340] width 12 height 12
click at [373, 532] on div "Undo" at bounding box center [380, 677] width 24 height 10
click at [183, 532] on div "Eraser" at bounding box center [184, 677] width 29 height 10
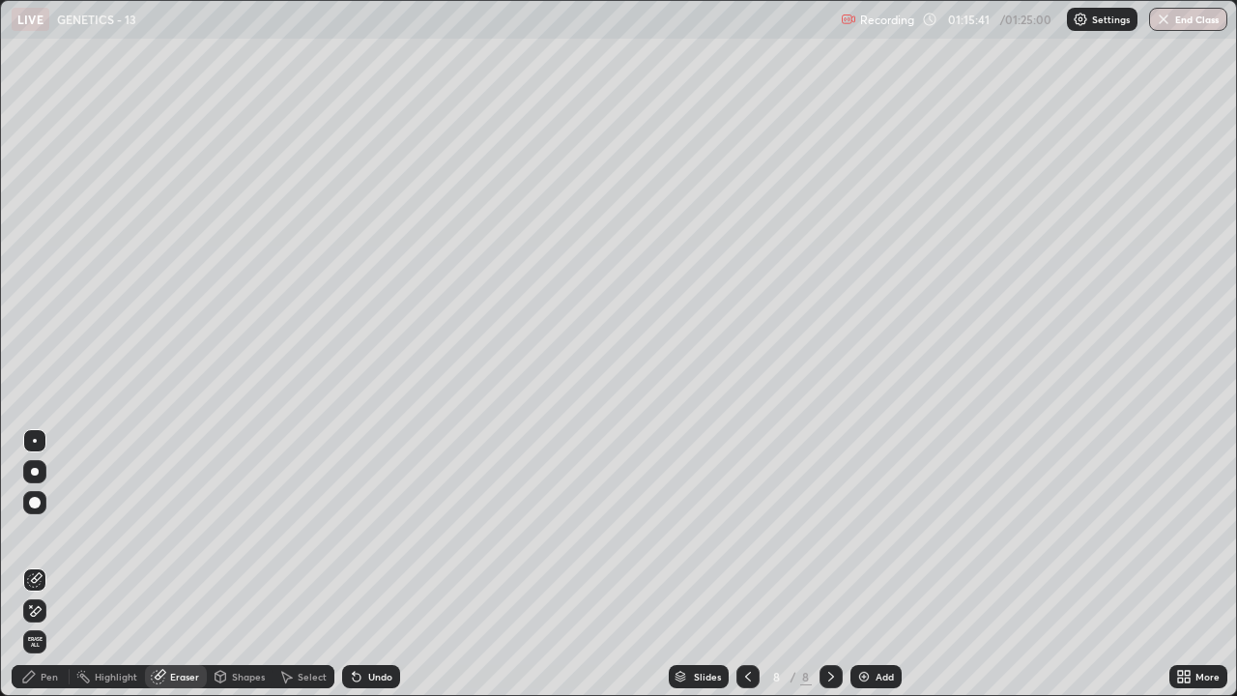
click at [57, 532] on div "Pen" at bounding box center [49, 677] width 17 height 10
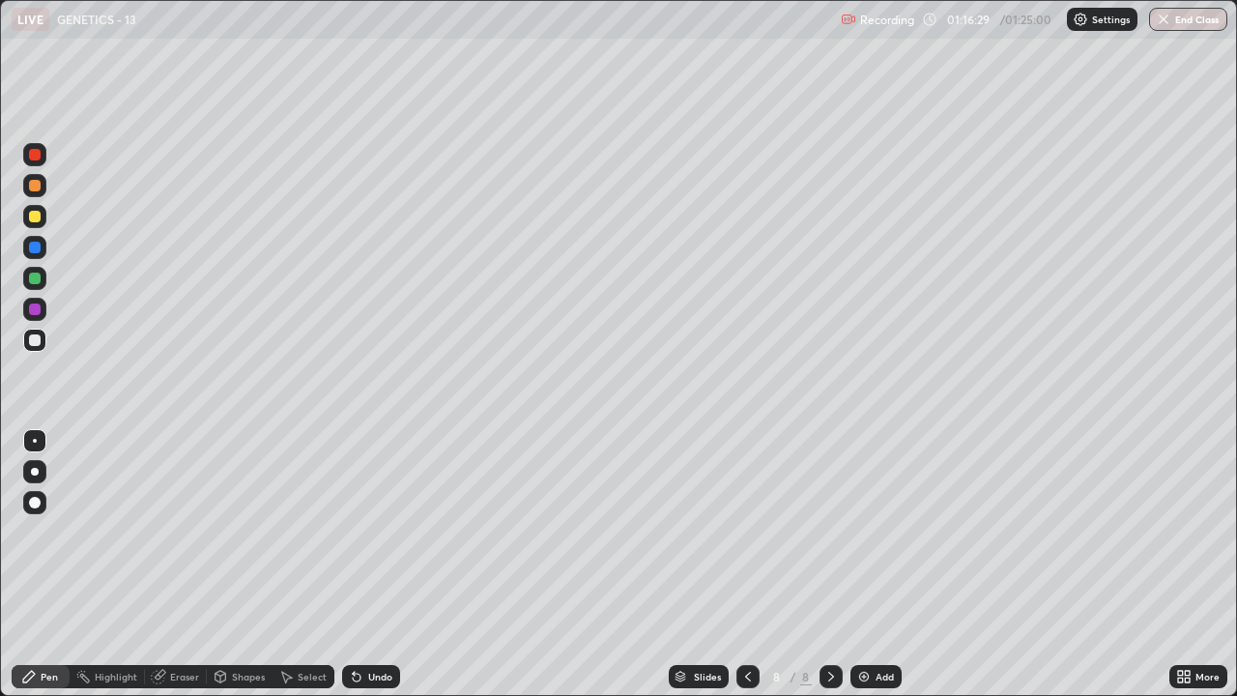
click at [312, 532] on div "Select" at bounding box center [312, 677] width 29 height 10
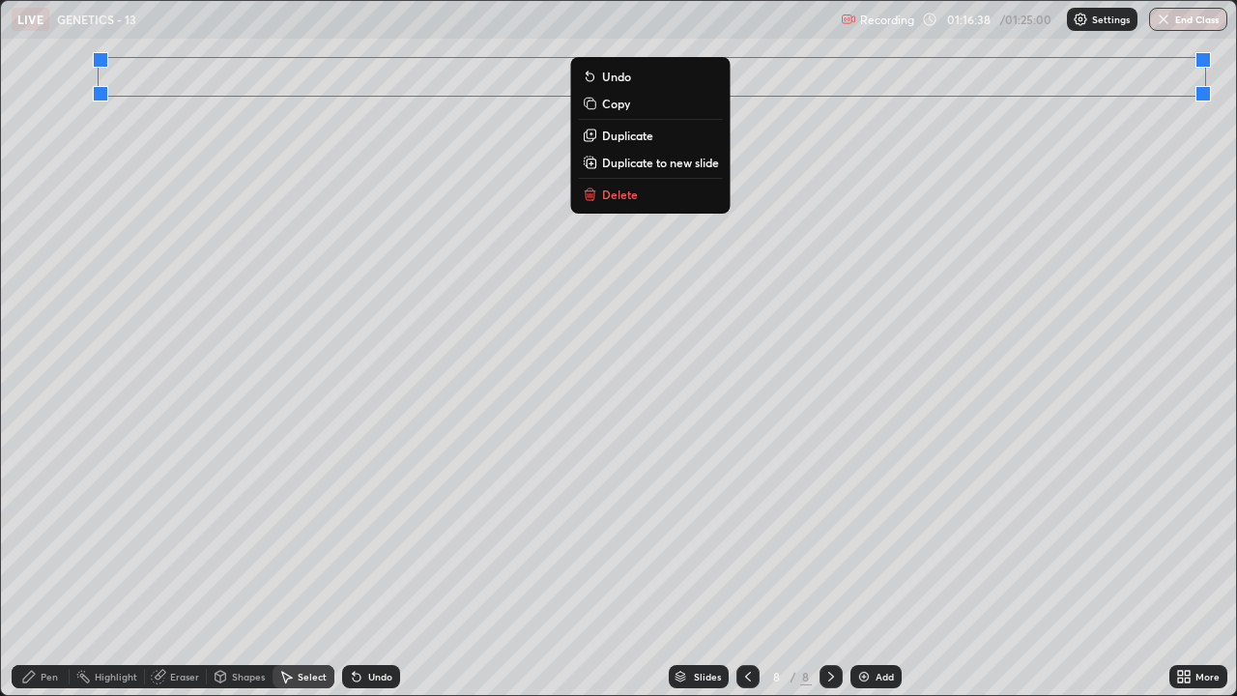
click at [638, 136] on p "Duplicate" at bounding box center [627, 135] width 51 height 15
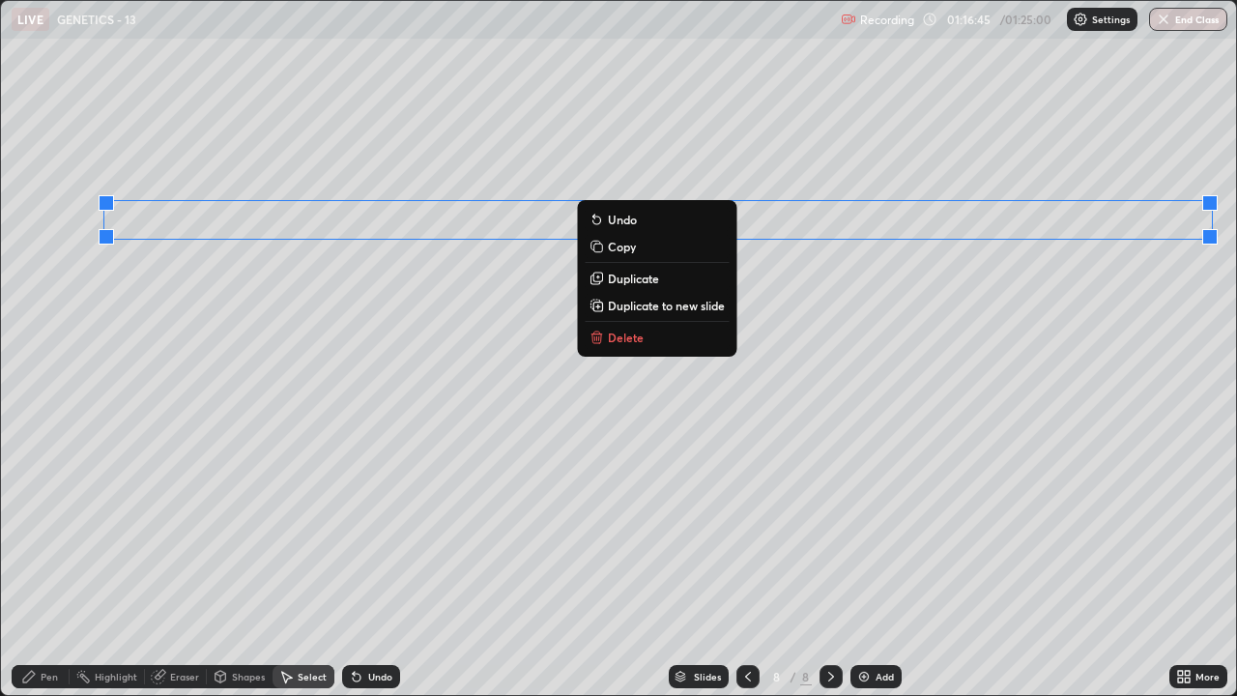
click at [814, 325] on div "0 ° Undo Copy Duplicate Duplicate to new slide Delete" at bounding box center [618, 348] width 1235 height 694
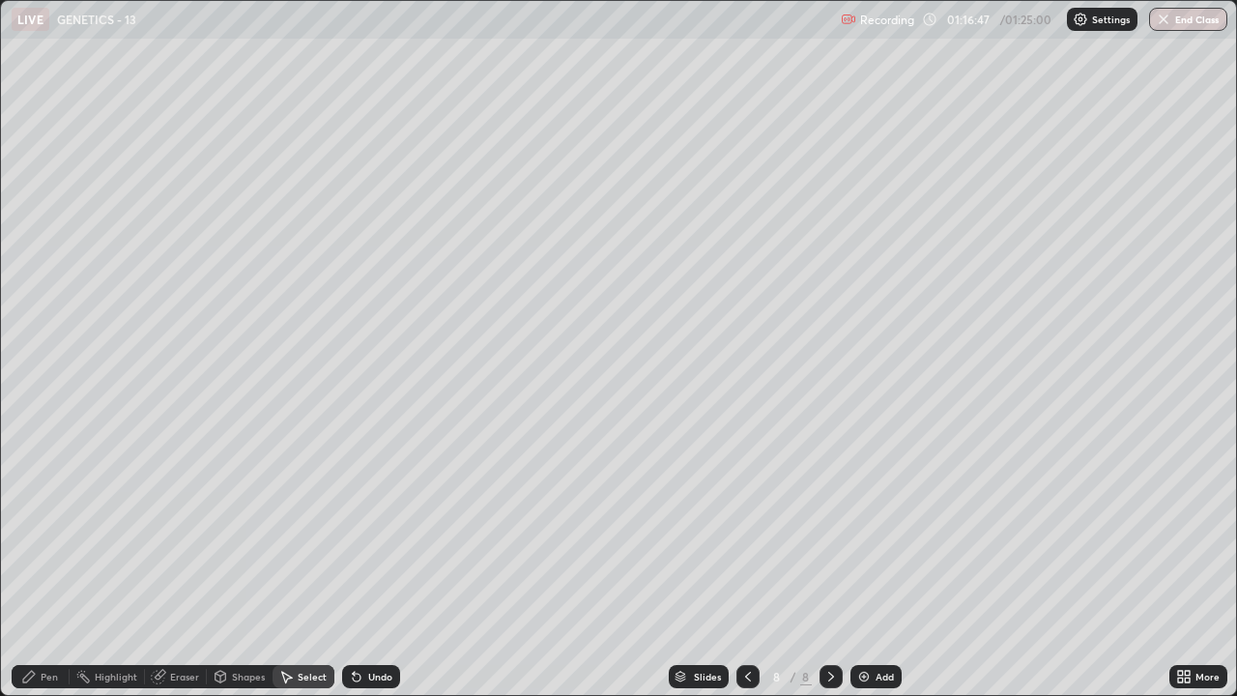
click at [170, 532] on div "Eraser" at bounding box center [184, 677] width 29 height 10
click at [34, 532] on icon at bounding box center [28, 676] width 15 height 15
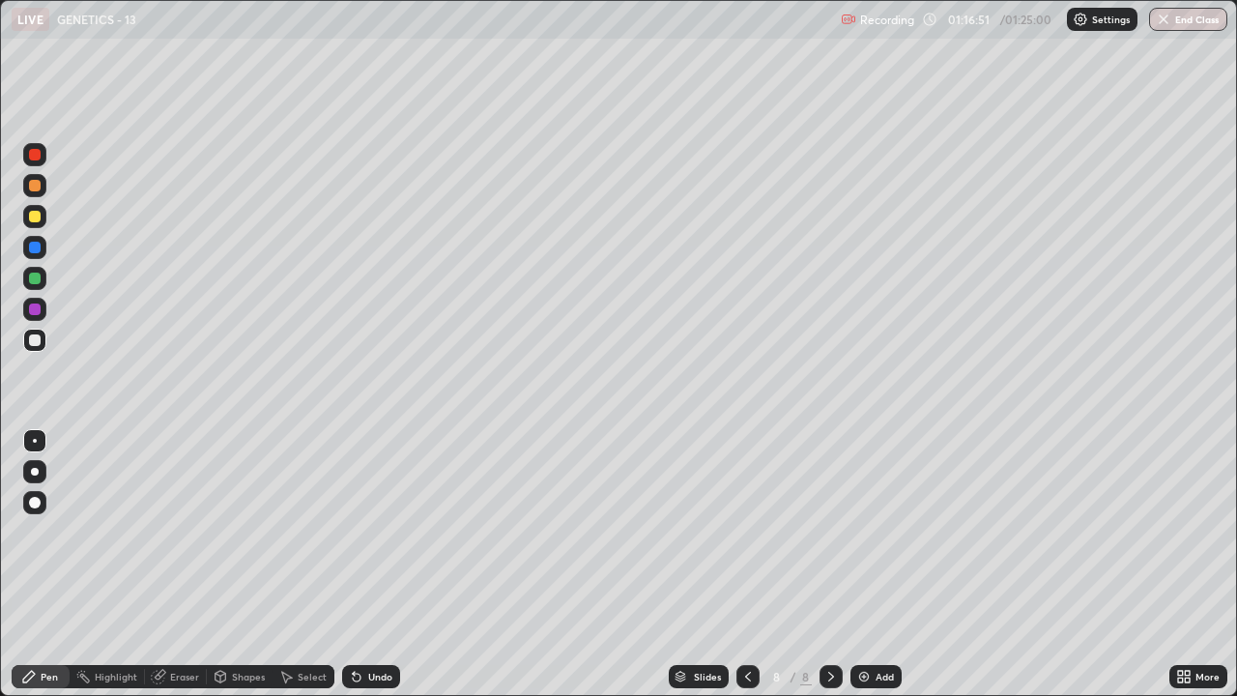
click at [34, 309] on div at bounding box center [35, 309] width 12 height 12
click at [35, 217] on div at bounding box center [35, 217] width 12 height 12
click at [368, 532] on div "Undo" at bounding box center [380, 677] width 24 height 10
click at [371, 532] on div "Undo" at bounding box center [371, 676] width 58 height 23
click at [365, 532] on div "Undo" at bounding box center [371, 676] width 58 height 23
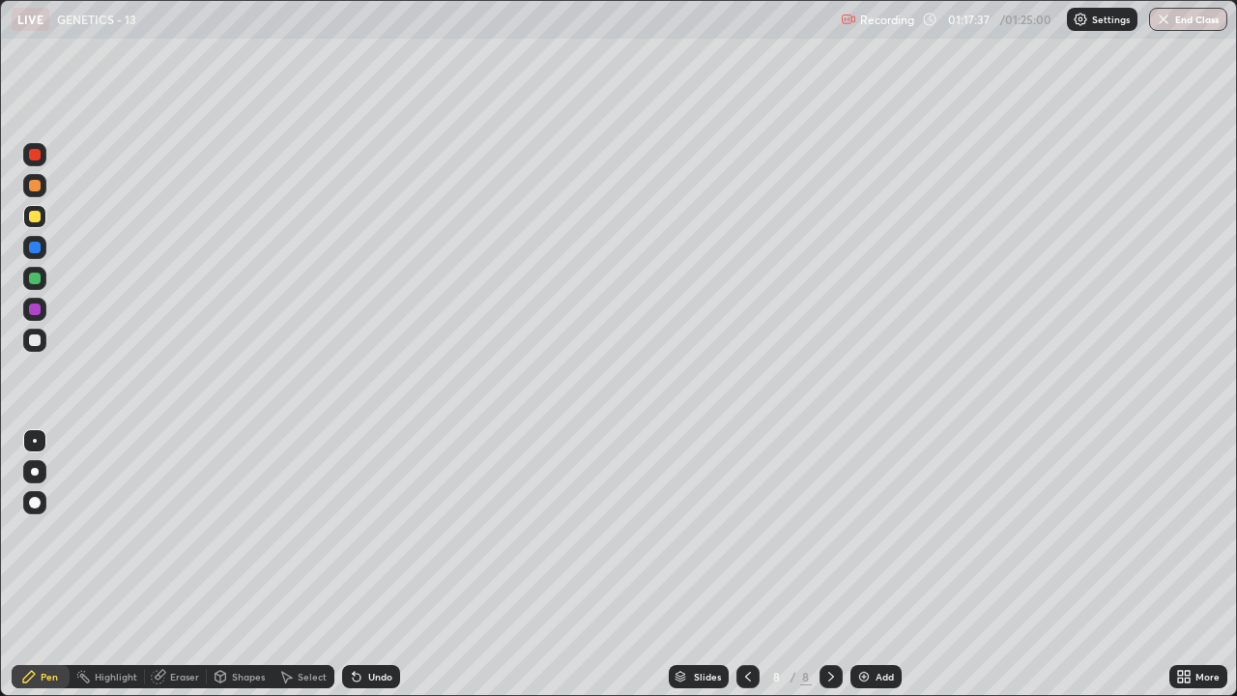
click at [360, 532] on div "Undo" at bounding box center [371, 676] width 58 height 23
click at [360, 532] on icon at bounding box center [356, 676] width 15 height 15
click at [353, 532] on icon at bounding box center [354, 673] width 2 height 2
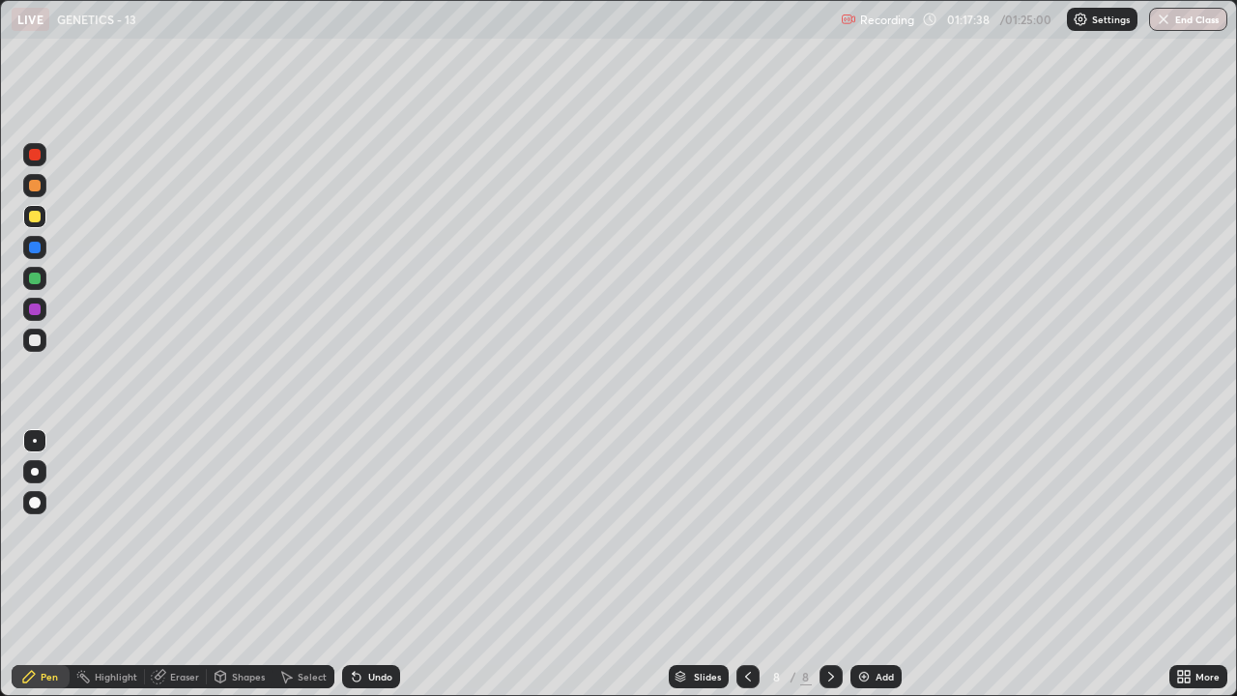
click at [353, 532] on icon at bounding box center [354, 673] width 2 height 2
click at [354, 532] on icon at bounding box center [357, 678] width 8 height 8
click at [356, 532] on icon at bounding box center [357, 678] width 8 height 8
click at [306, 532] on div "Select" at bounding box center [312, 677] width 29 height 10
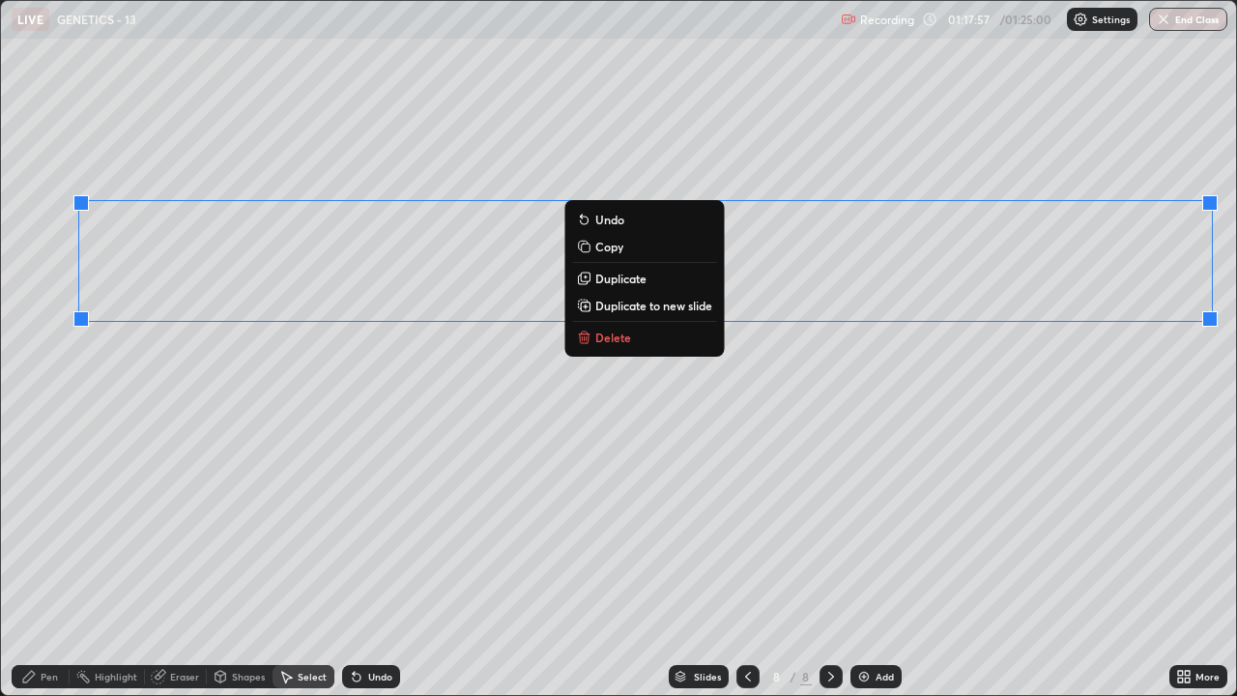
click at [624, 281] on p "Duplicate" at bounding box center [620, 278] width 51 height 15
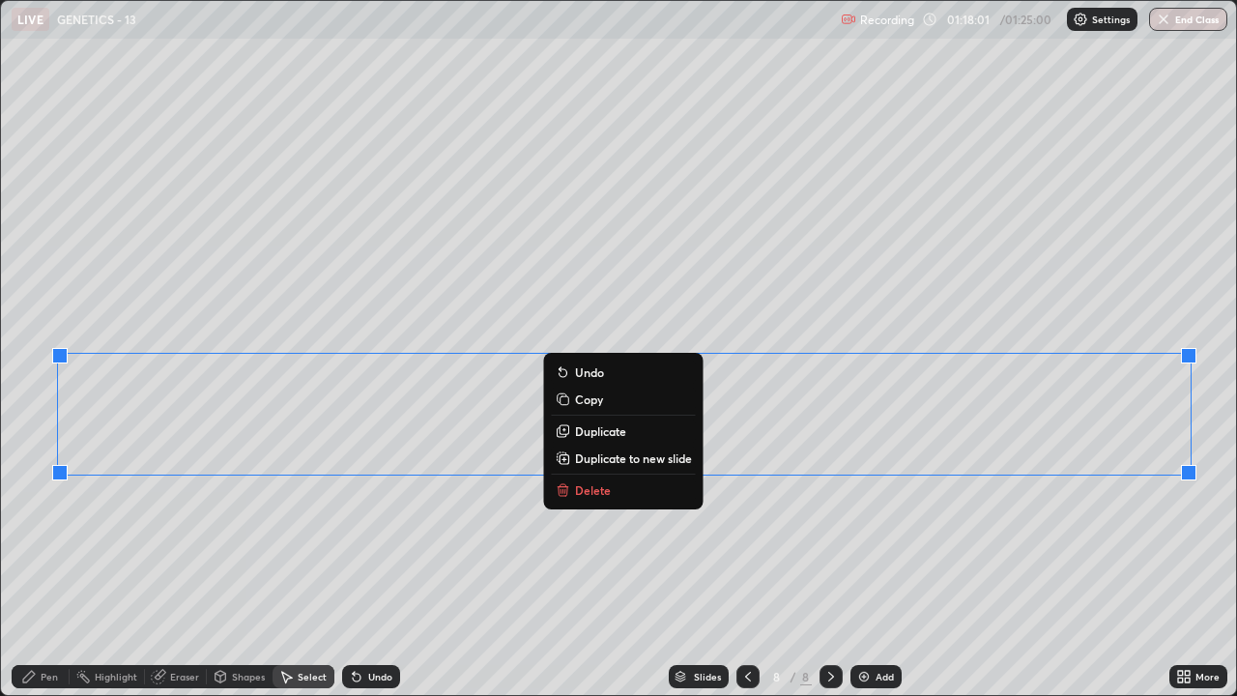
click at [719, 532] on div "0 ° Undo Copy Duplicate Duplicate to new slide Delete" at bounding box center [618, 348] width 1235 height 694
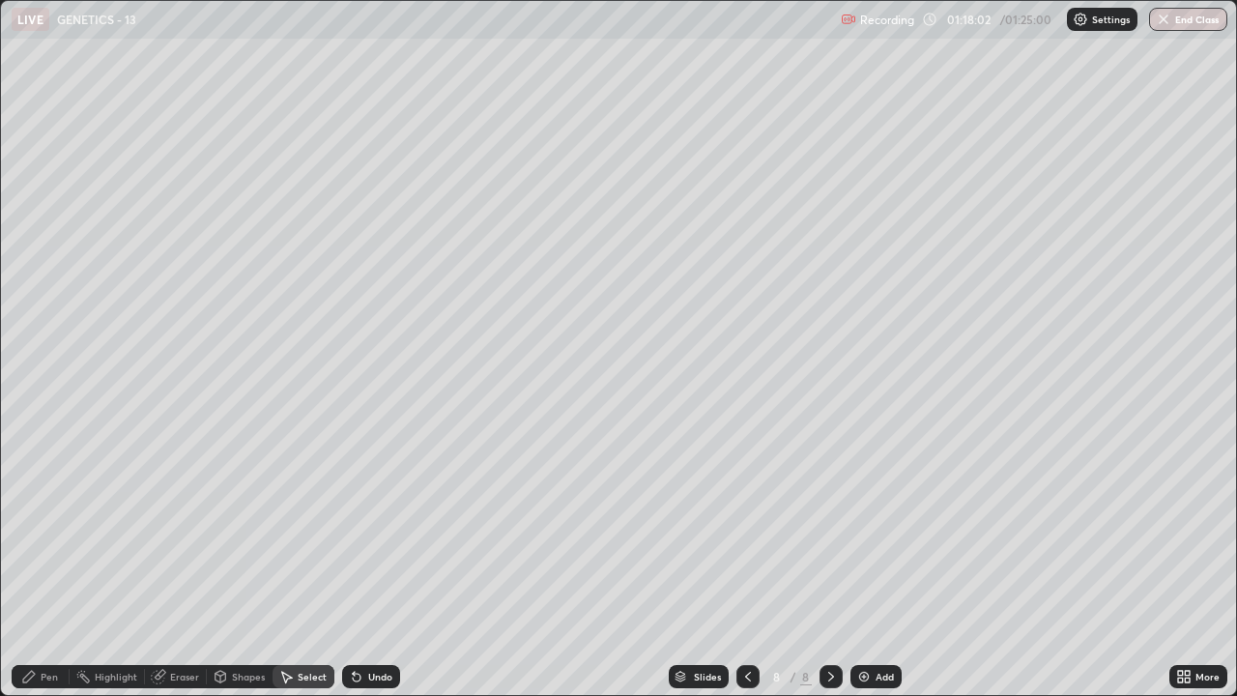
click at [42, 532] on div "Pen" at bounding box center [49, 677] width 17 height 10
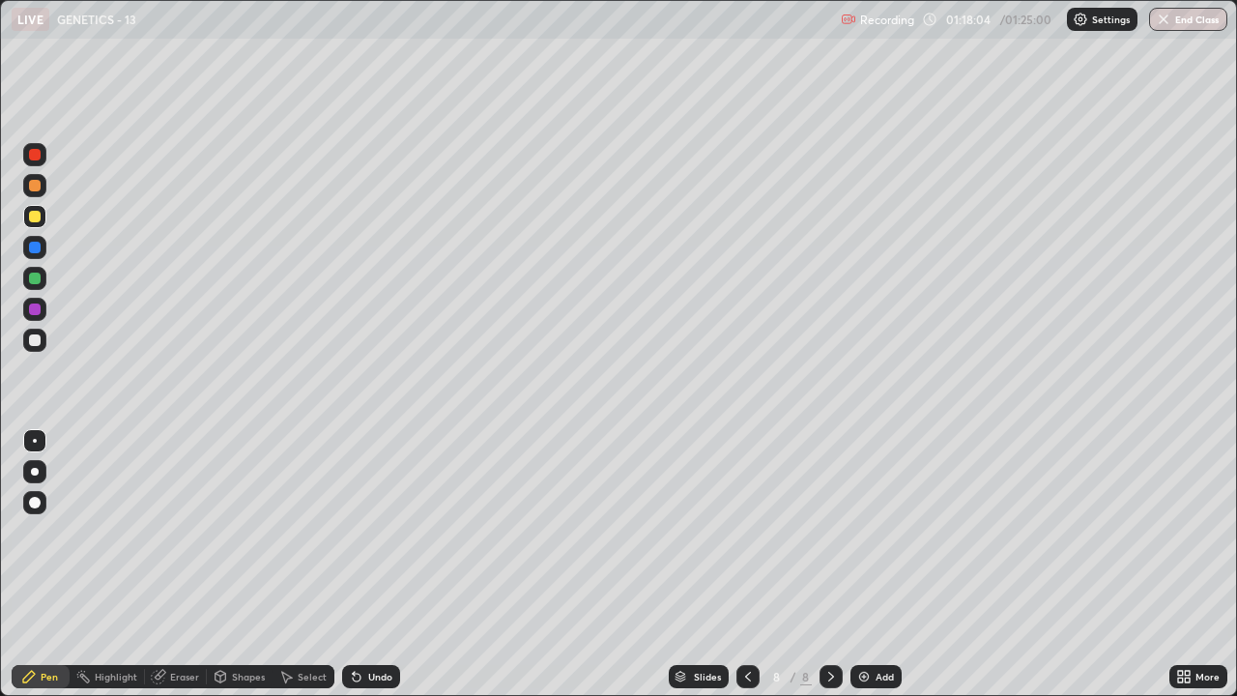
click at [233, 532] on div "Shapes" at bounding box center [248, 677] width 33 height 10
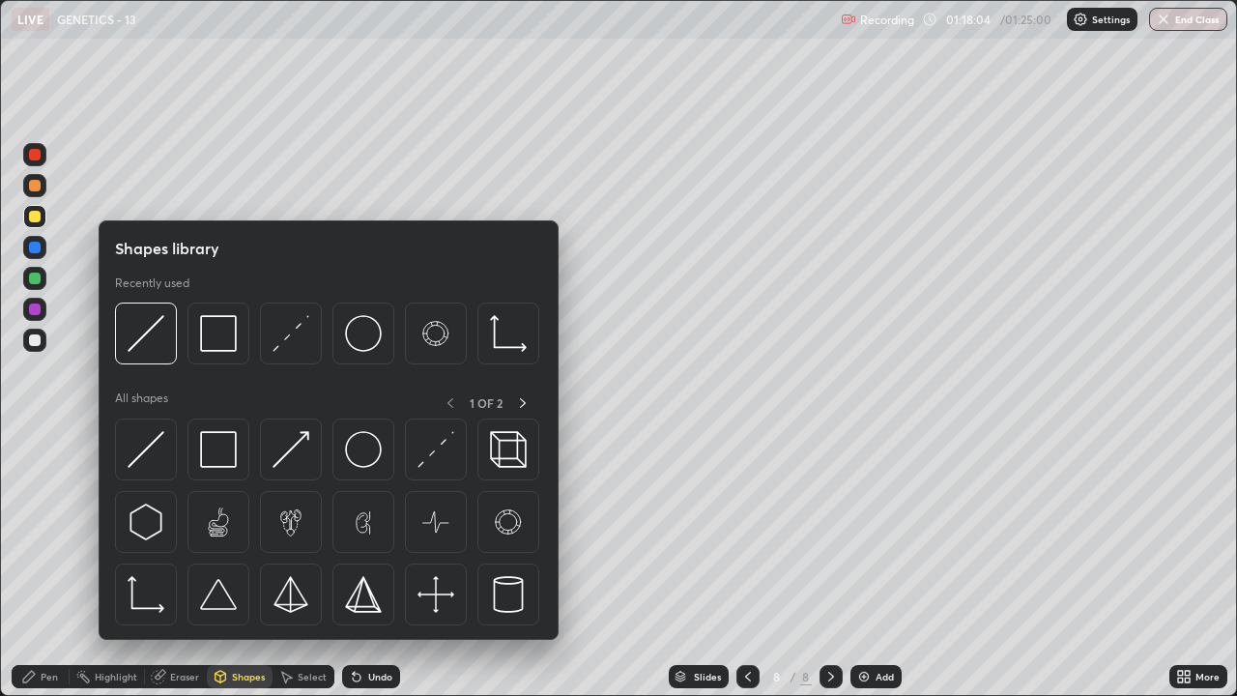
click at [175, 532] on div "Eraser" at bounding box center [184, 677] width 29 height 10
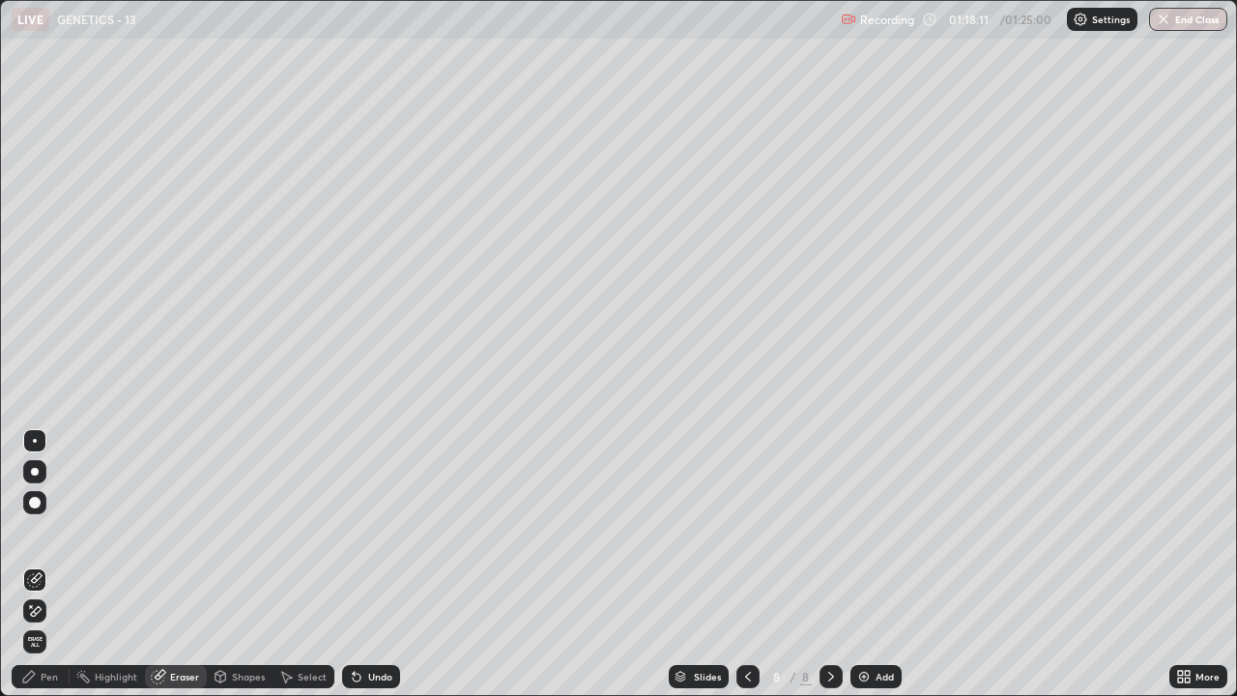
click at [249, 532] on div "Shapes" at bounding box center [248, 677] width 33 height 10
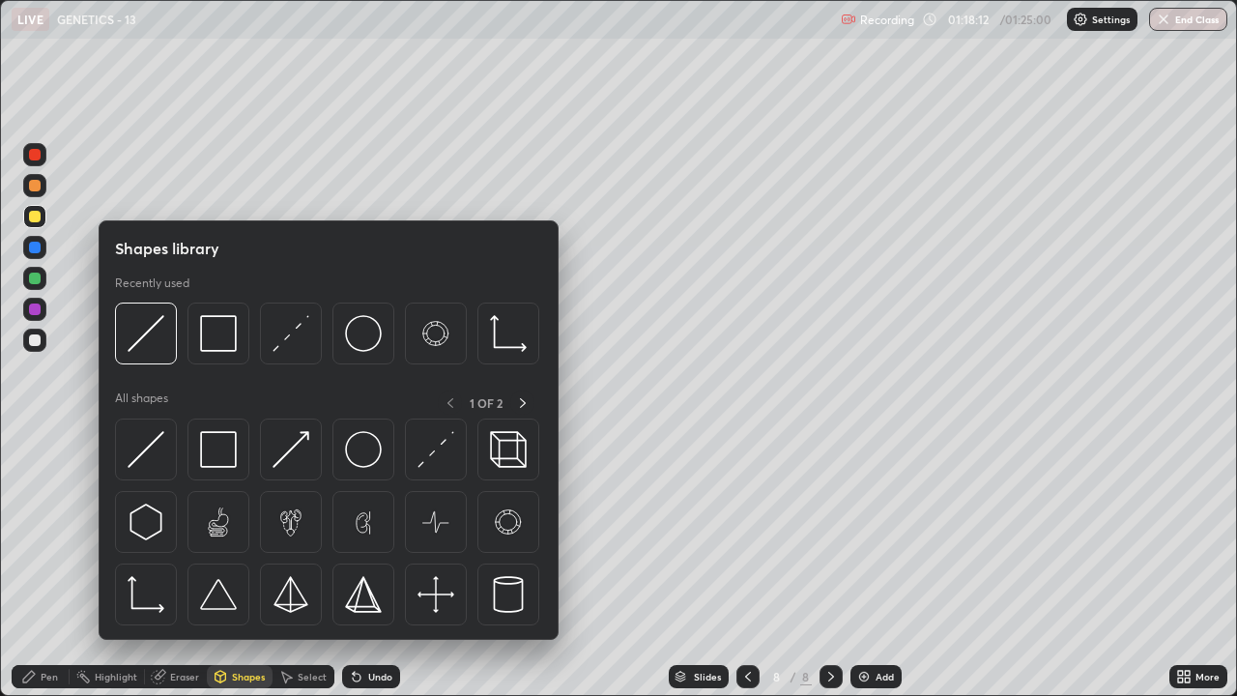
click at [302, 532] on div "Select" at bounding box center [312, 677] width 29 height 10
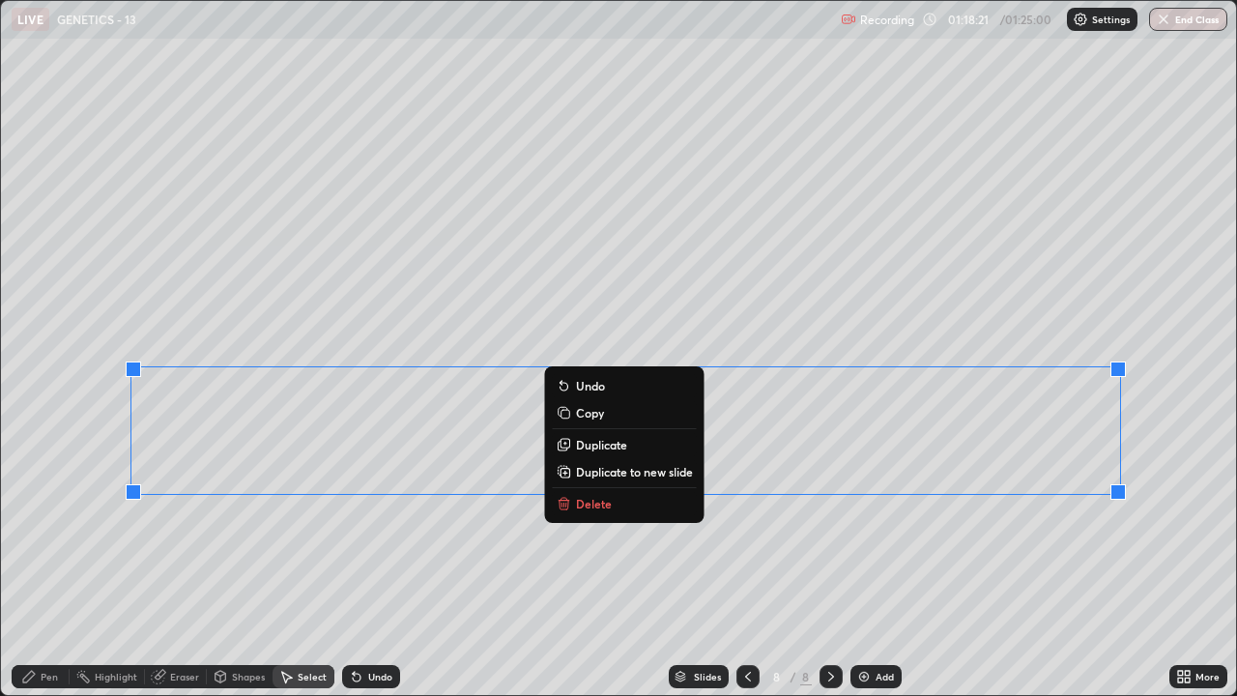
click at [682, 532] on div "0 ° Undo Copy Duplicate Duplicate to new slide Delete" at bounding box center [618, 348] width 1235 height 694
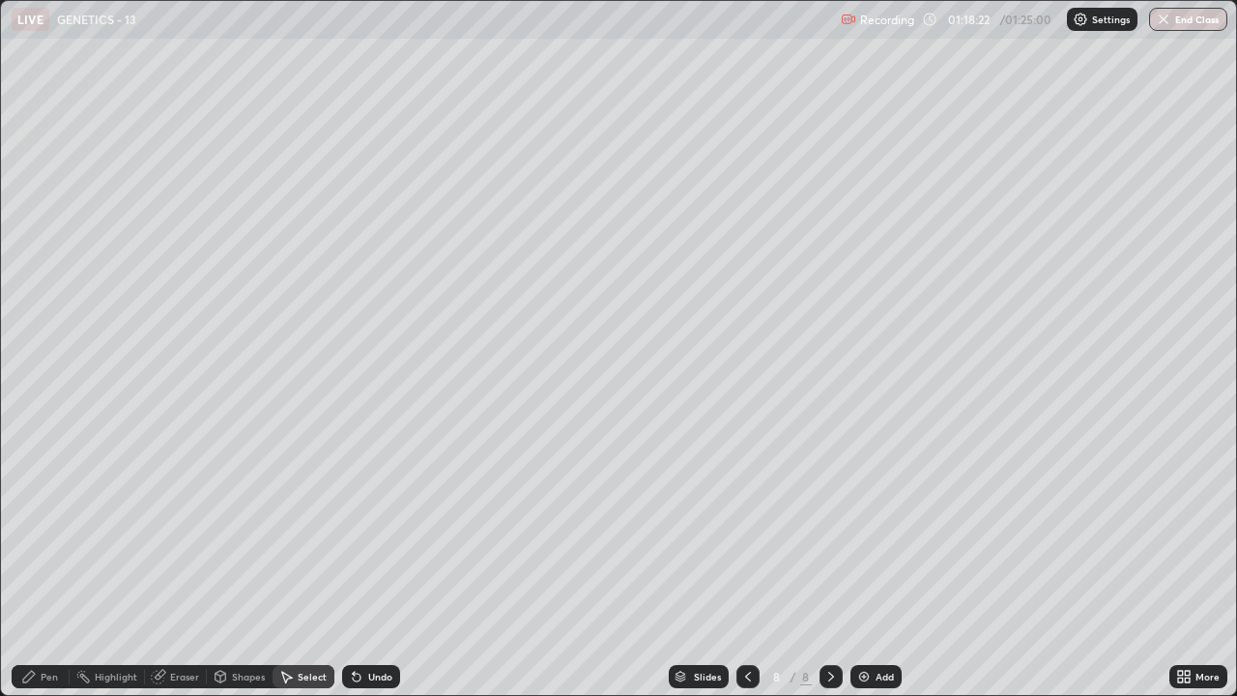
click at [176, 532] on div "Eraser" at bounding box center [176, 676] width 62 height 23
click at [43, 532] on div "Pen" at bounding box center [49, 677] width 17 height 10
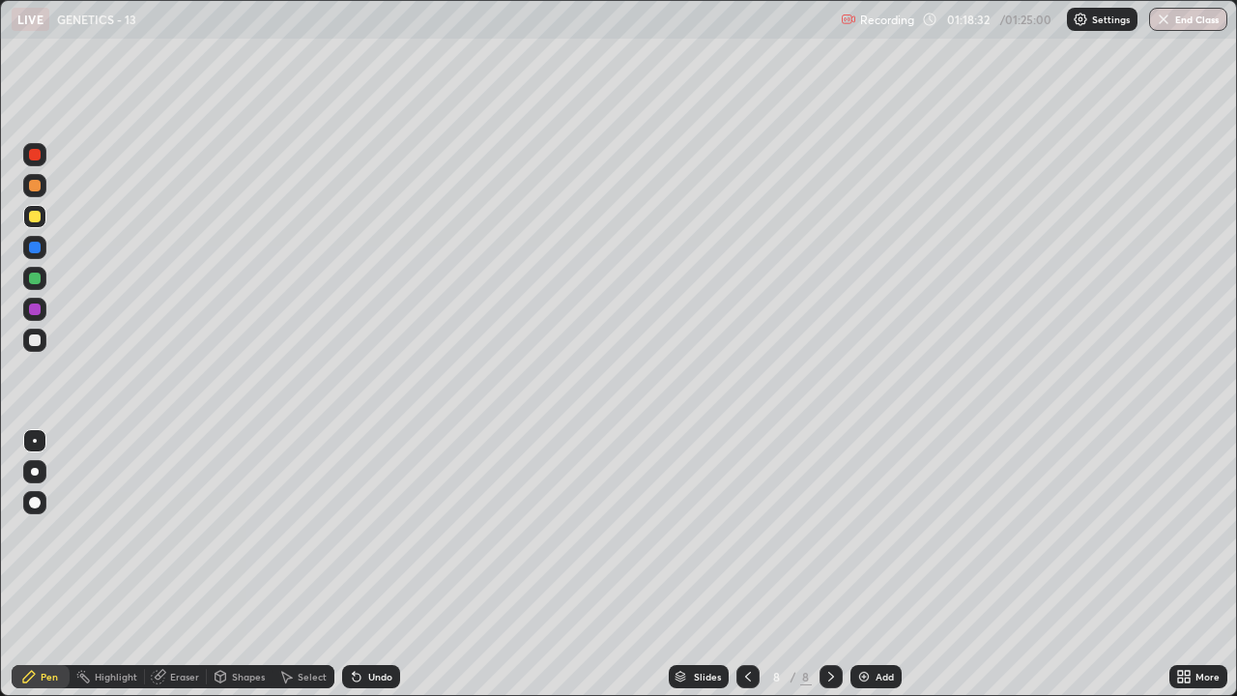
click at [36, 340] on div at bounding box center [35, 340] width 12 height 12
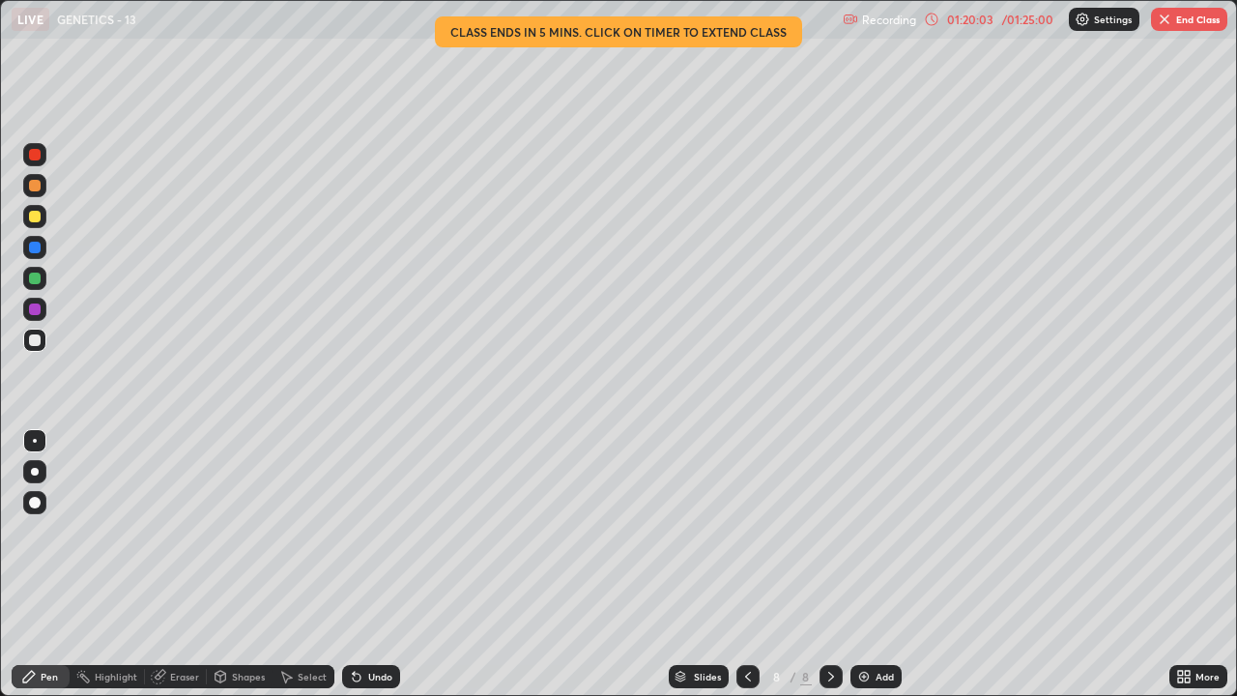
click at [969, 22] on div "01:20:03" at bounding box center [970, 20] width 54 height 12
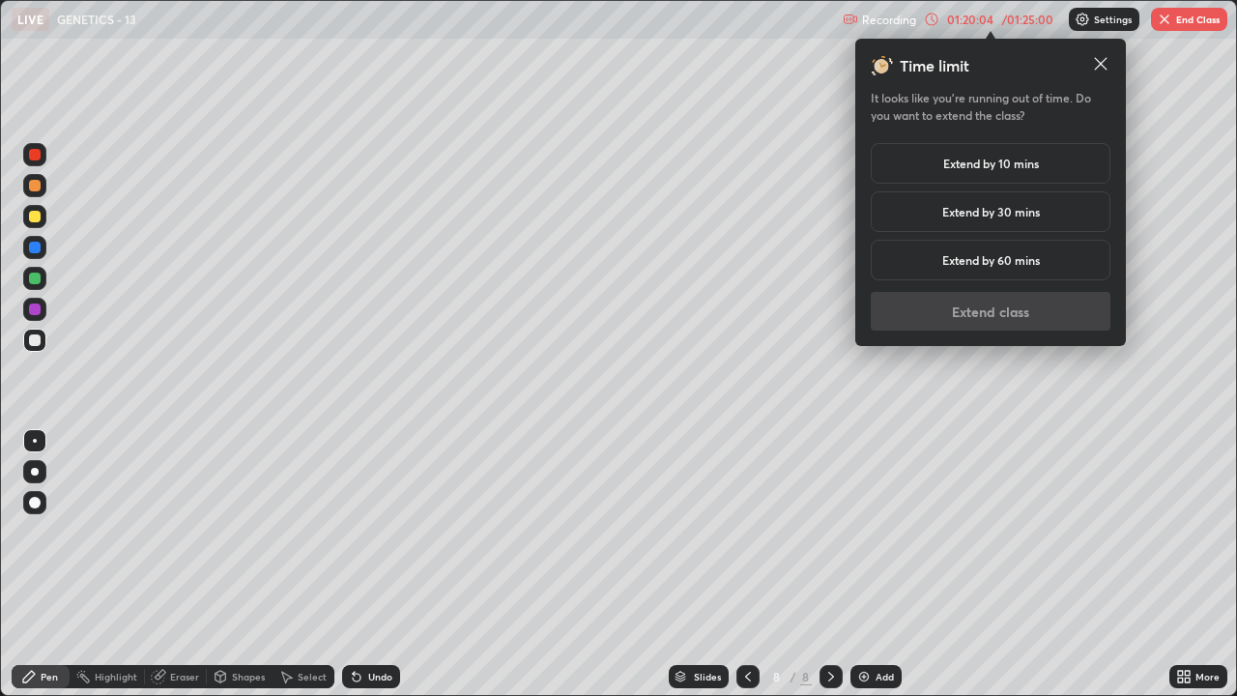
click at [990, 165] on h5 "Extend by 10 mins" at bounding box center [991, 163] width 96 height 17
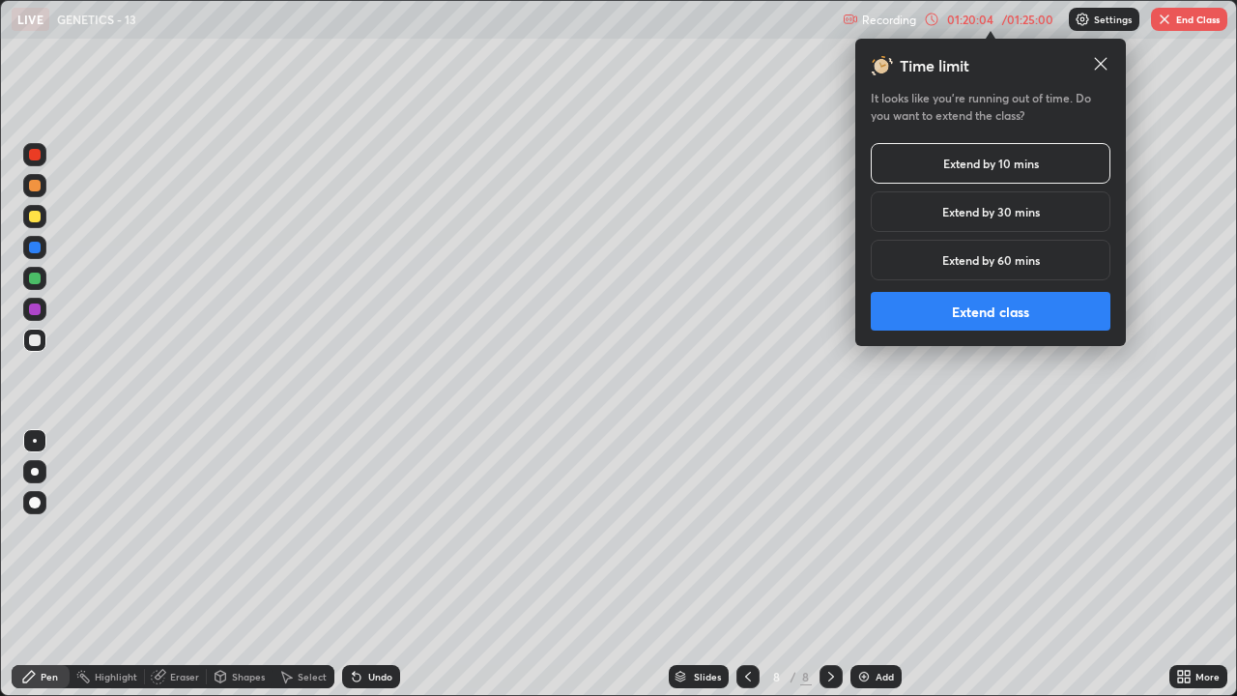
click at [986, 308] on button "Extend class" at bounding box center [991, 311] width 240 height 39
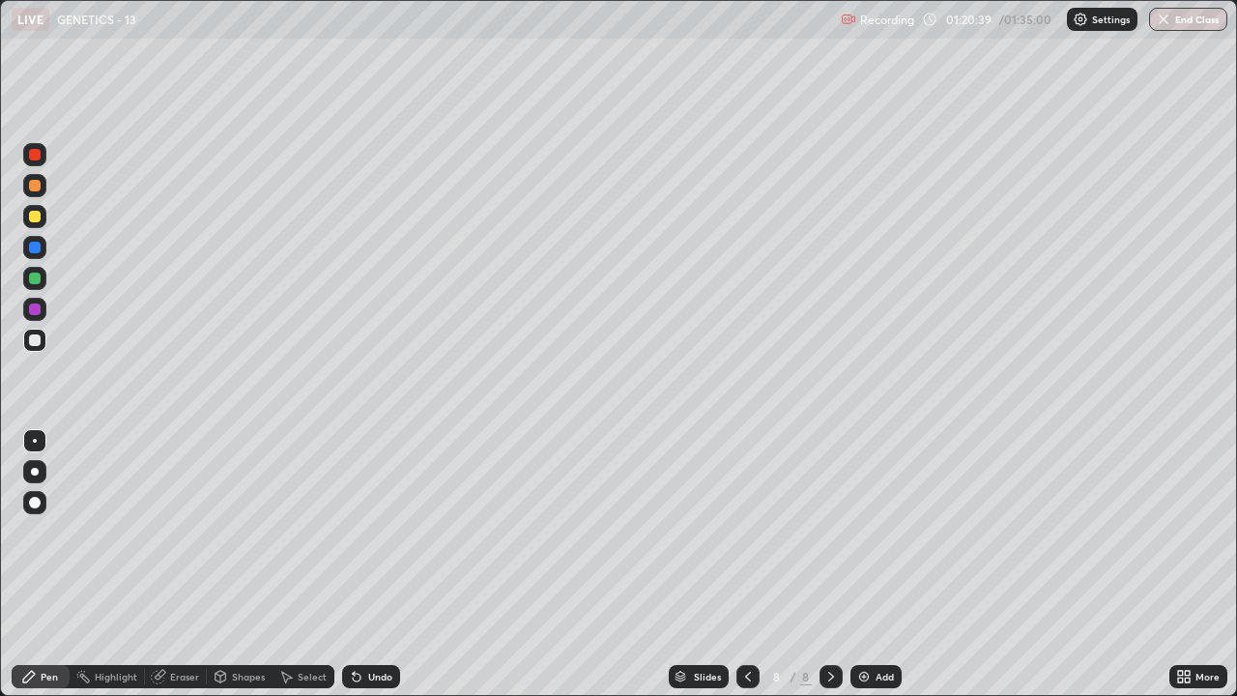
click at [36, 216] on div at bounding box center [35, 217] width 12 height 12
click at [172, 532] on div "Eraser" at bounding box center [184, 677] width 29 height 10
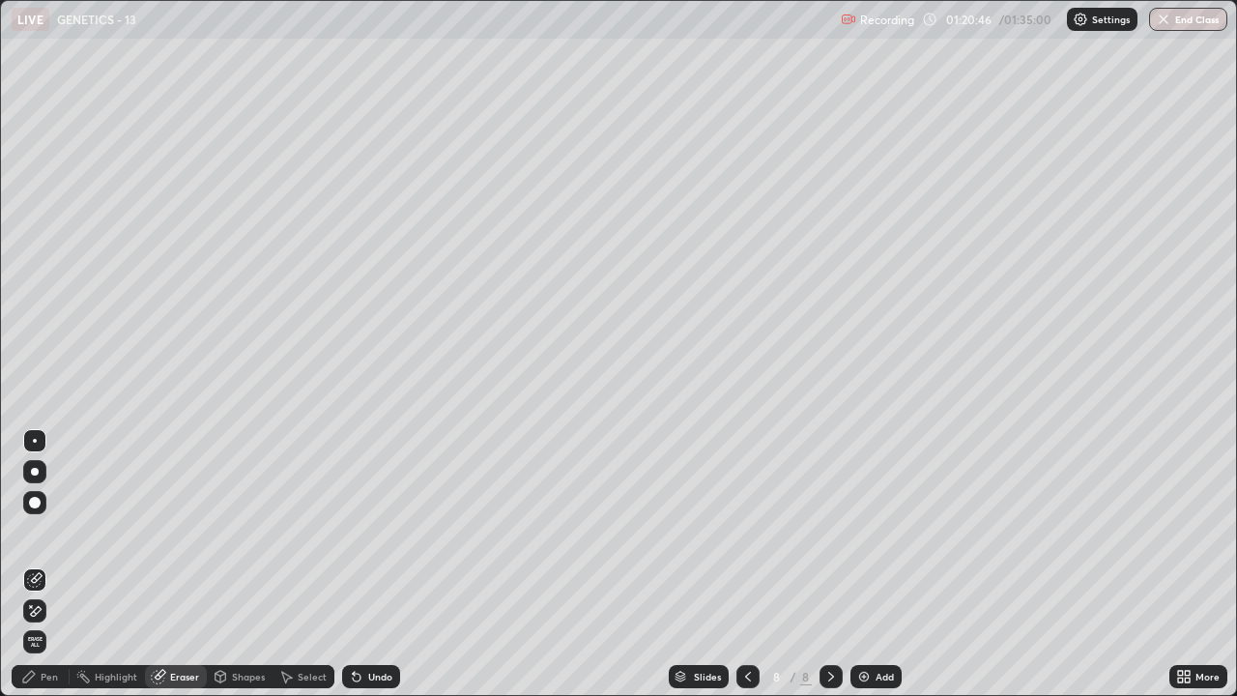
click at [50, 532] on div "Pen" at bounding box center [41, 676] width 58 height 23
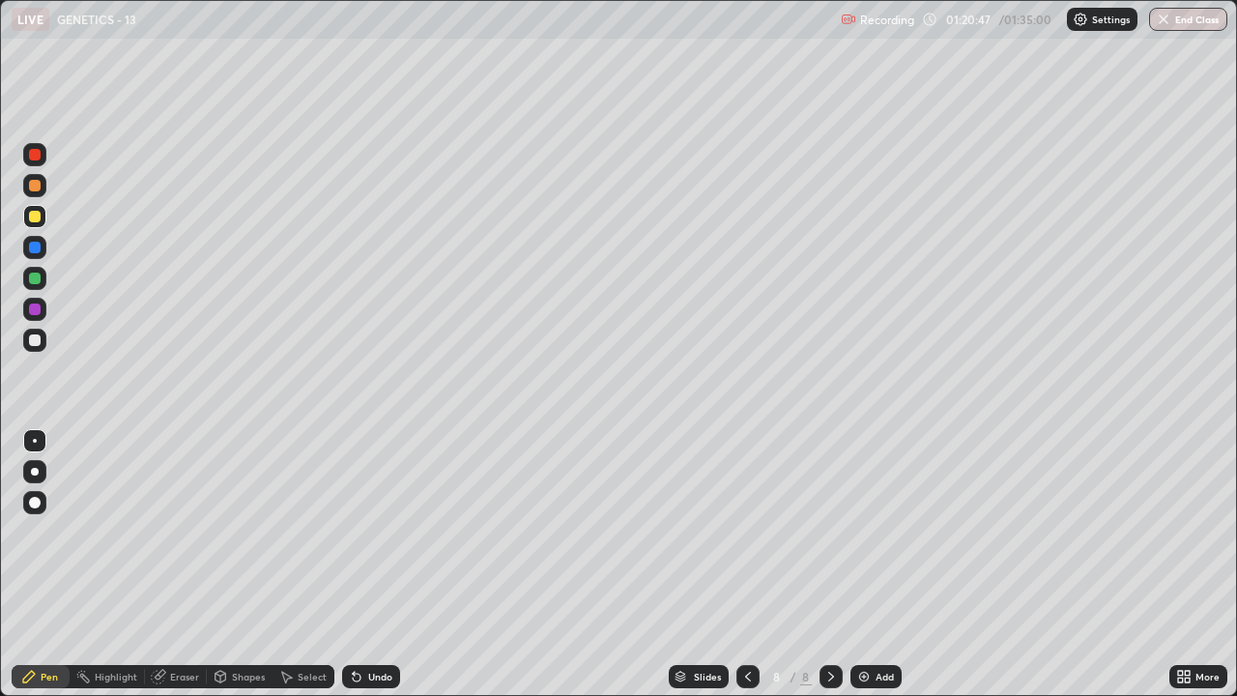
click at [33, 347] on div at bounding box center [34, 340] width 23 height 23
click at [1176, 20] on button "End Class" at bounding box center [1189, 19] width 76 height 23
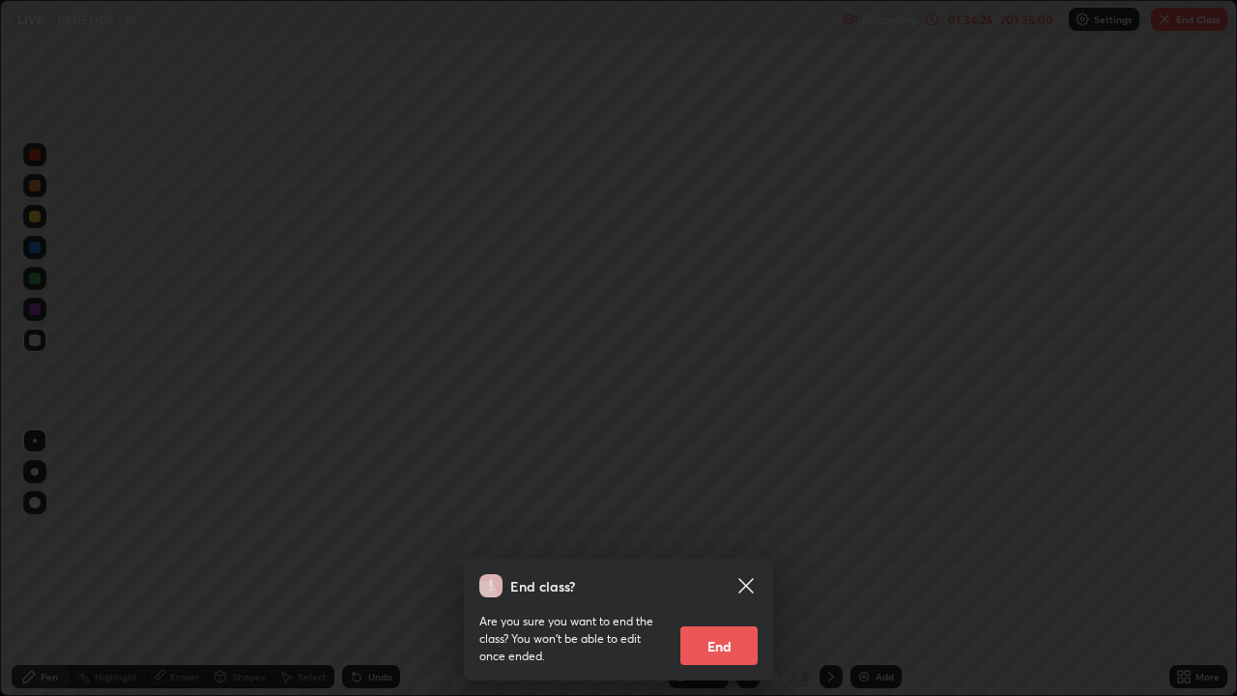
click at [733, 532] on button "End" at bounding box center [718, 645] width 77 height 39
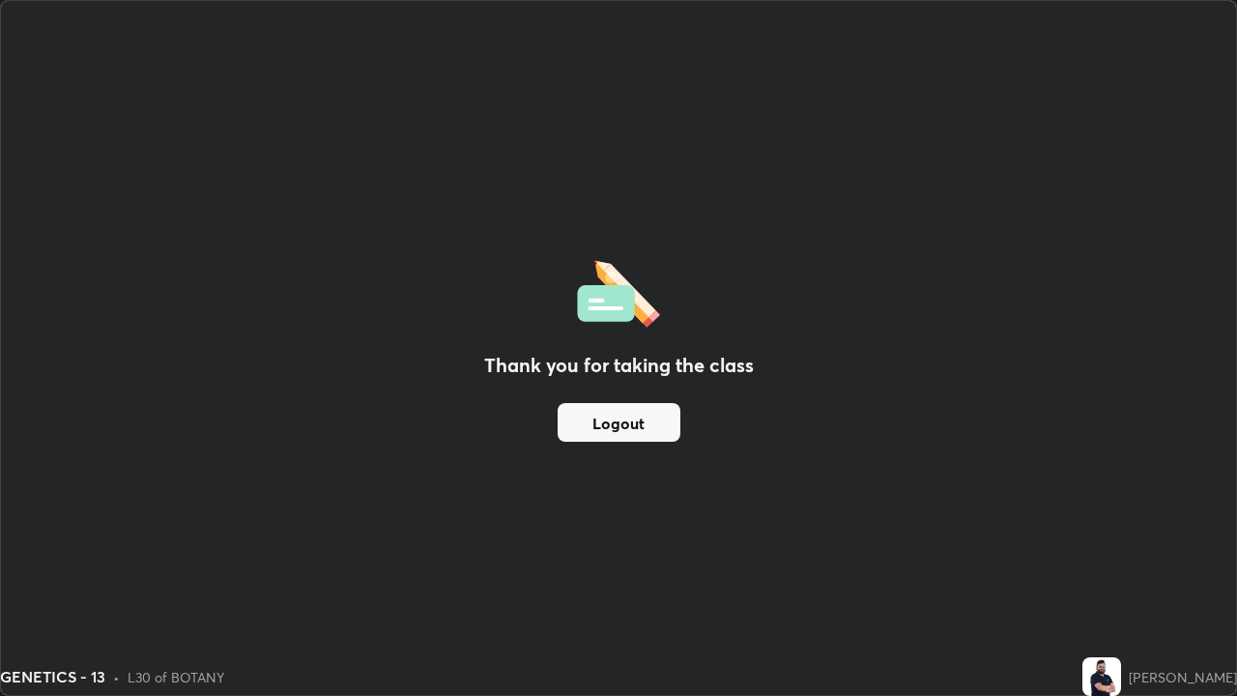
click at [660, 425] on button "Logout" at bounding box center [619, 422] width 123 height 39
